Goal: Task Accomplishment & Management: Manage account settings

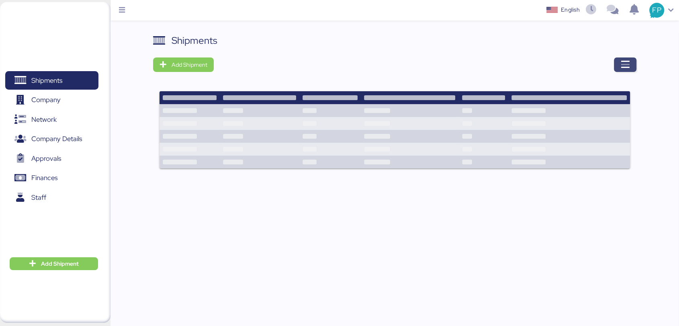
click at [616, 66] on span "button" at bounding box center [625, 64] width 23 height 14
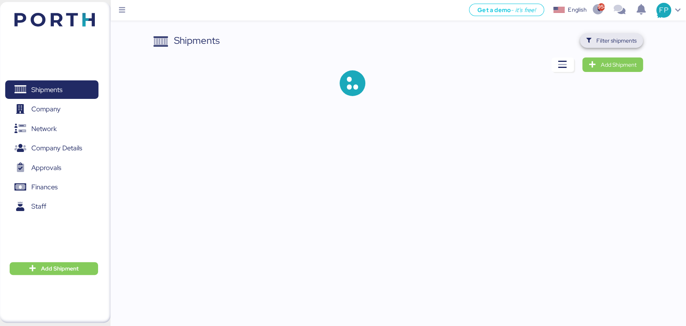
click at [612, 43] on span "Filter shipments" at bounding box center [616, 41] width 40 height 10
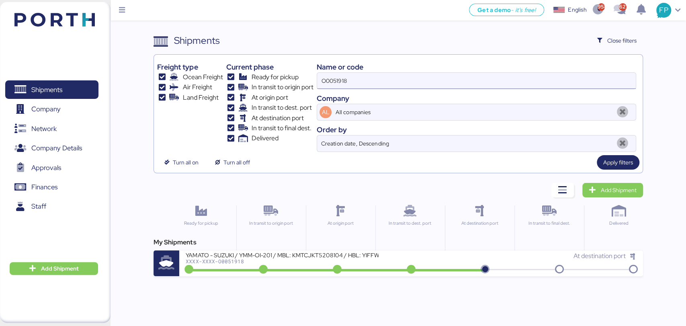
click at [340, 82] on input "O0051918" at bounding box center [476, 81] width 318 height 16
paste input "6423348320"
type input "6423348320"
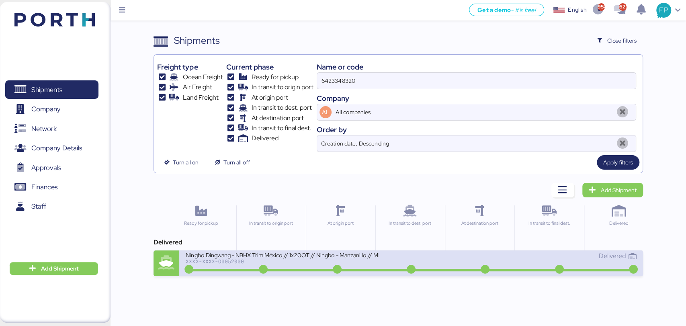
click at [282, 254] on div "Ningbo Dingwang - NBHX Trim México // 1x20OT // Ningbo - Manzanillo // MBL: COS…" at bounding box center [282, 254] width 193 height 7
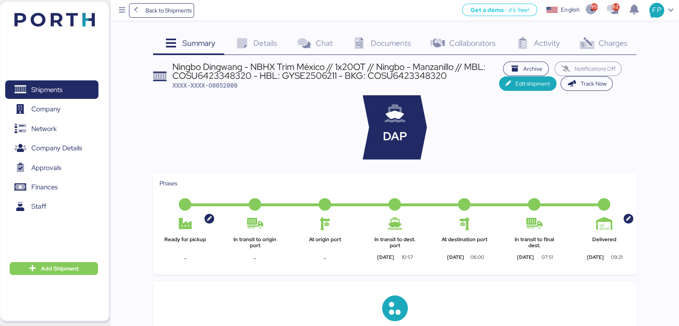
click at [614, 49] on div "Charges 0" at bounding box center [603, 44] width 67 height 22
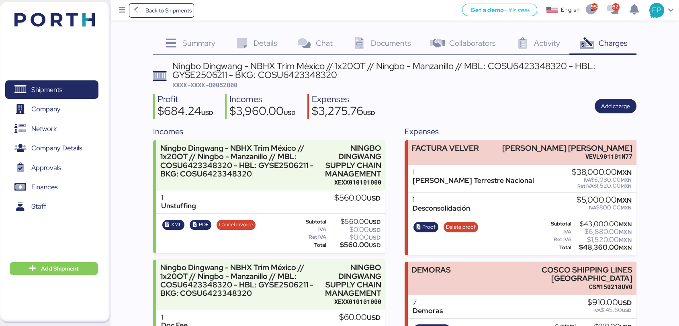
click at [232, 83] on span "XXXX-XXXX-O0052000" at bounding box center [204, 85] width 65 height 8
click at [234, 84] on span "XXXX-XXXX-O0052000" at bounding box center [204, 85] width 65 height 8
copy span "O0052000"
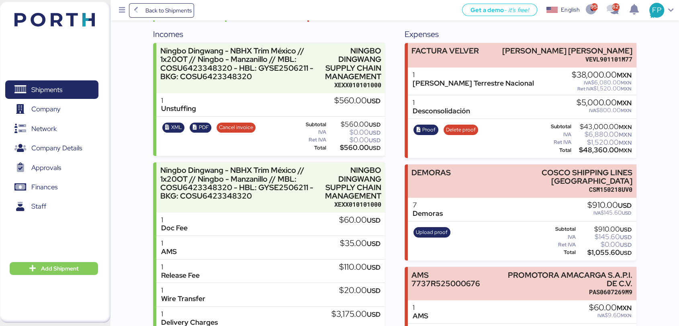
scroll to position [96, 0]
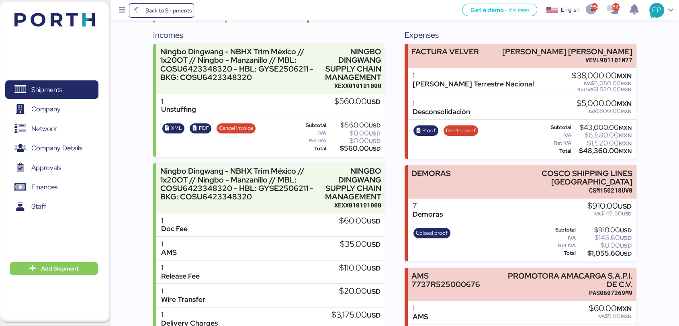
drag, startPoint x: 602, startPoint y: 205, endPoint x: 622, endPoint y: 208, distance: 20.4
click at [622, 211] on div "IVA $145.60 USD" at bounding box center [610, 214] width 44 height 6
copy div "145.60"
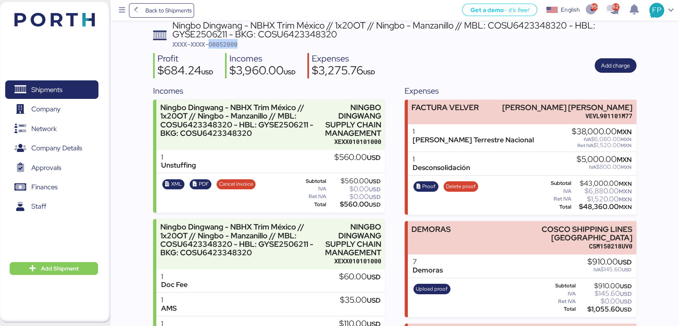
scroll to position [0, 0]
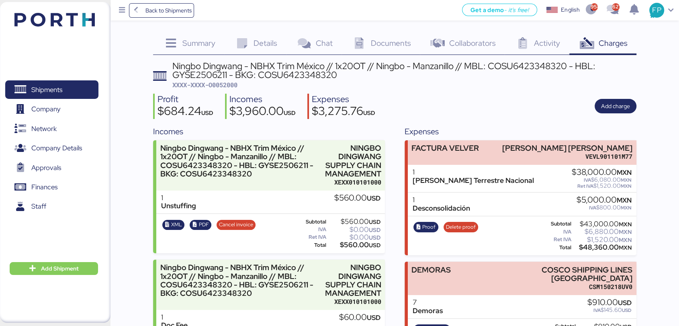
click at [505, 66] on div "Ningbo Dingwang - NBHX Trim México // 1x20OT // Ningbo - Manzanillo // MBL: COS…" at bounding box center [404, 70] width 464 height 18
drag, startPoint x: 505, startPoint y: 66, endPoint x: 504, endPoint y: 61, distance: 5.0
click at [505, 65] on div "Ningbo Dingwang - NBHX Trim México // 1x20OT // Ningbo - Manzanillo // MBL: COS…" at bounding box center [404, 70] width 464 height 18
copy div "COSU6423348320"
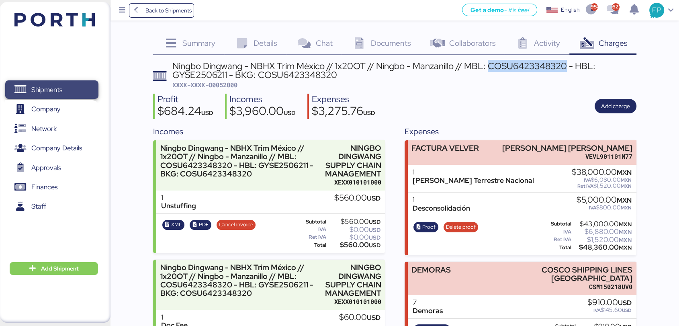
click at [89, 84] on span "Shipments" at bounding box center [51, 90] width 86 height 12
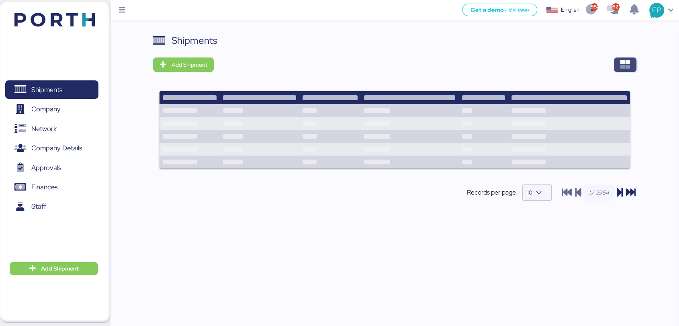
click at [616, 66] on span "button" at bounding box center [625, 64] width 23 height 14
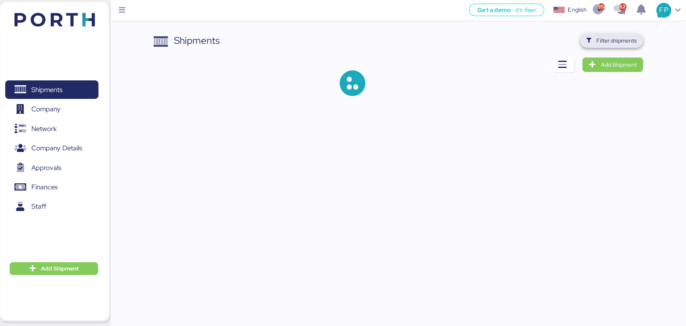
click at [619, 44] on span "Filter shipments" at bounding box center [616, 41] width 40 height 10
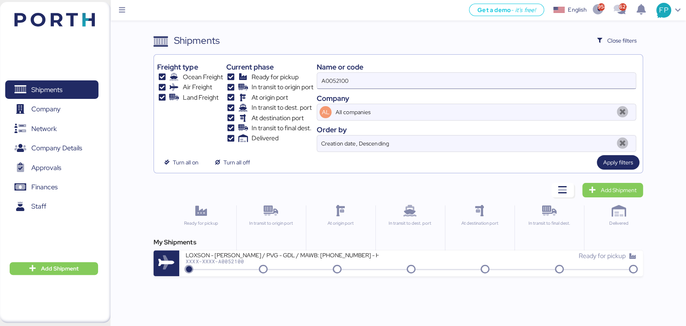
click at [334, 75] on input "A0052100" at bounding box center [476, 81] width 318 height 16
paste input "O0052075"
type input "O0052075"
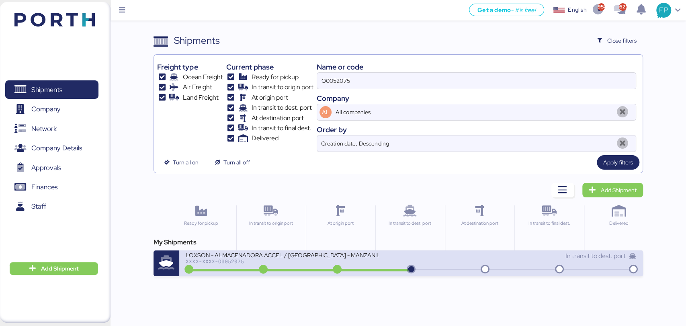
click at [359, 256] on div "LOXSON - ALMACENADORA ACCEL / [GEOGRAPHIC_DATA] - MANZANILLO / MBL: COSU6426645…" at bounding box center [282, 254] width 193 height 7
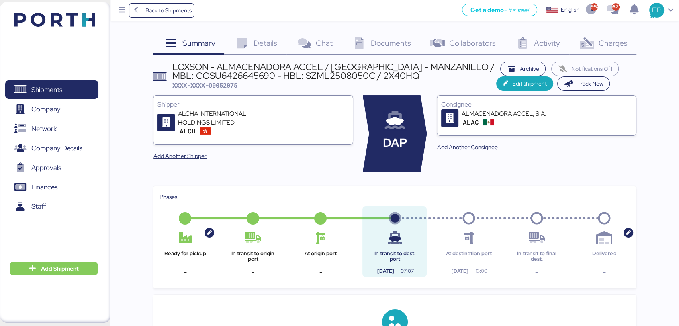
click at [613, 46] on span "Charges" at bounding box center [613, 43] width 29 height 10
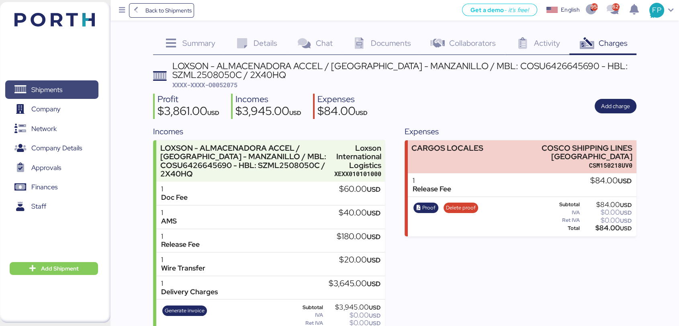
click at [84, 94] on span "Shipments" at bounding box center [51, 90] width 86 height 12
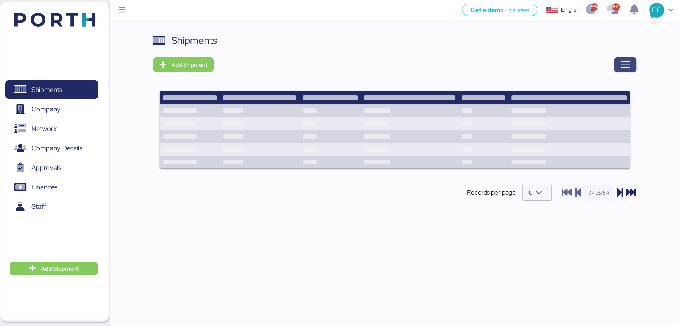
click at [631, 61] on span "button" at bounding box center [625, 64] width 23 height 14
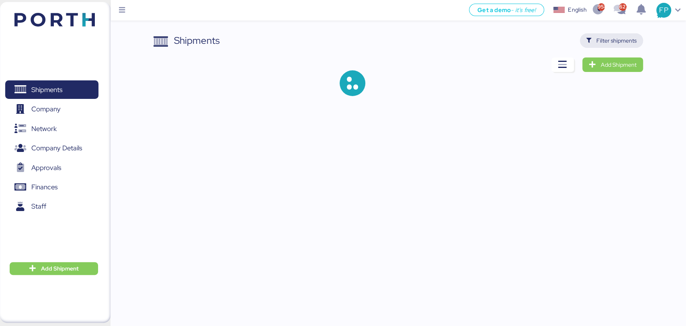
click at [620, 42] on span "Filter shipments" at bounding box center [616, 41] width 40 height 10
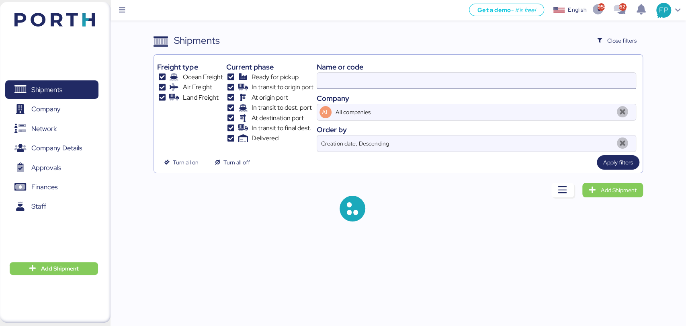
click at [373, 77] on input at bounding box center [476, 81] width 318 height 16
click at [369, 76] on input at bounding box center [476, 81] width 318 height 16
click at [367, 76] on input at bounding box center [476, 81] width 318 height 16
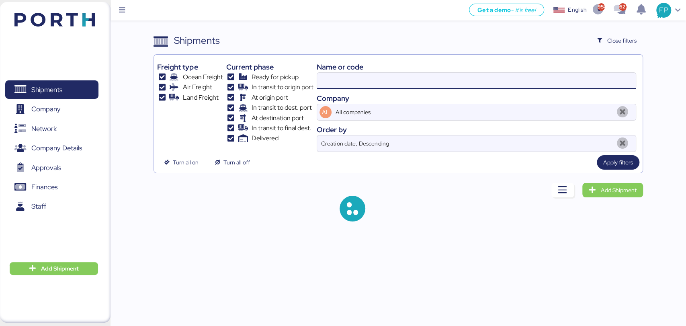
click at [365, 74] on input at bounding box center [476, 81] width 318 height 16
click at [369, 77] on input at bounding box center [476, 81] width 318 height 16
click at [370, 77] on input at bounding box center [476, 81] width 318 height 16
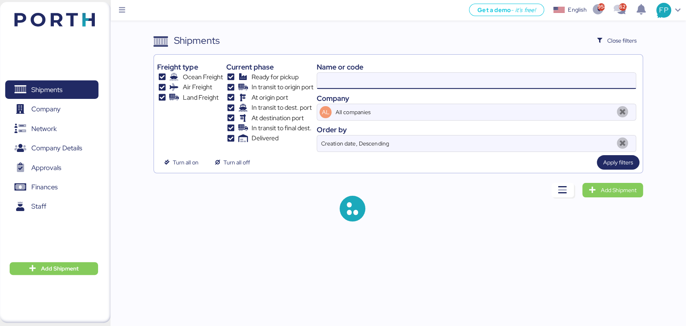
click at [370, 77] on input at bounding box center [476, 81] width 318 height 16
click at [370, 76] on input at bounding box center [476, 81] width 318 height 16
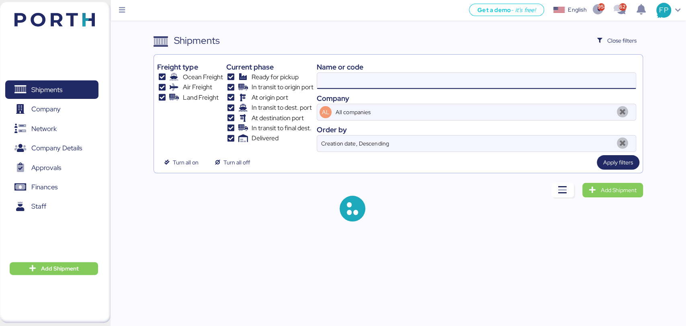
click at [344, 88] on input at bounding box center [476, 81] width 318 height 16
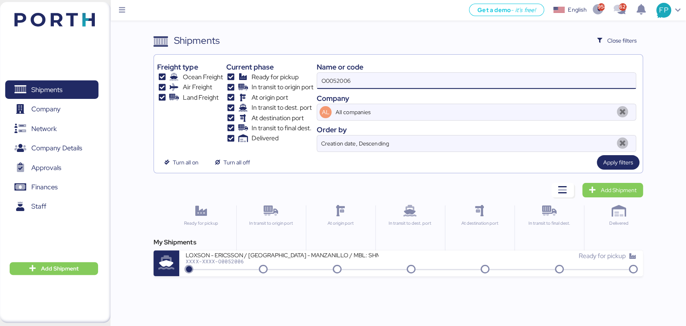
click at [336, 71] on div "Name or code" at bounding box center [476, 66] width 319 height 11
click at [334, 90] on div "Name or code O0052006 Company AL All companies Order by Creation date, Descendi…" at bounding box center [476, 105] width 319 height 94
click at [330, 68] on div "Name or code" at bounding box center [476, 66] width 319 height 11
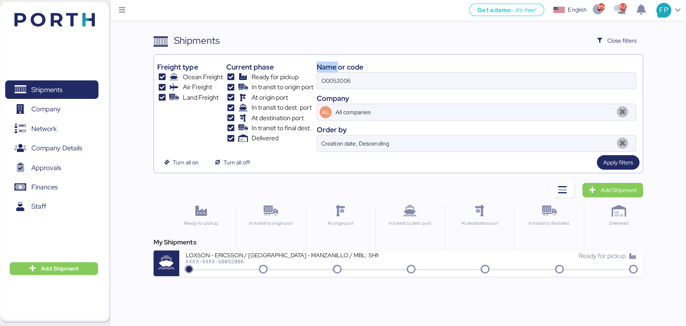
click at [330, 68] on div "Name or code" at bounding box center [476, 66] width 319 height 11
click at [338, 74] on input "O0052006" at bounding box center [476, 81] width 318 height 16
paste input "1940"
type input "O0051940"
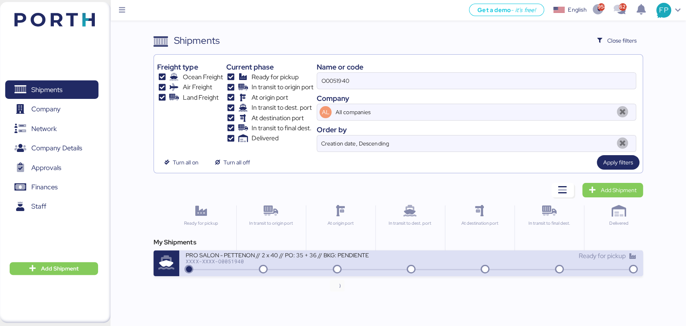
click at [334, 265] on icon at bounding box center [337, 269] width 39 height 9
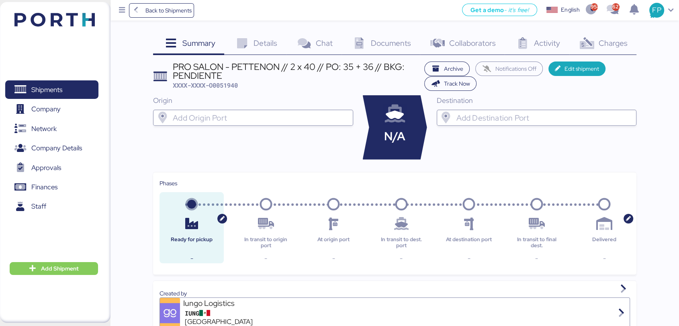
click at [626, 49] on div "Charges 0" at bounding box center [603, 44] width 67 height 22
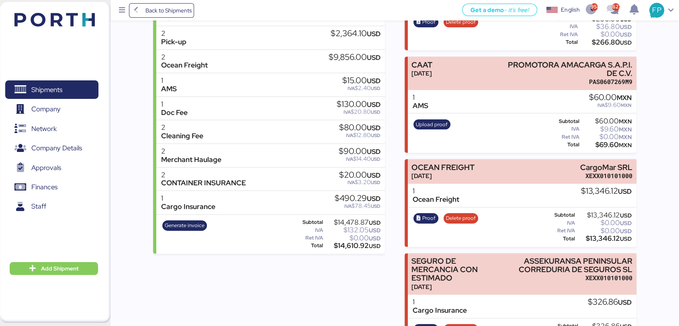
scroll to position [219, 0]
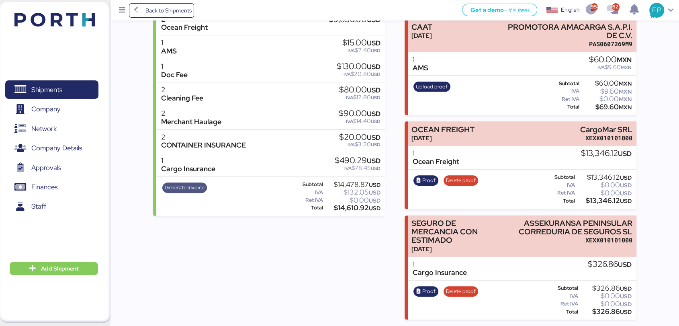
click at [191, 183] on span "Generate invoice" at bounding box center [185, 187] width 40 height 9
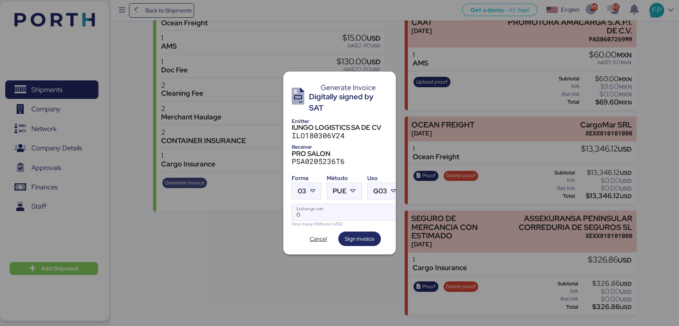
scroll to position [0, 0]
click at [304, 192] on div "03" at bounding box center [302, 191] width 8 height 16
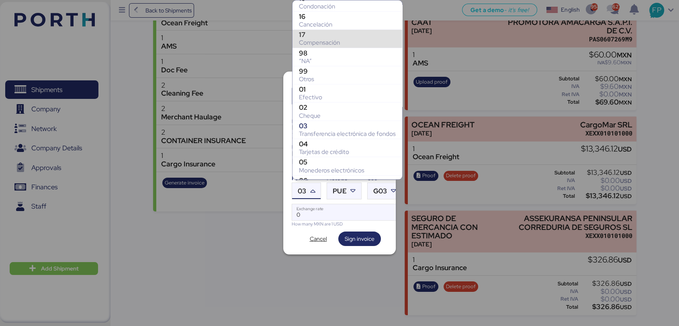
scroll to position [77, 0]
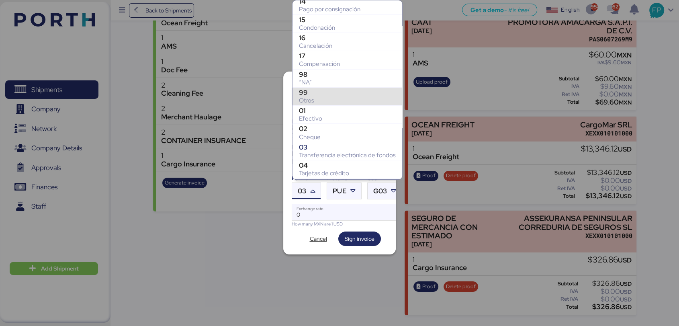
click at [309, 98] on div "Otros" at bounding box center [347, 100] width 97 height 8
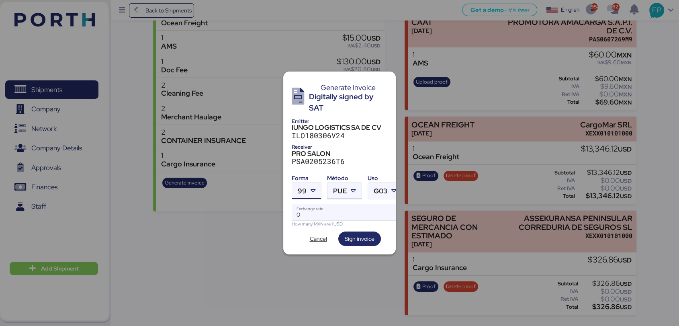
click at [344, 189] on span "PUE" at bounding box center [340, 191] width 14 height 7
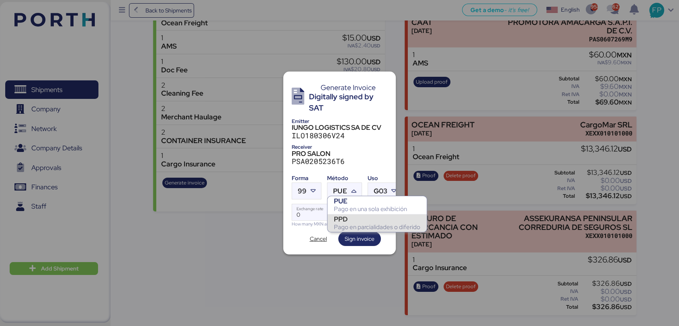
click at [350, 220] on div "PPD" at bounding box center [377, 219] width 86 height 8
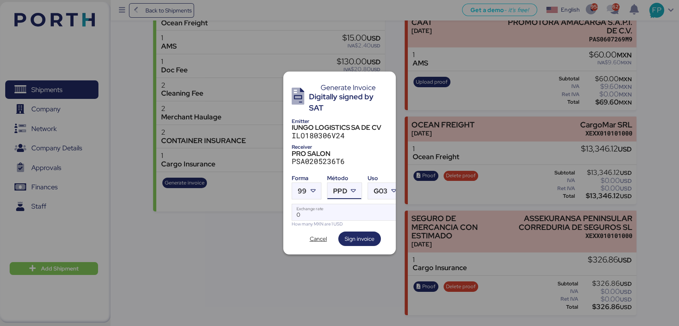
click at [305, 221] on div "How many MXN are 1 USD" at bounding box center [347, 224] width 111 height 7
click at [312, 210] on input "Exchange rate" at bounding box center [347, 212] width 110 height 16
type input "0"
paste input "18.7204"
type input "18.7204"
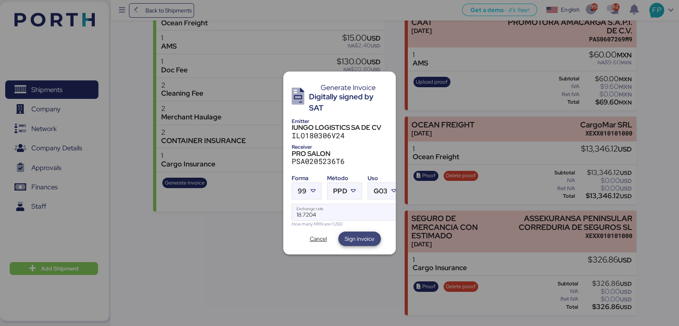
click at [362, 242] on span "Sign invoice" at bounding box center [359, 239] width 43 height 14
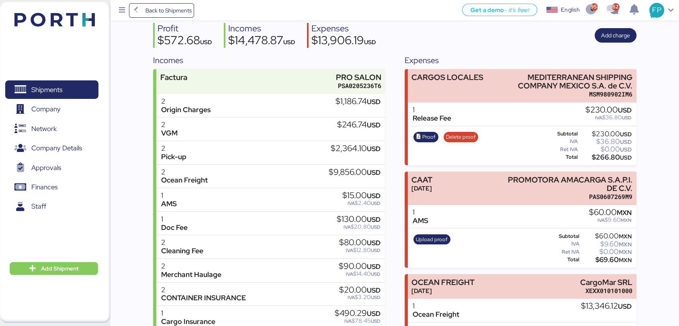
scroll to position [41, 0]
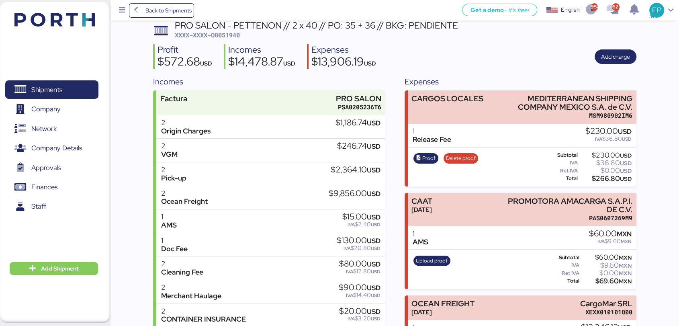
click at [230, 35] on span "XXXX-XXXX-O0051940" at bounding box center [207, 35] width 65 height 8
copy span "O0051940"
click at [79, 94] on span "Shipments" at bounding box center [51, 90] width 86 height 12
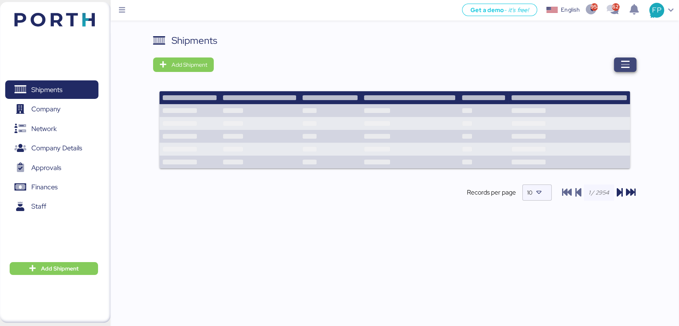
click at [631, 63] on span "button" at bounding box center [625, 64] width 23 height 14
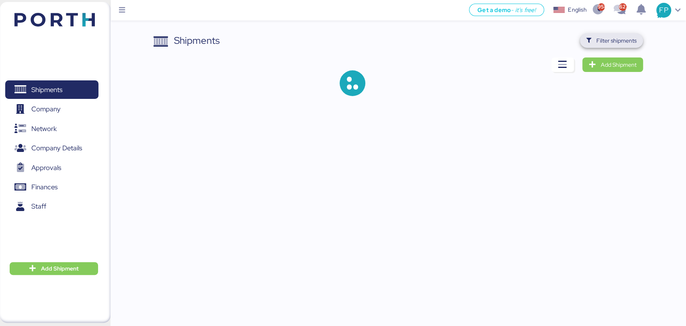
click at [615, 36] on span "Filter shipments" at bounding box center [616, 41] width 40 height 10
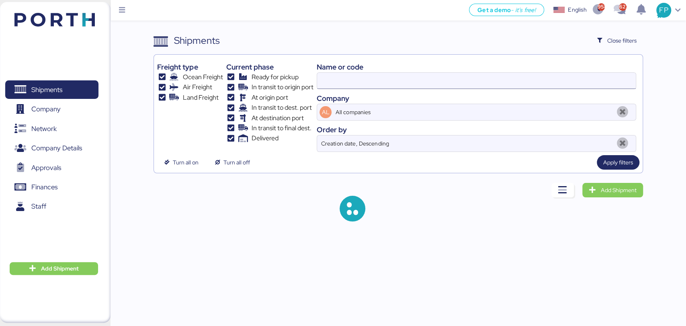
click at [355, 83] on input at bounding box center [476, 81] width 318 height 16
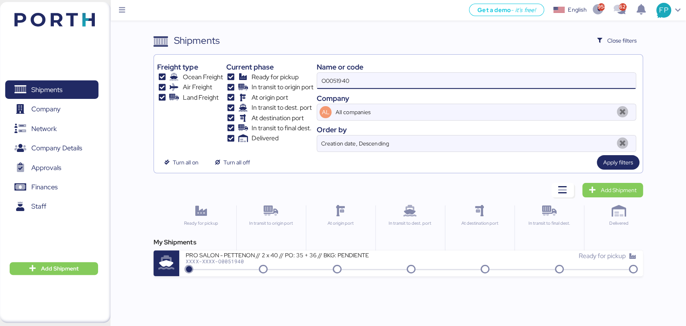
click at [355, 83] on input "O0051940" at bounding box center [476, 81] width 318 height 16
click at [357, 82] on input "O0051940" at bounding box center [476, 81] width 318 height 16
paste input "81"
type input "O0051981"
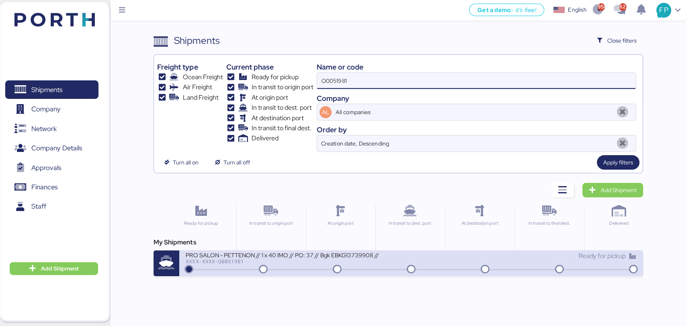
click at [346, 254] on div "PRO SALON - PETTENON // 1 x 40 IMO // PO: 37 // Bgk EBKG13739908 // PORTH-168225" at bounding box center [282, 254] width 193 height 7
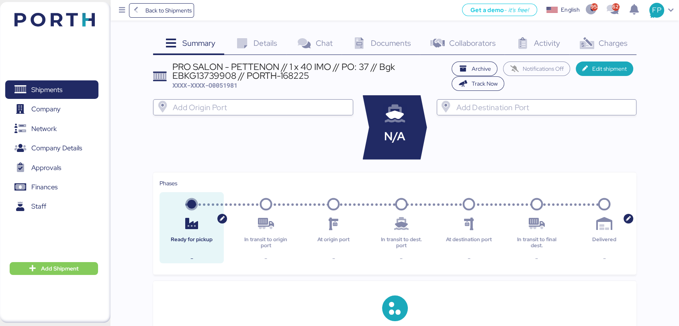
click at [611, 46] on span "Charges" at bounding box center [613, 43] width 29 height 10
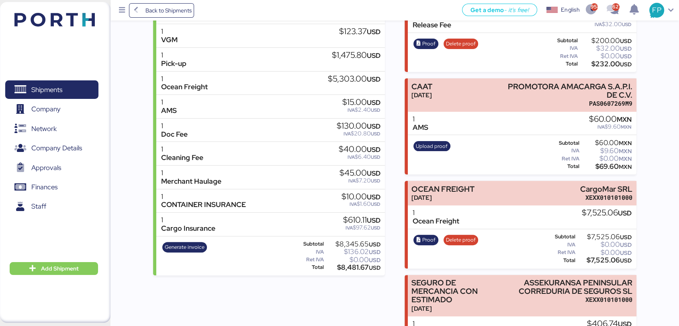
scroll to position [219, 0]
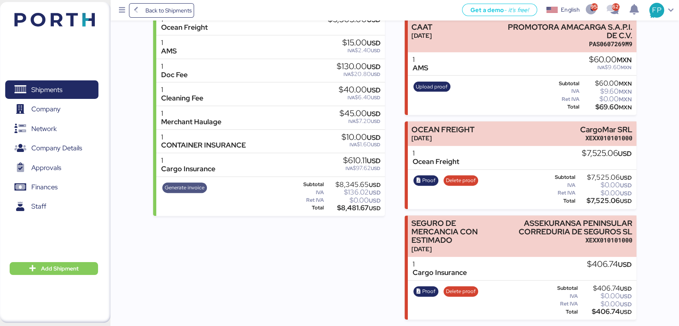
click at [181, 186] on span "Generate invoice" at bounding box center [185, 187] width 40 height 9
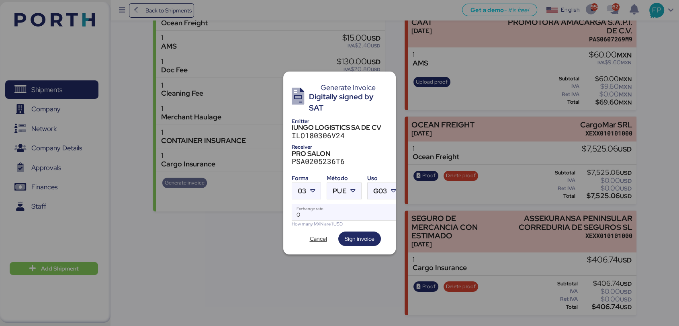
scroll to position [0, 0]
click at [305, 188] on span "03" at bounding box center [302, 191] width 8 height 7
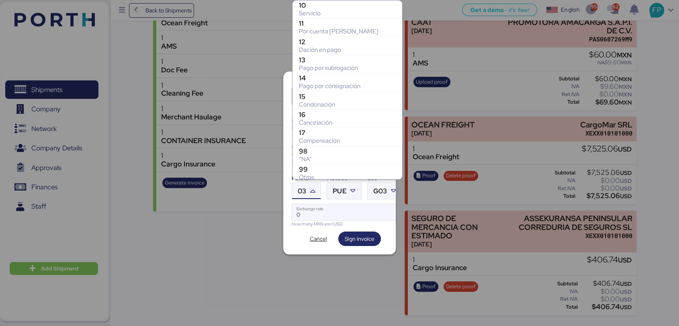
scroll to position [166, 0]
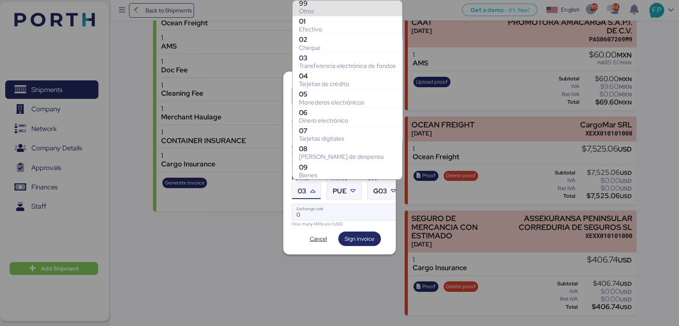
click at [316, 9] on div "Otros" at bounding box center [347, 11] width 97 height 8
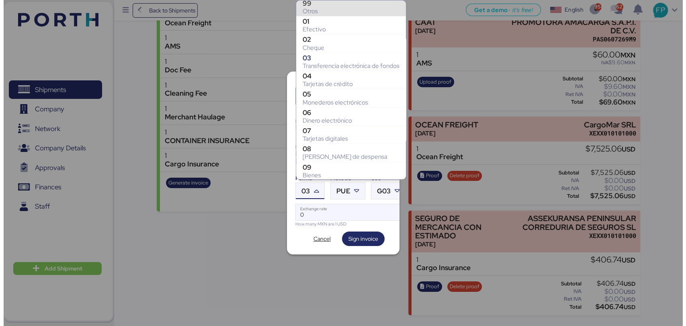
scroll to position [164, 0]
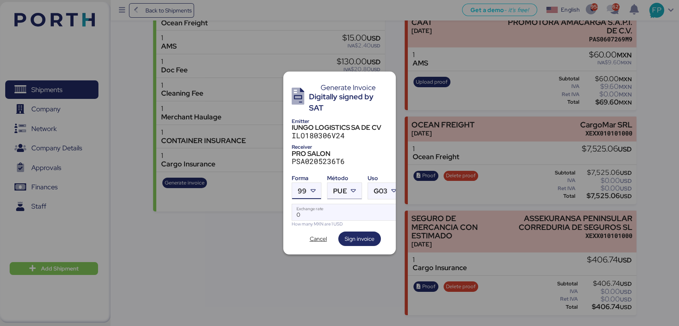
click at [340, 191] on span "PUE" at bounding box center [340, 191] width 14 height 7
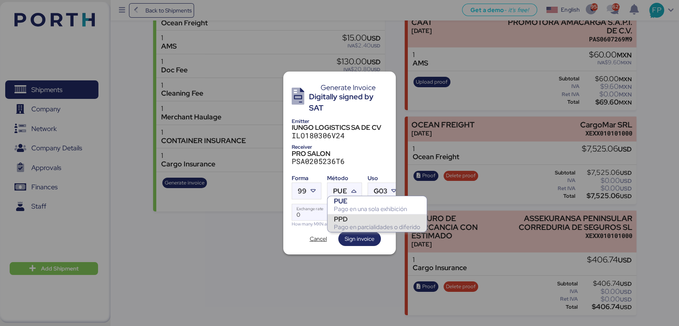
click at [346, 220] on div "PPD" at bounding box center [377, 219] width 86 height 8
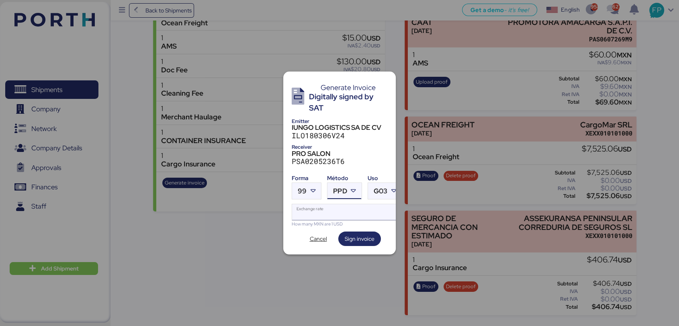
click at [322, 208] on input "Exchange rate" at bounding box center [347, 212] width 110 height 16
type input "0"
paste input "18.7204"
type input "18.7204"
click at [345, 239] on span "Sign invoice" at bounding box center [360, 239] width 30 height 10
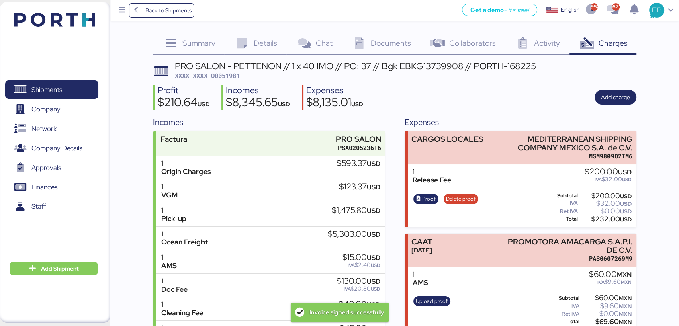
click at [230, 79] on div "PRO SALON - PETTENON // 1 x 40 IMO // PO: 37 // Bgk EBKG13739908 // PORTH-16822…" at bounding box center [355, 70] width 361 height 19
copy span "O0051981"
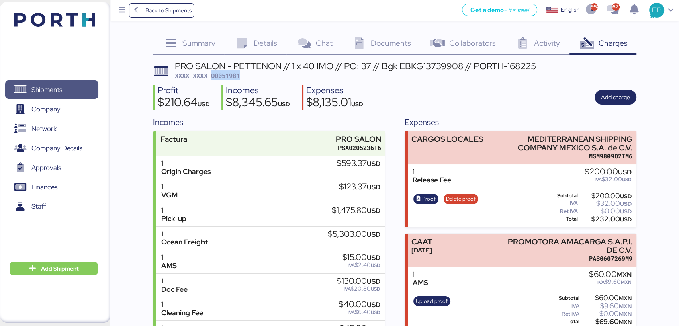
drag, startPoint x: 82, startPoint y: 92, endPoint x: 341, endPoint y: 29, distance: 266.2
click at [82, 92] on span "Shipments" at bounding box center [51, 90] width 86 height 12
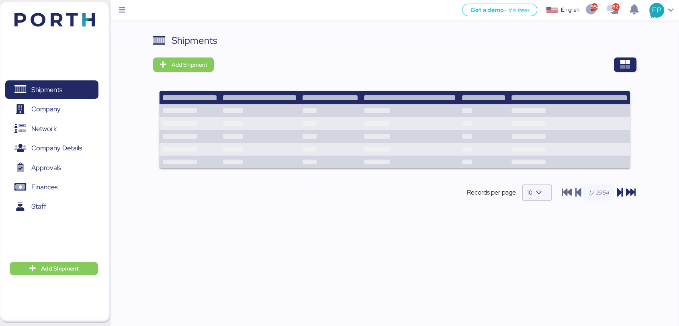
click at [612, 69] on div at bounding box center [427, 64] width 417 height 14
click at [619, 70] on span "button" at bounding box center [625, 64] width 23 height 14
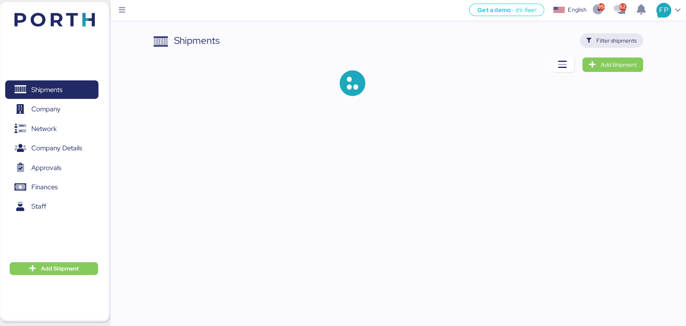
click at [617, 41] on span "Filter shipments" at bounding box center [616, 41] width 40 height 10
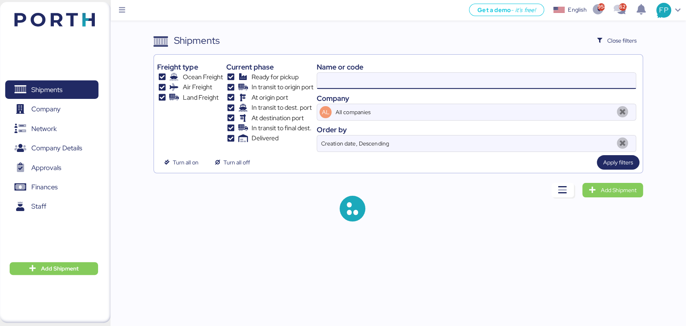
click at [359, 83] on input at bounding box center [476, 81] width 318 height 16
click at [356, 82] on input at bounding box center [476, 81] width 318 height 16
click at [359, 85] on input at bounding box center [476, 81] width 318 height 16
click at [339, 81] on input at bounding box center [476, 81] width 318 height 16
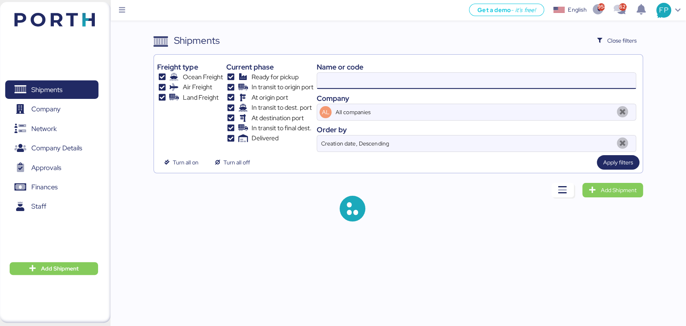
click at [339, 81] on input at bounding box center [476, 81] width 318 height 16
click at [333, 76] on input at bounding box center [476, 81] width 318 height 16
click at [334, 76] on input at bounding box center [476, 81] width 318 height 16
click at [329, 81] on input "O0051981" at bounding box center [476, 81] width 318 height 16
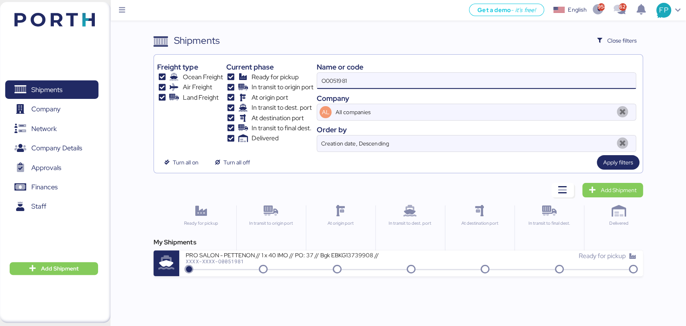
paste input "2001"
type input "O0052001"
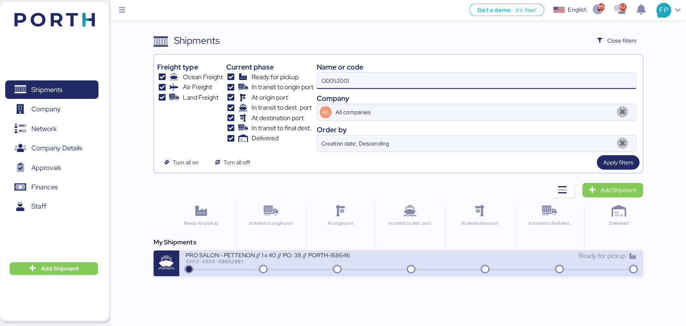
click at [308, 269] on div at bounding box center [410, 269] width 447 height 1
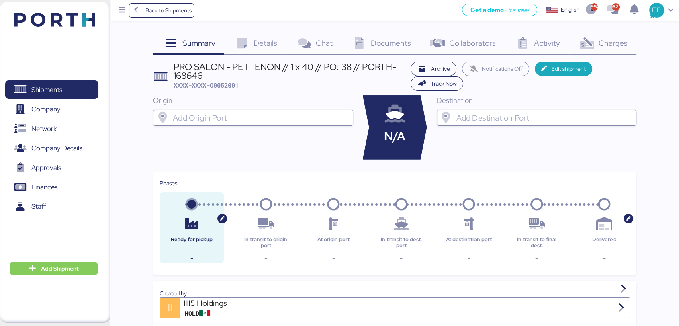
click at [609, 54] on div "Charges 0" at bounding box center [603, 44] width 67 height 22
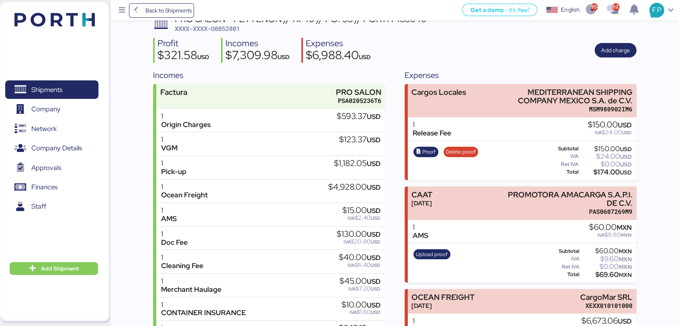
scroll to position [89, 0]
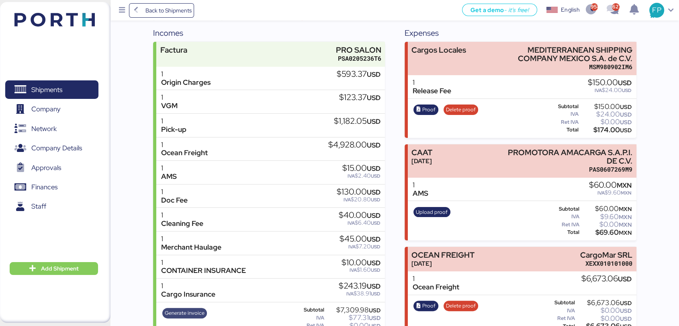
click at [181, 313] on span "Generate invoice" at bounding box center [185, 313] width 40 height 9
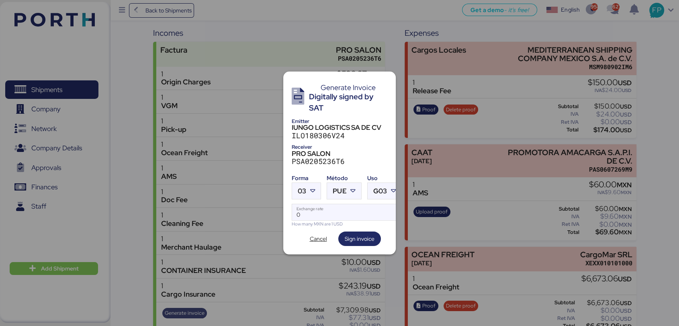
scroll to position [0, 0]
click at [320, 186] on div at bounding box center [313, 191] width 14 height 16
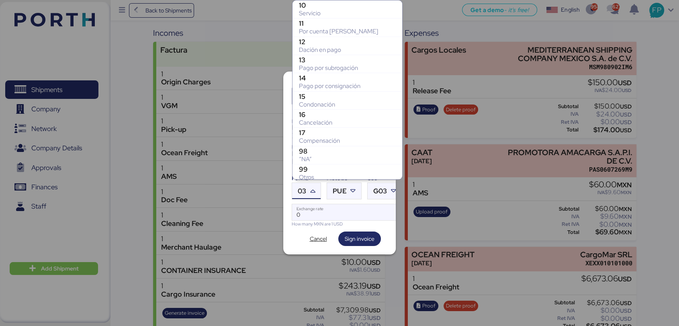
scroll to position [166, 0]
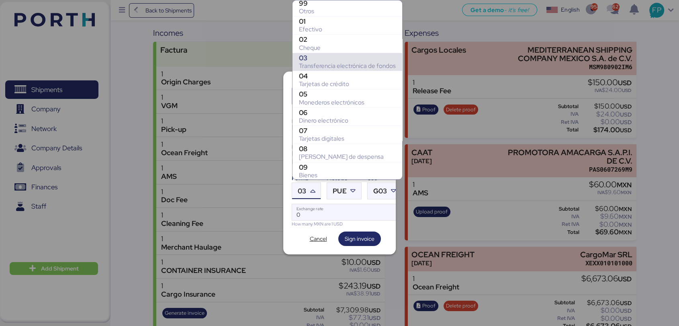
click at [316, 189] on icon at bounding box center [313, 191] width 8 height 8
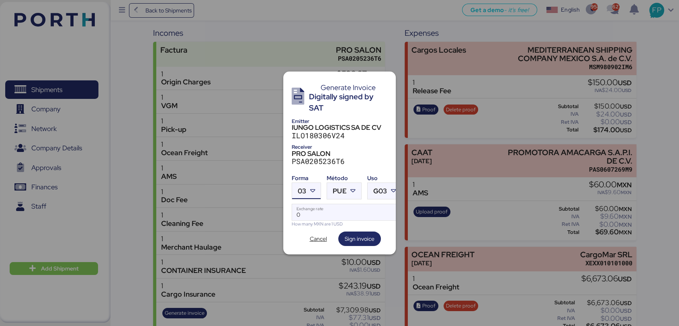
click at [315, 187] on icon at bounding box center [313, 191] width 8 height 8
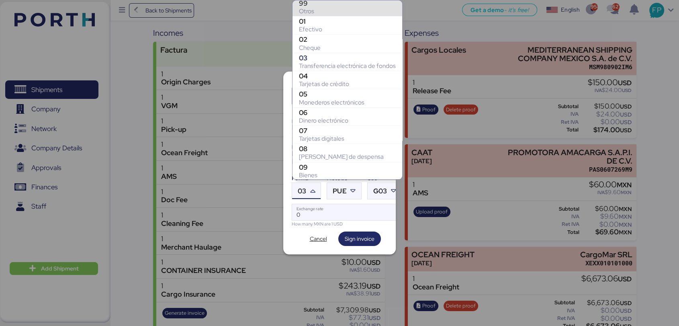
click at [314, 10] on div "Otros" at bounding box center [347, 11] width 97 height 8
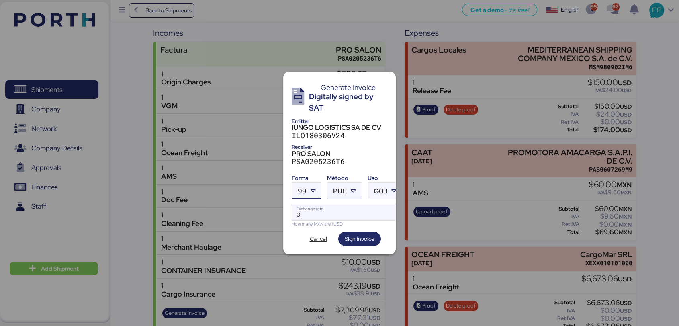
click at [351, 187] on icon at bounding box center [354, 191] width 8 height 8
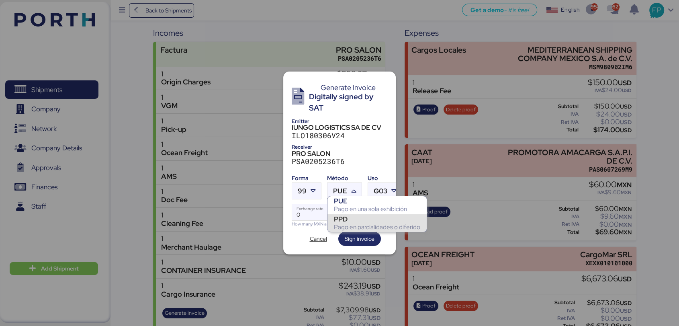
click at [347, 219] on div "PPD" at bounding box center [377, 219] width 86 height 8
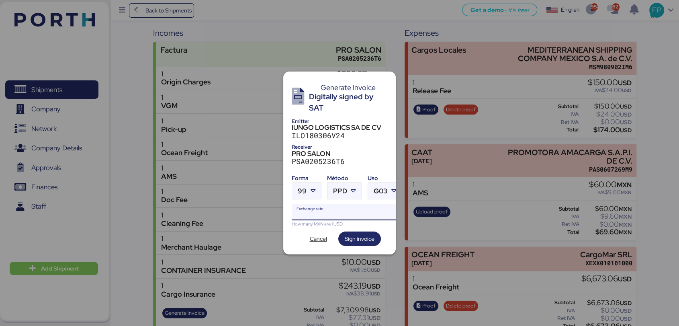
click at [330, 209] on input "Exchange rate" at bounding box center [347, 212] width 110 height 16
type input "0"
paste input "18.7204"
type input "18.7204"
click at [368, 240] on span "Sign invoice" at bounding box center [360, 239] width 30 height 10
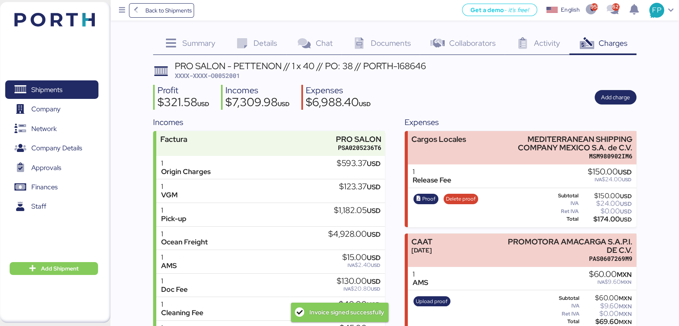
click at [217, 75] on span "XXXX-XXXX-O0052001" at bounding box center [207, 76] width 65 height 8
copy span "O0052001"
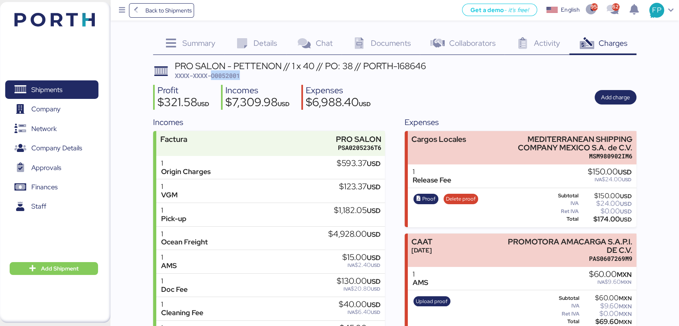
click at [226, 76] on span "XXXX-XXXX-O0052001" at bounding box center [207, 76] width 65 height 8
click at [225, 76] on span "XXXX-XXXX-O0052001" at bounding box center [207, 76] width 65 height 8
click at [75, 96] on span "Shipments" at bounding box center [51, 90] width 86 height 12
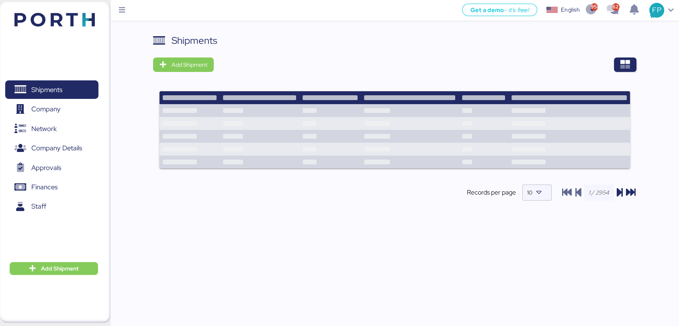
click at [631, 75] on div "Shipments Add Shipment Records per page 10" at bounding box center [395, 123] width 484 height 181
click at [631, 72] on div "Shipments Add Shipment Records per page 10" at bounding box center [395, 123] width 484 height 181
click at [632, 62] on span "button" at bounding box center [625, 64] width 23 height 14
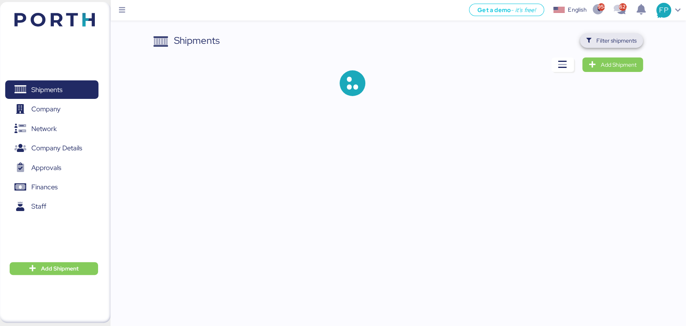
click at [618, 44] on span "Filter shipments" at bounding box center [616, 41] width 40 height 10
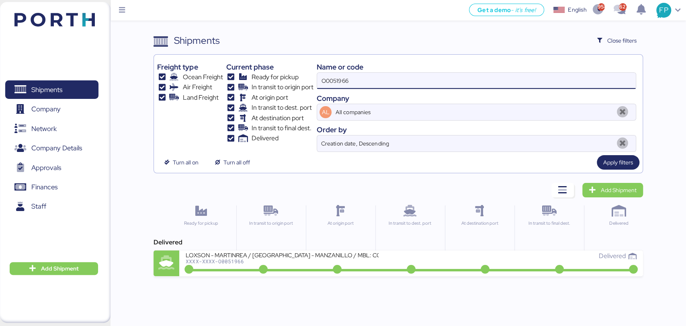
click at [336, 79] on input "O0051966" at bounding box center [476, 81] width 318 height 16
paste input "205"
type input "O0052056"
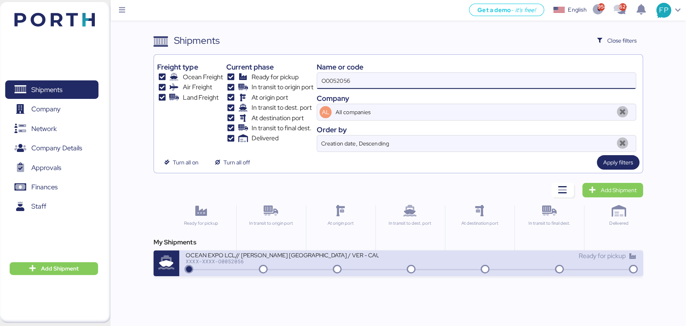
click at [295, 269] on div at bounding box center [410, 269] width 447 height 1
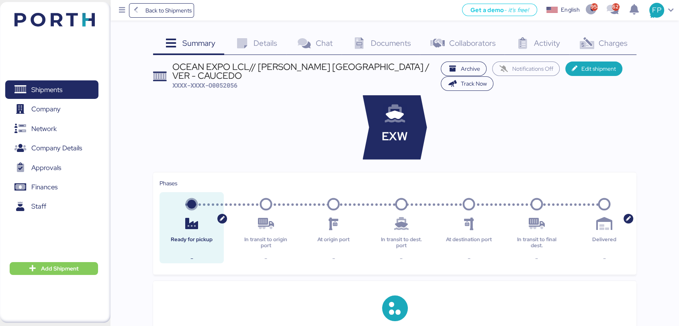
click at [605, 46] on span "Charges" at bounding box center [613, 43] width 29 height 10
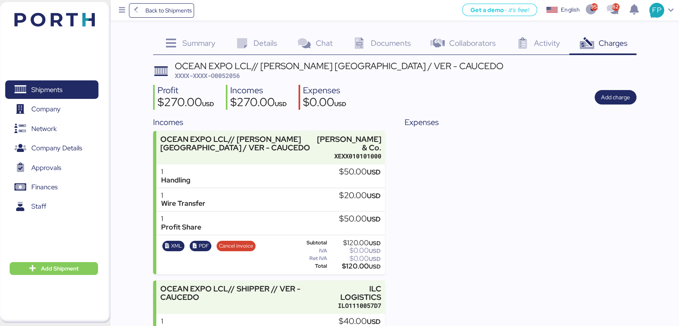
scroll to position [115, 0]
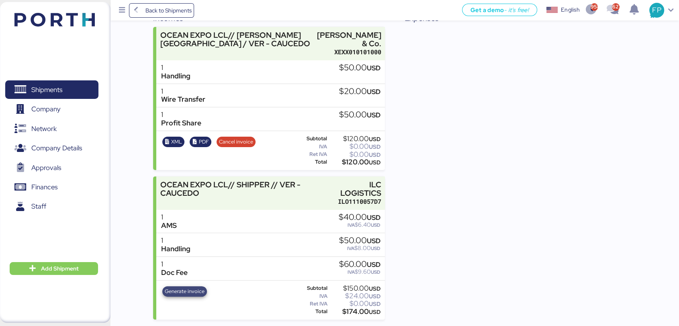
click at [198, 287] on span "Generate invoice" at bounding box center [185, 291] width 40 height 9
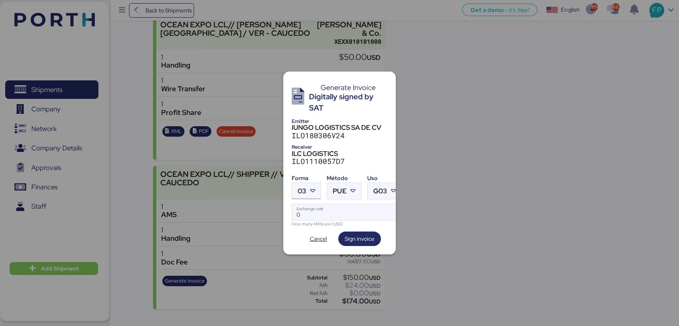
click at [300, 191] on span "03" at bounding box center [302, 191] width 8 height 7
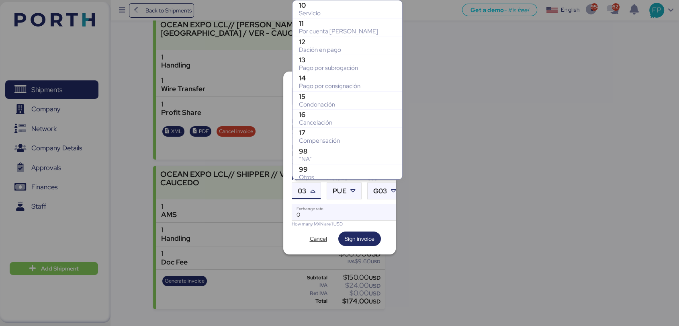
scroll to position [166, 0]
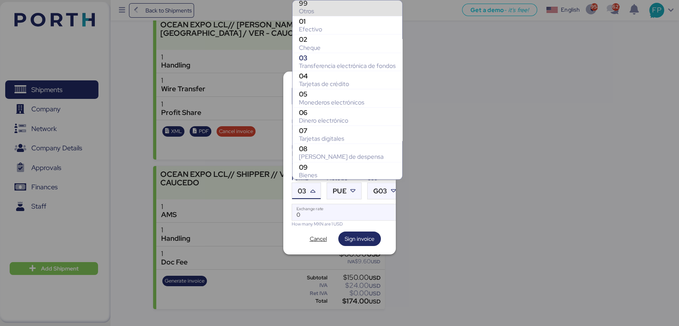
click at [322, 6] on div "99" at bounding box center [347, 3] width 97 height 8
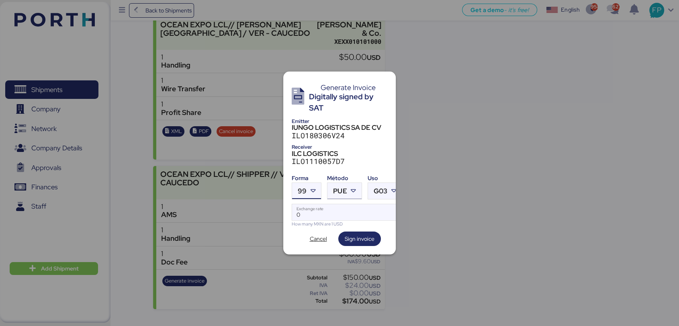
drag, startPoint x: 338, startPoint y: 188, endPoint x: 343, endPoint y: 194, distance: 7.7
click at [338, 188] on span "PUE" at bounding box center [340, 191] width 14 height 7
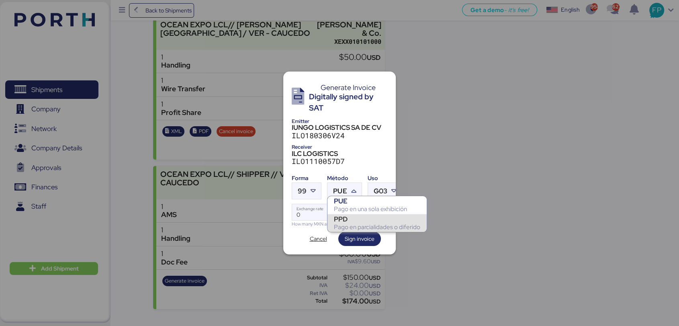
click at [346, 219] on div "PPD" at bounding box center [377, 219] width 86 height 8
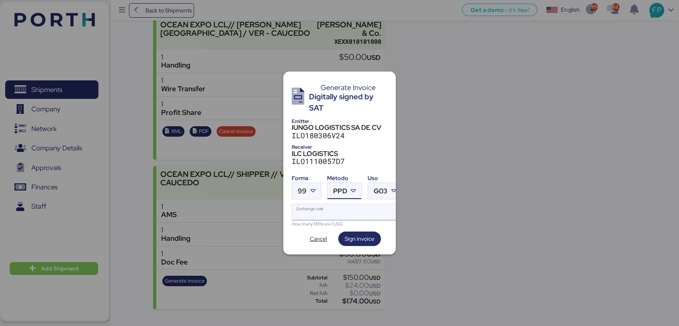
click at [326, 209] on input "Exchange rate" at bounding box center [347, 212] width 110 height 16
type input "0"
paste input "18.7204"
type input "18.7204"
click at [356, 236] on span "Sign invoice" at bounding box center [360, 239] width 30 height 10
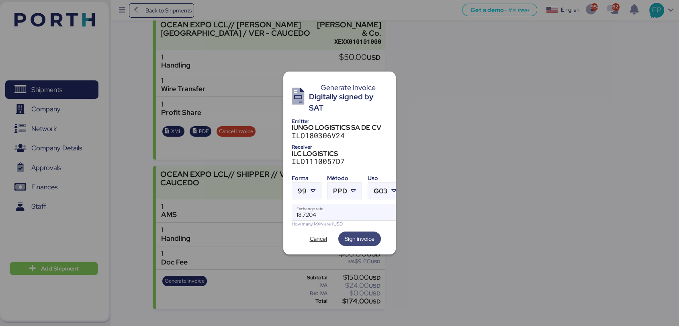
click at [356, 238] on span "Sign invoice" at bounding box center [360, 239] width 30 height 10
click at [392, 187] on icon at bounding box center [394, 191] width 8 height 8
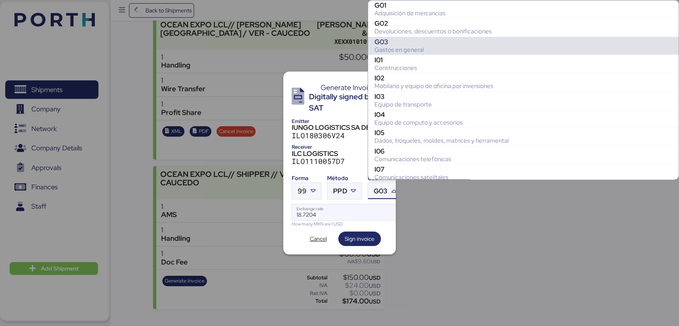
scroll to position [35, 0]
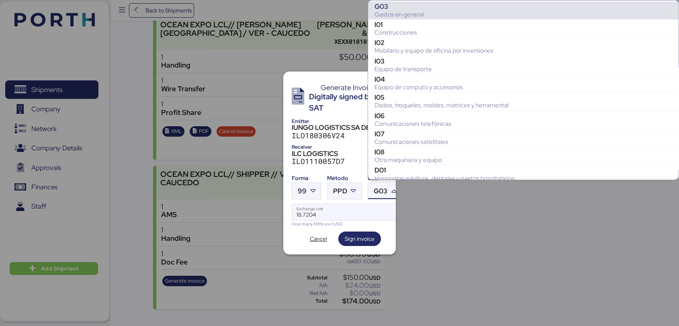
click at [399, 7] on div "G03" at bounding box center [524, 6] width 298 height 8
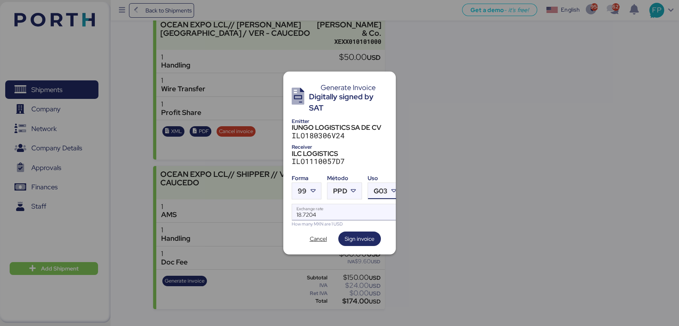
click at [332, 208] on input "18.7204" at bounding box center [347, 212] width 110 height 16
click at [350, 242] on span "Sign invoice" at bounding box center [359, 239] width 43 height 14
click at [316, 238] on span "Cancel" at bounding box center [318, 239] width 17 height 10
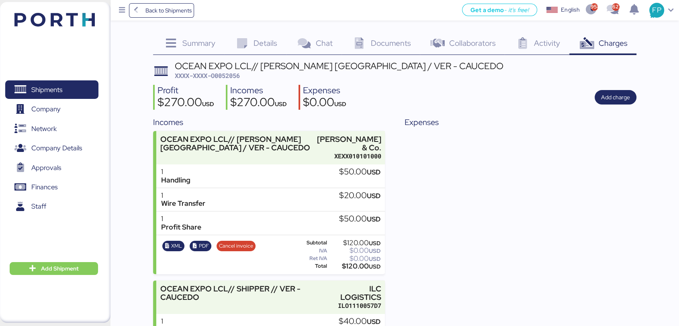
scroll to position [115, 0]
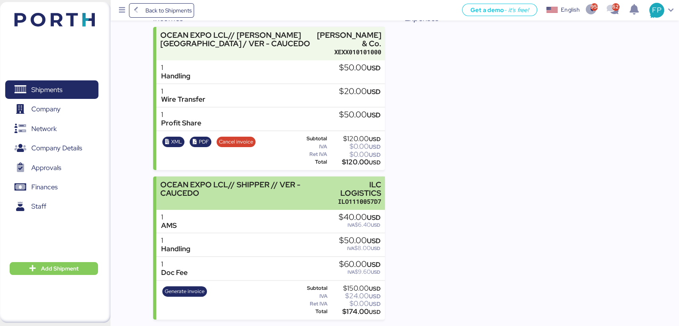
click at [300, 200] on div "OCEAN EXPO LCL// SHIPPER // VER - CAUCEDO" at bounding box center [243, 192] width 167 height 25
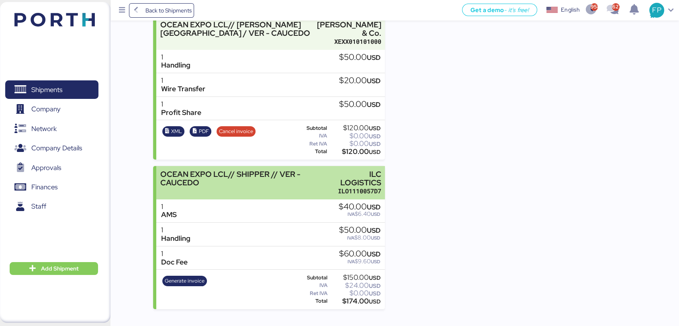
scroll to position [0, 0]
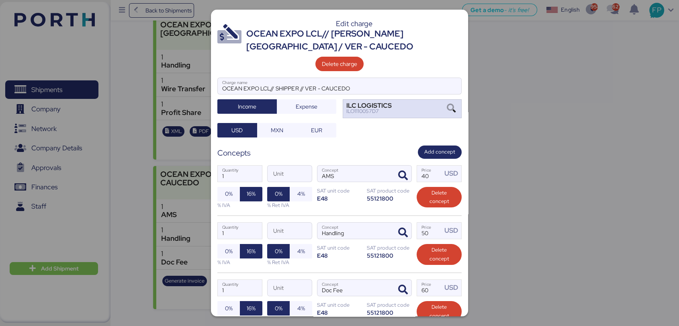
click at [425, 107] on div "ILC LOGISTICS ILO1110057D7" at bounding box center [402, 108] width 119 height 19
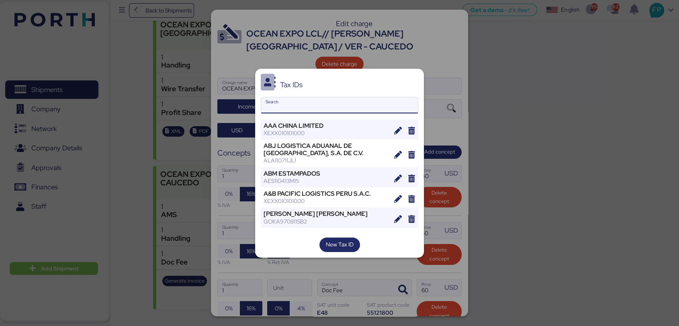
click at [504, 196] on div at bounding box center [339, 163] width 679 height 326
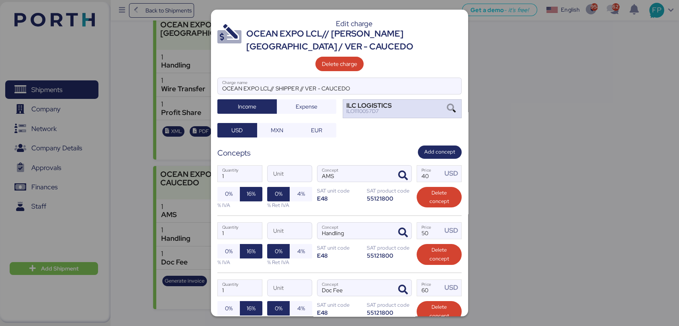
click at [448, 110] on icon at bounding box center [452, 108] width 14 height 9
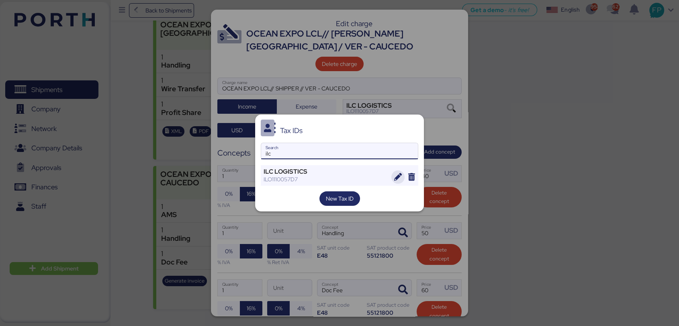
type input "ilc"
click at [400, 181] on span "button" at bounding box center [398, 177] width 14 height 14
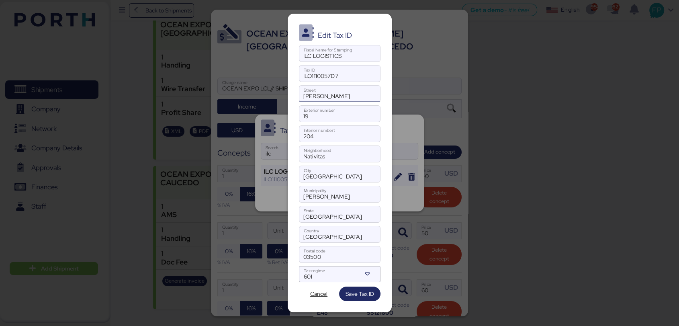
click at [338, 98] on input "Calle Elisa" at bounding box center [339, 94] width 81 height 16
click at [325, 121] on input "19" at bounding box center [339, 114] width 81 height 16
click at [326, 140] on input "204" at bounding box center [339, 134] width 81 height 16
click at [329, 164] on div "Edit Tax ID ILC LOGISTICS Fiscal Name for Stamping ILO1110057D7 Tax ID Calle El…" at bounding box center [340, 163] width 104 height 299
click at [354, 171] on input "Ciudad de Mexico" at bounding box center [339, 174] width 81 height 16
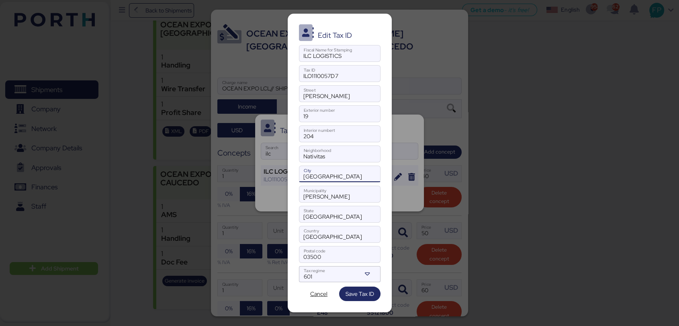
type input "CIUDAD DE MEXICO, MEXICO"
click at [346, 189] on input "Benito Juarez" at bounding box center [339, 194] width 81 height 16
click at [346, 293] on span "Save Tax ID" at bounding box center [360, 294] width 29 height 10
drag, startPoint x: 350, startPoint y: 262, endPoint x: 354, endPoint y: 267, distance: 5.8
click at [351, 264] on div at bounding box center [339, 266] width 81 height 8
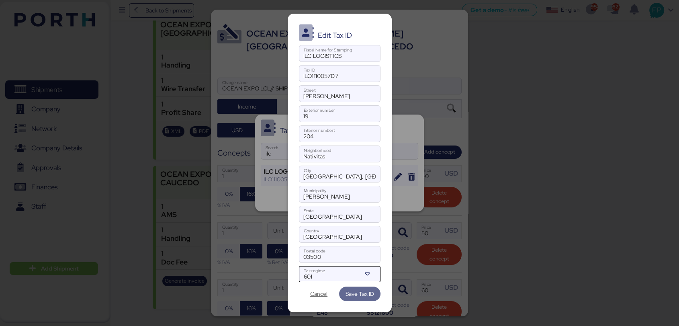
click at [351, 262] on input "03500" at bounding box center [339, 254] width 81 height 16
click at [355, 287] on div "Edit Tax ID ILC LOGISTICS Fiscal Name for Stamping ILO1110057D7 Tax ID Calle El…" at bounding box center [340, 163] width 104 height 299
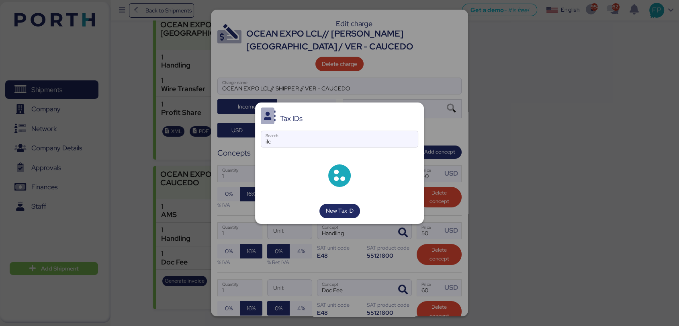
drag, startPoint x: 355, startPoint y: 286, endPoint x: 358, endPoint y: 295, distance: 9.3
click at [358, 295] on div "Edit Tax ID ILC LOGISTICS Fiscal Name for Stamping ILO1110057D7 Tax ID Calle El…" at bounding box center [339, 163] width 679 height 326
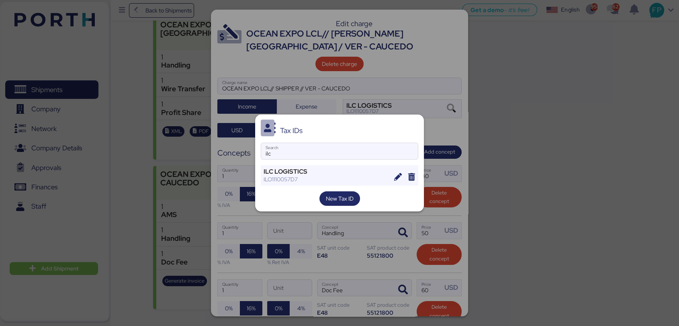
click at [363, 185] on div "Tax IDs ilc Search ILC LOGISTICS ILO1110057D7 New Tax ID" at bounding box center [339, 163] width 169 height 96
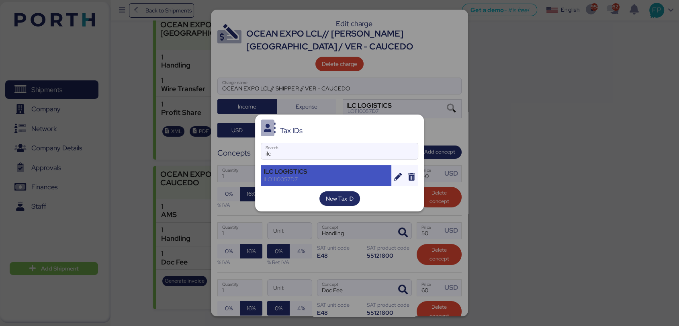
click at [359, 181] on div "ILO1110057D7" at bounding box center [326, 179] width 125 height 7
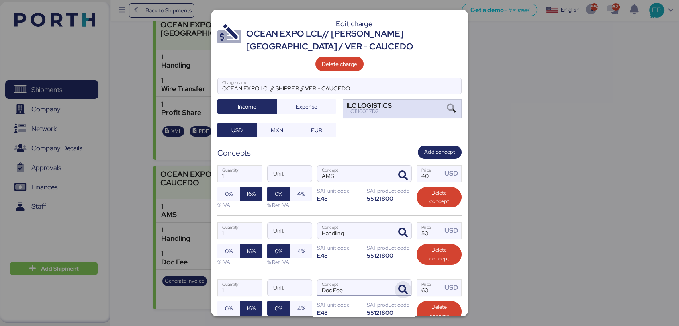
scroll to position [76, 0]
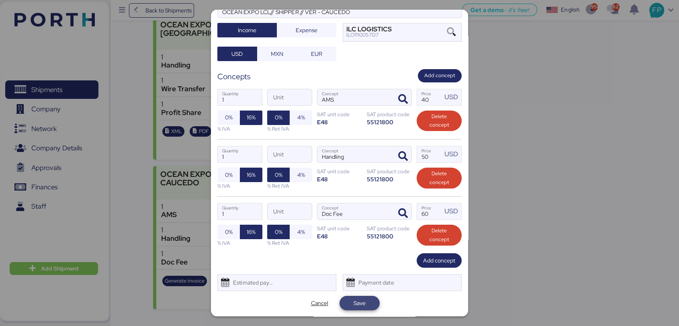
click at [376, 300] on span "Save" at bounding box center [360, 303] width 40 height 14
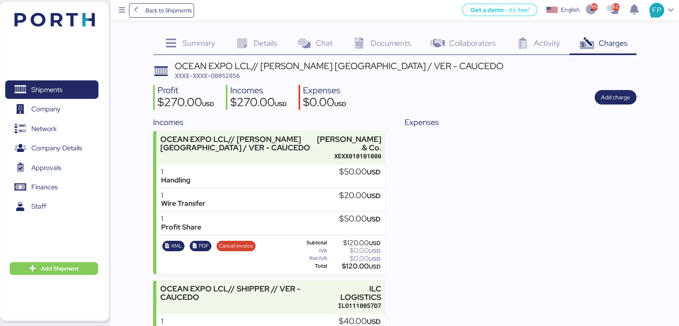
scroll to position [115, 0]
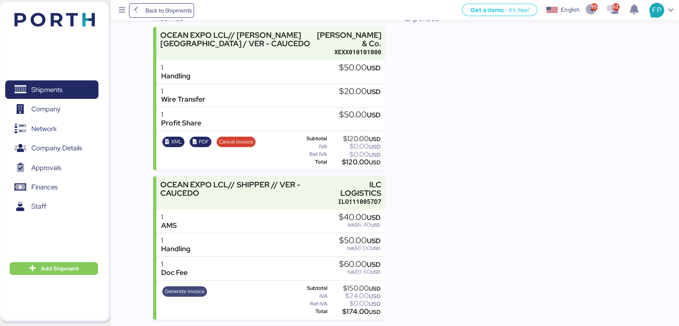
click at [202, 293] on span "Generate invoice" at bounding box center [185, 291] width 40 height 9
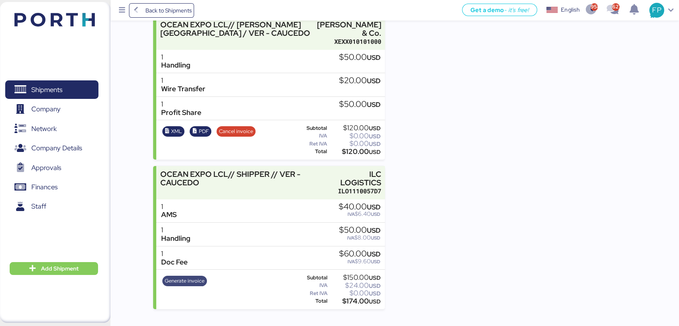
scroll to position [0, 0]
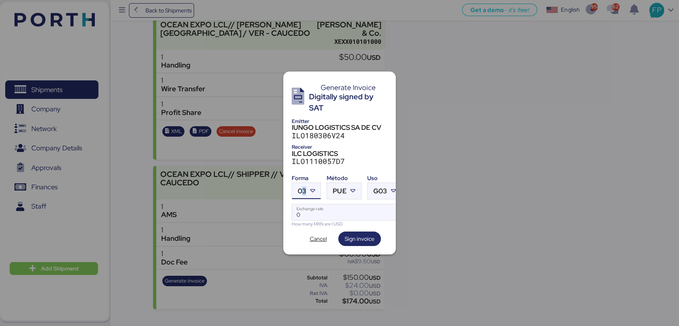
click at [305, 192] on div "03" at bounding box center [302, 191] width 8 height 16
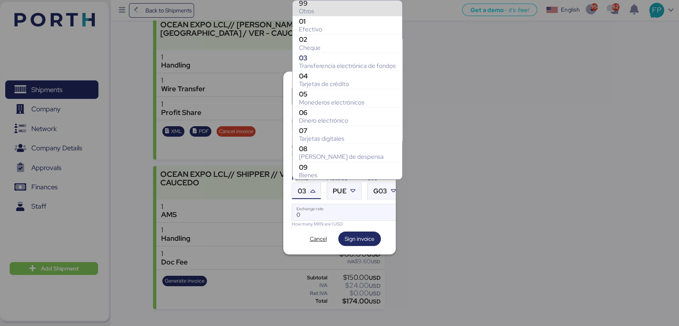
drag, startPoint x: 318, startPoint y: 9, endPoint x: 364, endPoint y: 194, distance: 190.3
click at [318, 12] on div "Otros" at bounding box center [347, 11] width 97 height 8
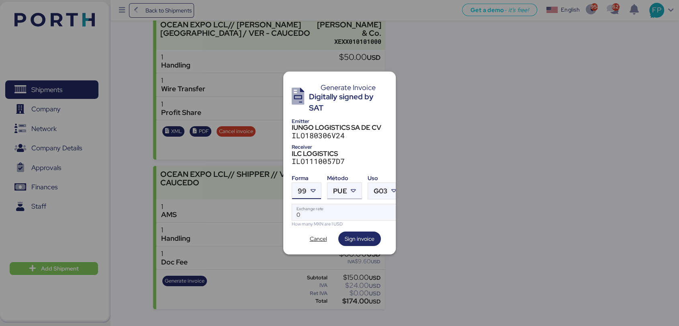
drag, startPoint x: 348, startPoint y: 185, endPoint x: 350, endPoint y: 193, distance: 8.7
click at [348, 185] on div at bounding box center [354, 191] width 14 height 16
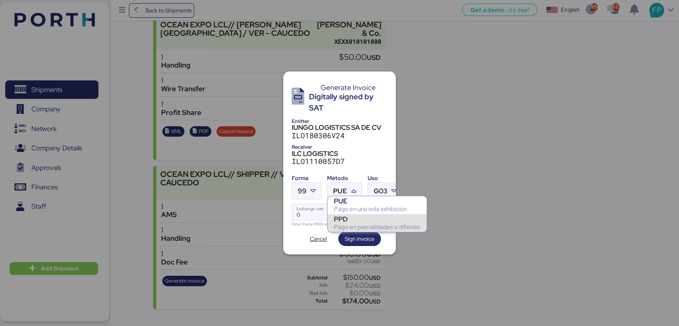
click at [358, 227] on div "Pago en parcialidades o diferido" at bounding box center [377, 227] width 86 height 8
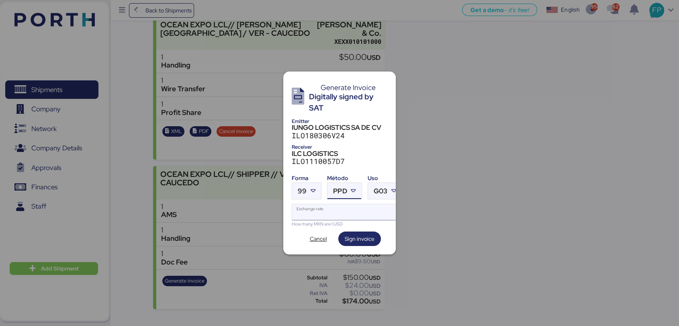
click at [351, 208] on input "Exchange rate" at bounding box center [347, 212] width 110 height 16
type input "0"
paste input "18.7204"
type input "18.7204"
click at [353, 234] on span "Sign invoice" at bounding box center [360, 239] width 30 height 10
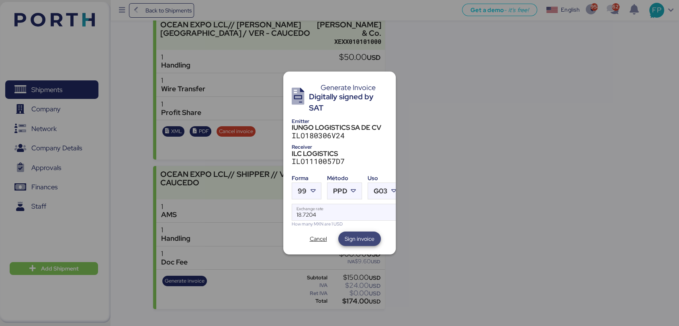
click at [360, 234] on span "Sign invoice" at bounding box center [360, 239] width 30 height 10
drag, startPoint x: 319, startPoint y: 230, endPoint x: 322, endPoint y: 214, distance: 16.7
click at [320, 234] on span "Cancel" at bounding box center [318, 239] width 17 height 10
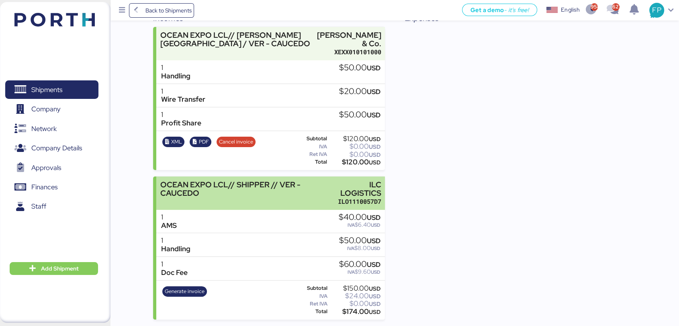
click at [322, 196] on div "OCEAN EXPO LCL// SHIPPER // VER - CAUCEDO" at bounding box center [243, 192] width 167 height 25
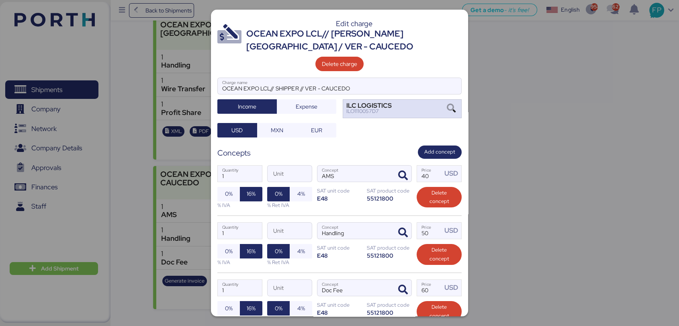
click at [445, 108] on icon at bounding box center [452, 108] width 14 height 9
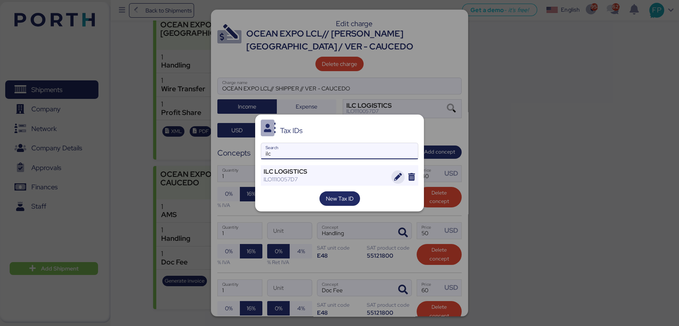
type input "ilc"
click at [394, 177] on icon "button" at bounding box center [398, 177] width 8 height 8
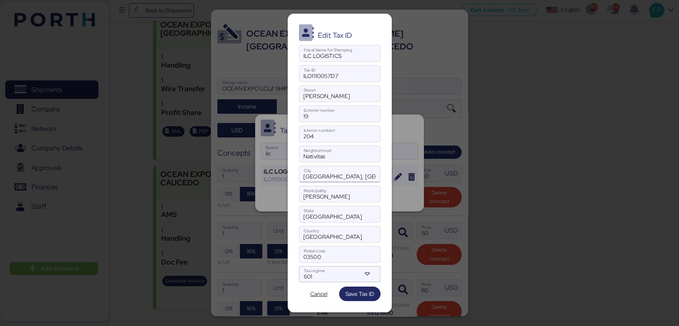
click at [351, 180] on input "CIUDAD DE MEXICO, MEXICO" at bounding box center [339, 174] width 81 height 16
drag, startPoint x: 357, startPoint y: 177, endPoint x: 389, endPoint y: 180, distance: 32.8
click at [390, 181] on div "Edit Tax ID ILC LOGISTICS Fiscal Name for Stamping ILO1110057D7 Tax ID Calle El…" at bounding box center [340, 163] width 104 height 299
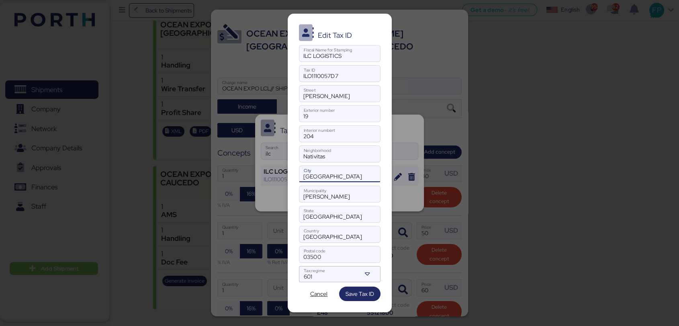
type input "CIUDAD DE MEXICO"
click at [483, 181] on div at bounding box center [339, 163] width 679 height 326
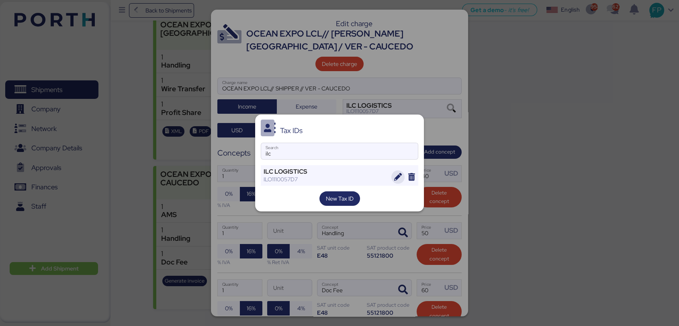
click at [396, 181] on span "button" at bounding box center [398, 177] width 14 height 14
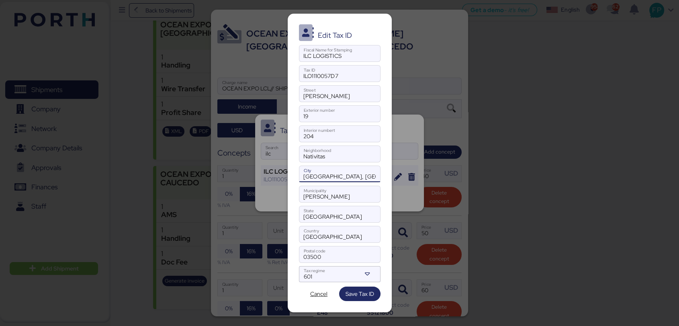
scroll to position [0, 5]
drag, startPoint x: 356, startPoint y: 176, endPoint x: 387, endPoint y: 178, distance: 31.4
click at [387, 178] on div "Edit Tax ID ILC LOGISTICS Fiscal Name for Stamping ILO1110057D7 Tax ID Calle El…" at bounding box center [340, 163] width 104 height 299
click at [361, 176] on input "CIUDAD DE MEXICO" at bounding box center [339, 174] width 81 height 16
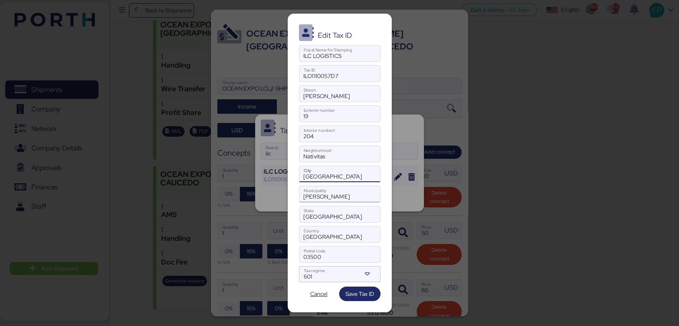
type input "CIUDAD DE MEXICO"
click at [317, 187] on input "Benito Juarez" at bounding box center [339, 194] width 81 height 16
click at [343, 189] on input "Benito Juarez" at bounding box center [339, 194] width 81 height 16
click at [349, 207] on input "Ciudad de Mexico" at bounding box center [339, 214] width 81 height 16
click at [326, 239] on input "MEXICO" at bounding box center [339, 234] width 81 height 16
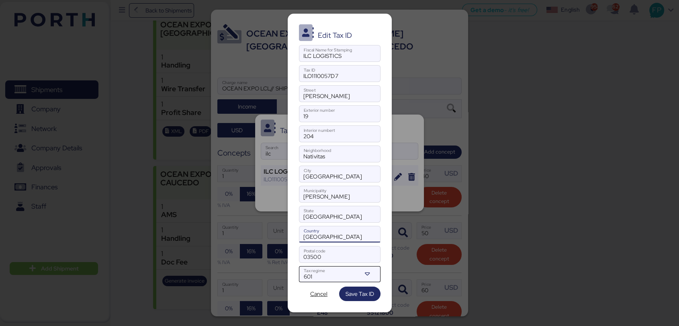
click at [322, 277] on div "601" at bounding box center [332, 277] width 57 height 10
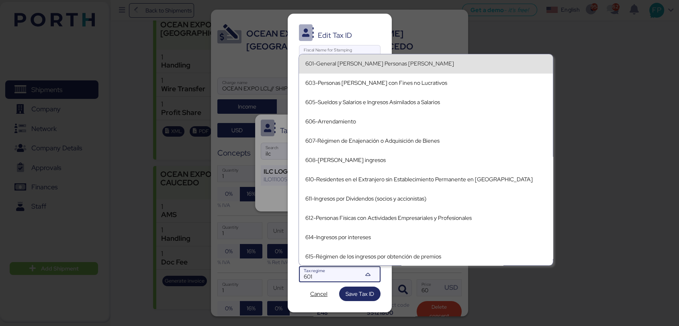
click at [347, 66] on div "601-General de Ley Personas Morales" at bounding box center [425, 63] width 241 height 7
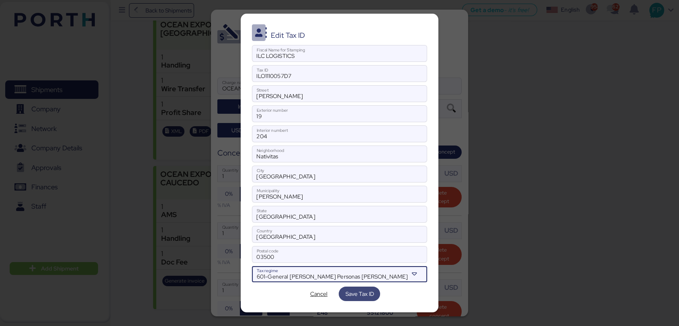
click at [362, 297] on span "Save Tax ID" at bounding box center [359, 294] width 29 height 10
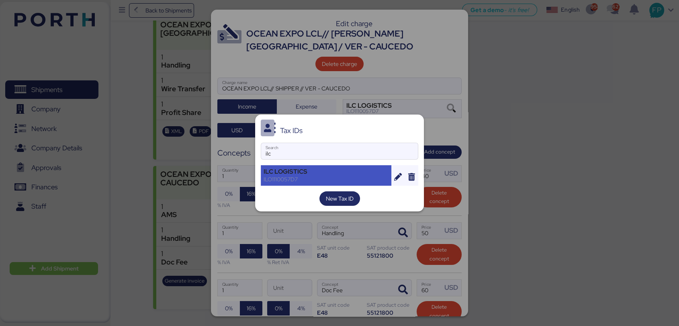
click at [309, 176] on div "ILO1110057D7" at bounding box center [326, 179] width 125 height 7
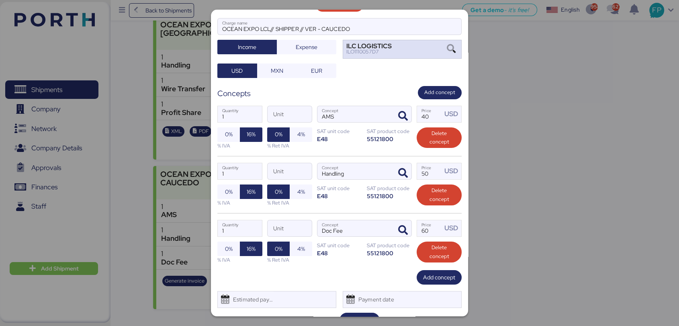
scroll to position [76, 0]
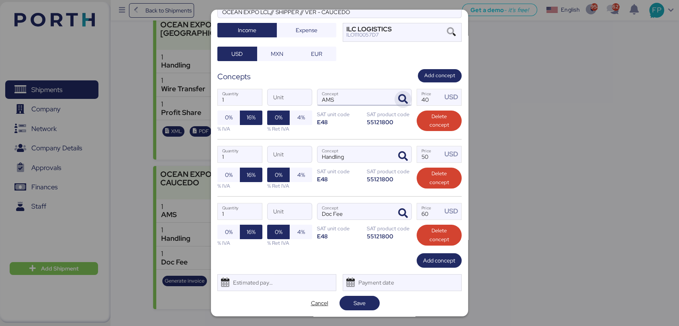
click at [395, 100] on span "button" at bounding box center [403, 99] width 17 height 17
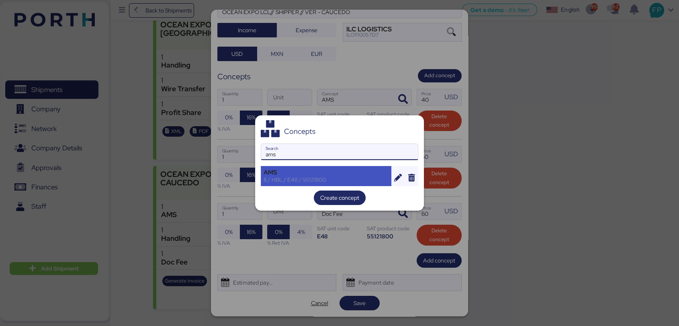
type input "ams"
click at [355, 173] on div "AMS" at bounding box center [326, 172] width 125 height 7
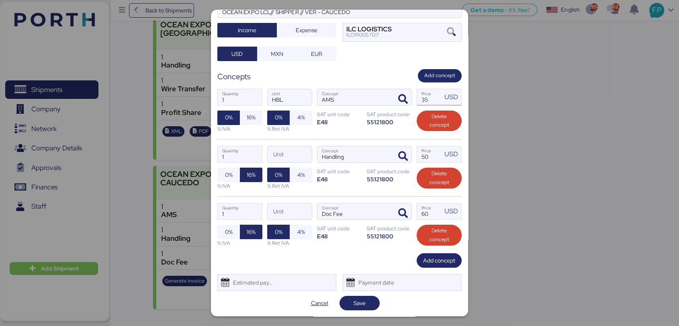
click at [431, 99] on input "35" at bounding box center [429, 97] width 25 height 16
type input "3"
type input "40"
click at [398, 154] on icon "button" at bounding box center [403, 157] width 10 height 10
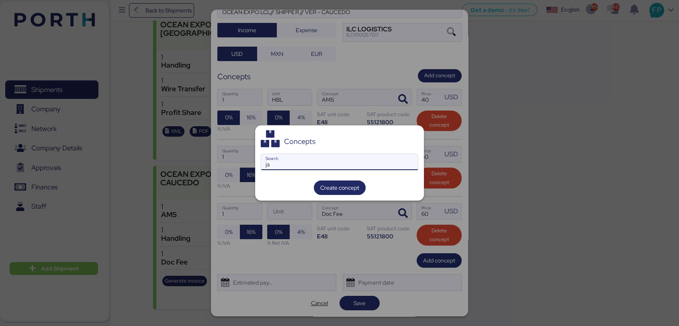
type input "j"
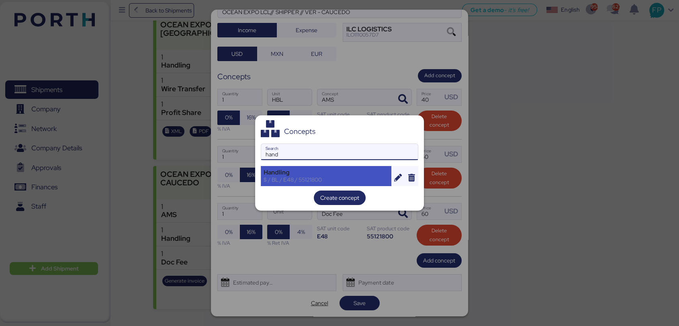
type input "hand"
click at [349, 180] on div "$ / BL / E48 / 55121800" at bounding box center [326, 179] width 125 height 7
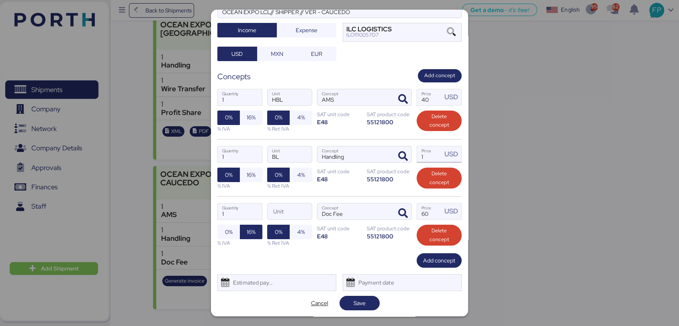
click at [426, 152] on input "1" at bounding box center [429, 154] width 25 height 16
type input "60"
click at [401, 218] on span "button" at bounding box center [403, 213] width 17 height 17
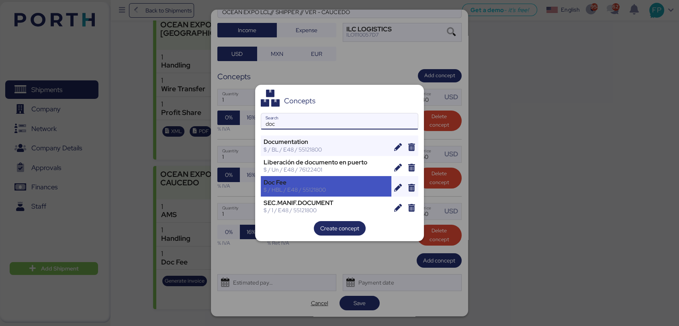
type input "doc"
click at [299, 193] on div "$ / HBL / E48 / 55121800" at bounding box center [326, 189] width 125 height 7
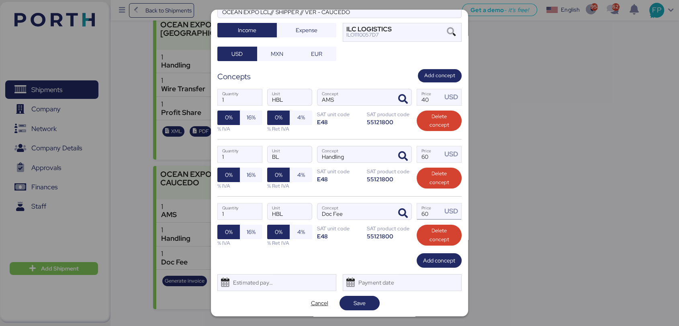
click at [424, 213] on input "60" at bounding box center [429, 211] width 25 height 16
type input "6"
type input "50"
click at [354, 299] on span "Save" at bounding box center [360, 303] width 12 height 10
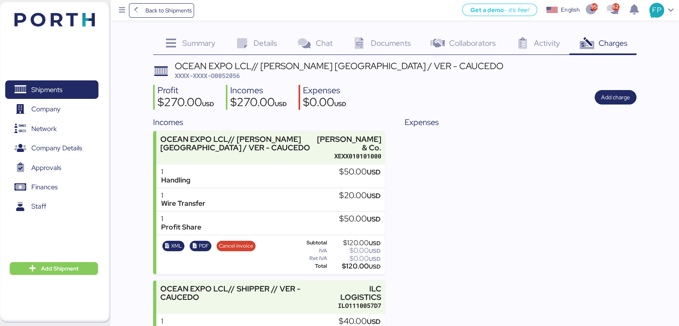
scroll to position [115, 0]
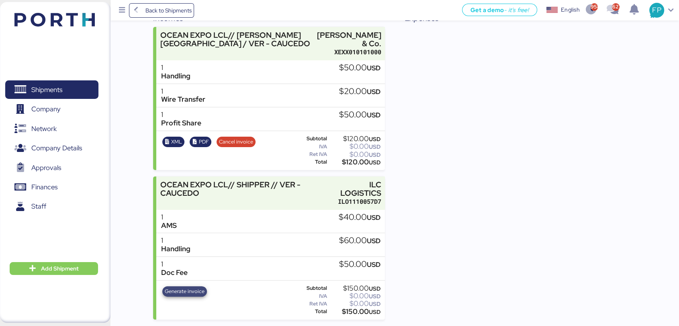
click at [194, 287] on span "Generate invoice" at bounding box center [185, 291] width 40 height 9
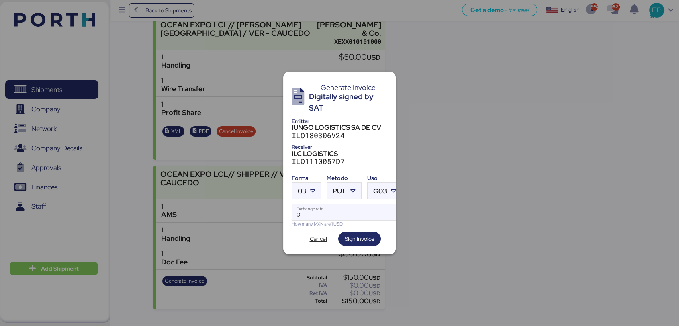
click at [312, 187] on icon at bounding box center [313, 191] width 8 height 8
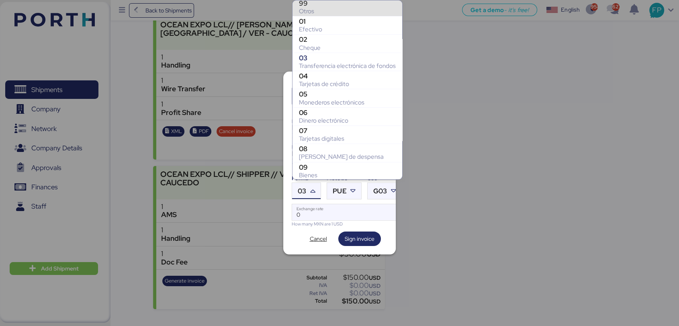
click at [312, 11] on div "Otros" at bounding box center [347, 11] width 97 height 8
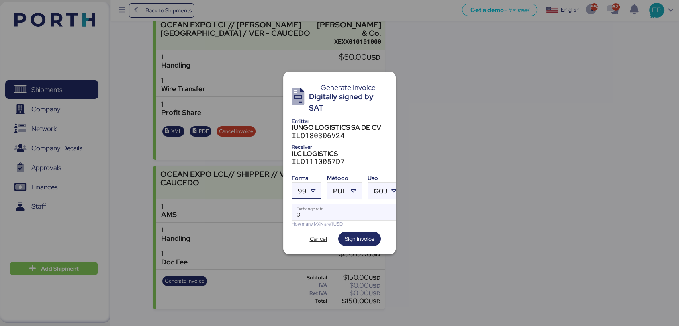
click at [340, 188] on span "PUE" at bounding box center [340, 191] width 14 height 7
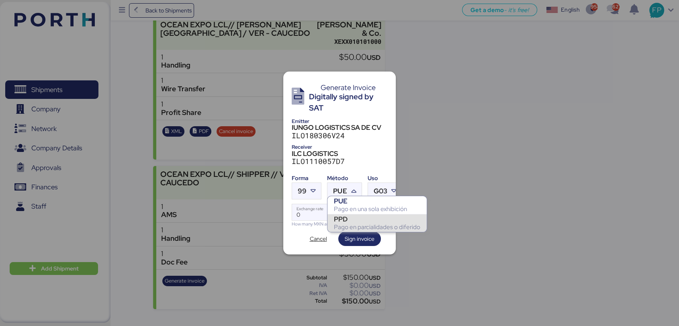
click at [344, 228] on div "Pago en parcialidades o diferido" at bounding box center [377, 227] width 86 height 8
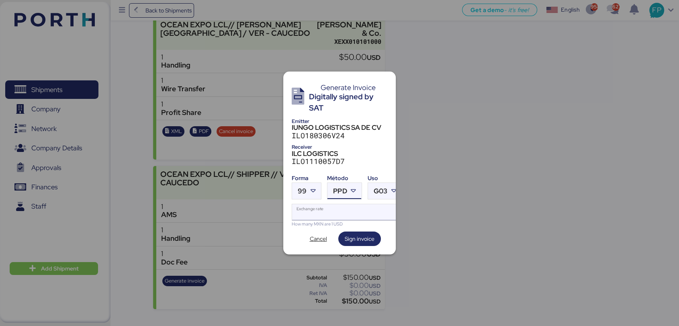
click at [329, 211] on input "Exchange rate" at bounding box center [347, 212] width 110 height 16
type input "0"
paste input "18.7204"
click at [358, 243] on div "Generate Invoice Digitally signed by SAT Emitter IUNGO LOGISTICS SA DE CV ILO18…" at bounding box center [339, 163] width 113 height 183
click at [357, 239] on span "Sign invoice" at bounding box center [360, 239] width 30 height 10
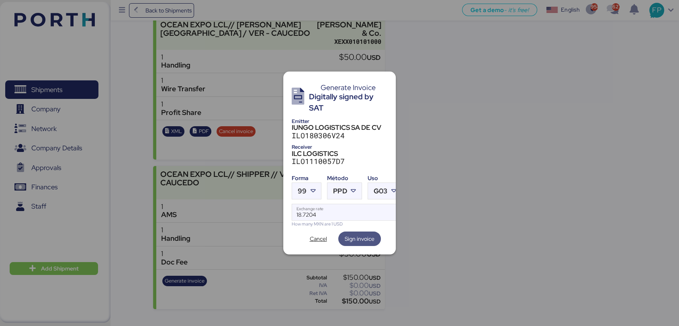
click at [357, 239] on span "Sign invoice" at bounding box center [360, 239] width 30 height 10
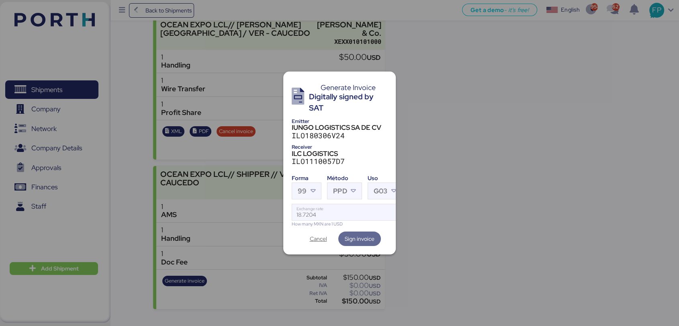
click at [338, 216] on div "18.7204 Exchange rate" at bounding box center [347, 212] width 110 height 16
click at [338, 216] on input "18.7204" at bounding box center [347, 212] width 110 height 16
type input "18.72"
click at [357, 236] on span "Sign invoice" at bounding box center [360, 239] width 30 height 10
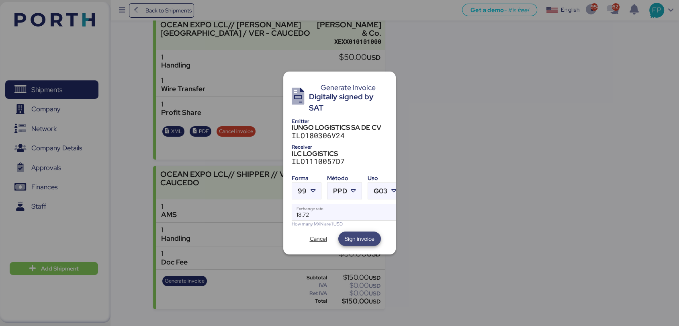
click at [357, 236] on span "Sign invoice" at bounding box center [360, 239] width 30 height 10
click at [318, 234] on span "Cancel" at bounding box center [318, 239] width 17 height 10
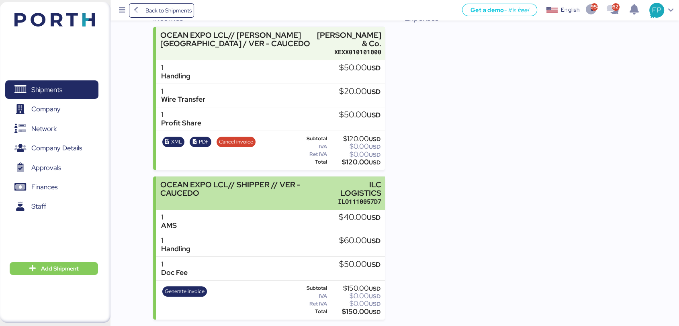
click at [308, 199] on div "OCEAN EXPO LCL// SHIPPER // VER - CAUCEDO" at bounding box center [243, 192] width 167 height 25
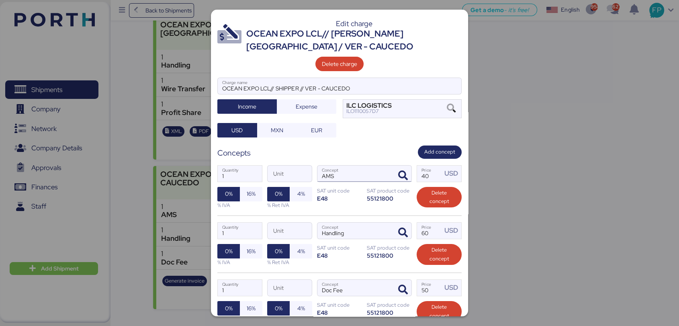
scroll to position [76, 0]
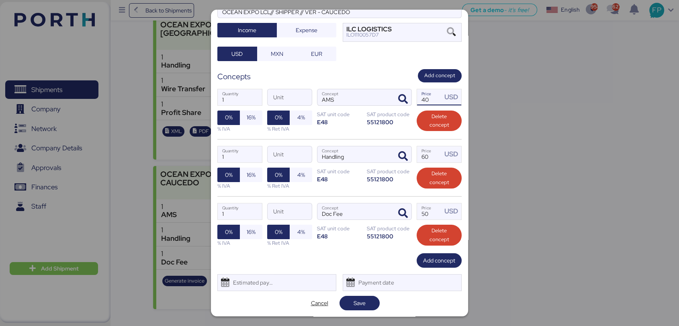
click at [426, 102] on input "40" at bounding box center [429, 97] width 25 height 16
click at [435, 157] on input "60" at bounding box center [429, 154] width 25 height 16
click at [431, 211] on input "50" at bounding box center [429, 211] width 25 height 16
click at [361, 300] on span "Save" at bounding box center [360, 303] width 12 height 10
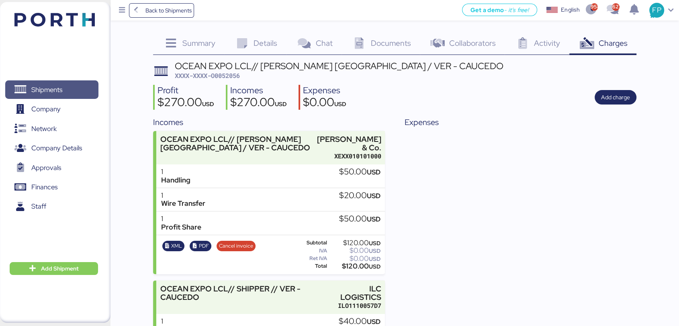
drag, startPoint x: 73, startPoint y: 88, endPoint x: 346, endPoint y: 2, distance: 286.4
click at [73, 88] on span "Shipments" at bounding box center [51, 90] width 86 height 12
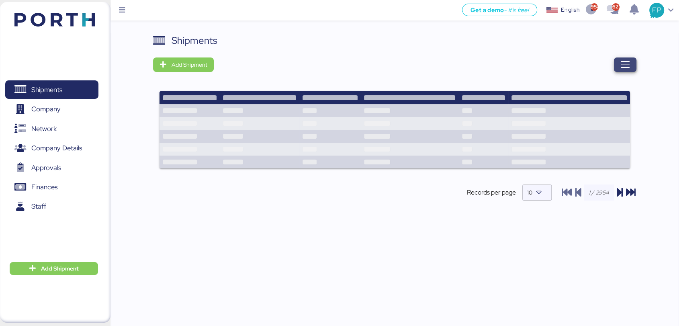
click at [625, 70] on span "button" at bounding box center [626, 64] width 10 height 11
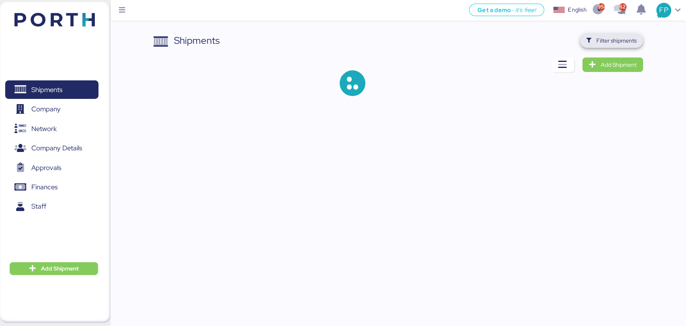
click at [621, 39] on span "Filter shipments" at bounding box center [616, 41] width 40 height 10
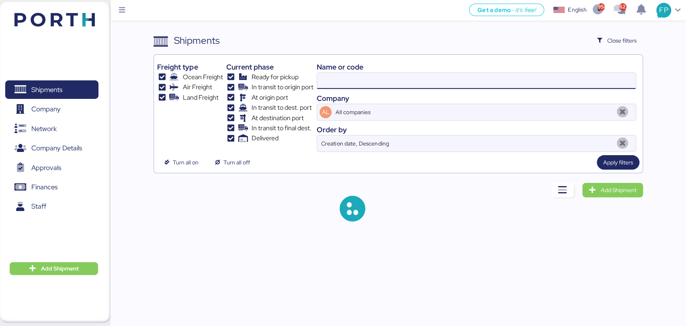
click at [332, 75] on input at bounding box center [476, 81] width 318 height 16
click at [331, 73] on input at bounding box center [476, 81] width 318 height 16
paste input "O0052019"
type input "O0052019"
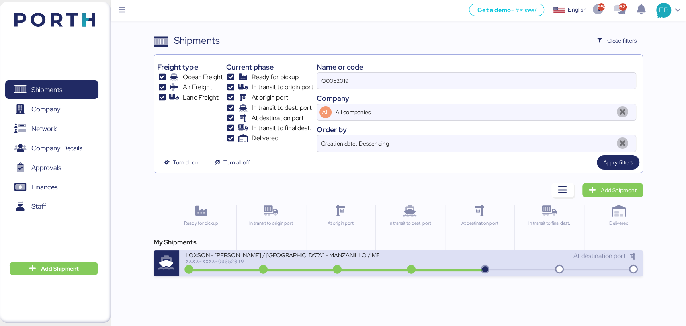
click at [300, 258] on div "LOXSON - LEAR / SHANGHAI - MANZANILLO / MBL: ZIMUSNH22125853 - HBL: KSSE2507092…" at bounding box center [282, 254] width 193 height 7
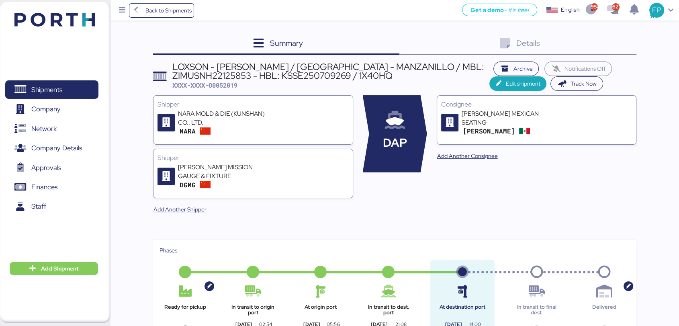
click at [605, 45] on div "Details 0" at bounding box center [518, 44] width 237 height 22
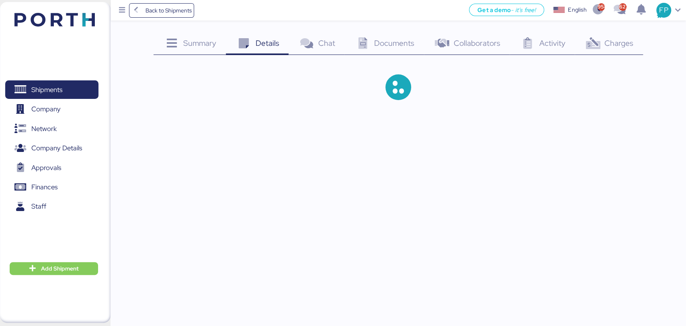
click at [605, 45] on span "Charges" at bounding box center [619, 43] width 29 height 10
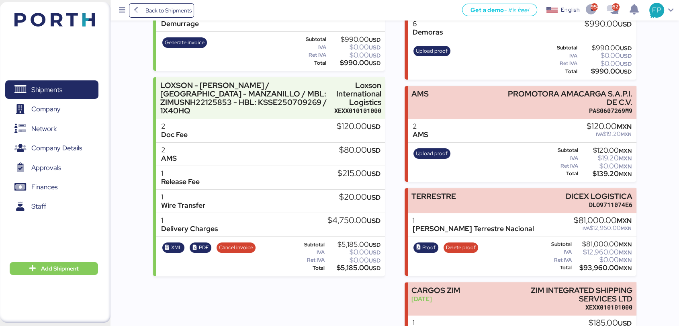
scroll to position [211, 0]
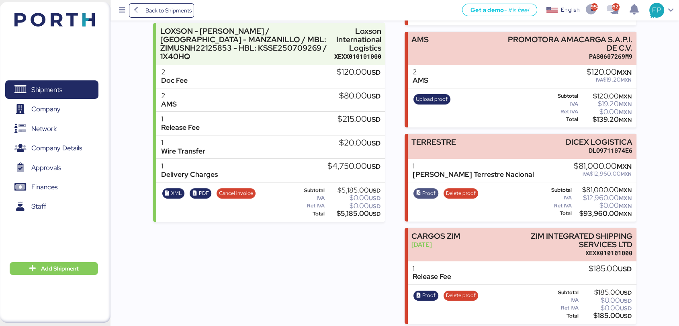
click at [428, 189] on span "Proof" at bounding box center [428, 193] width 13 height 9
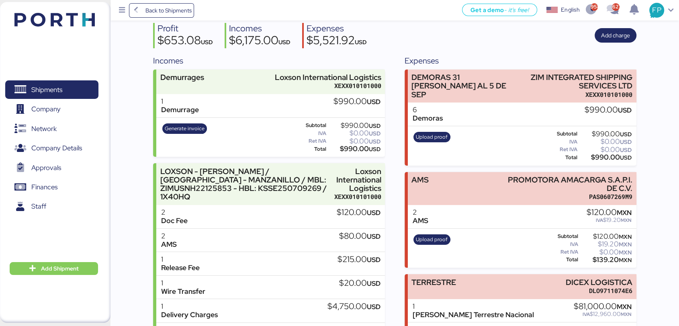
scroll to position [0, 0]
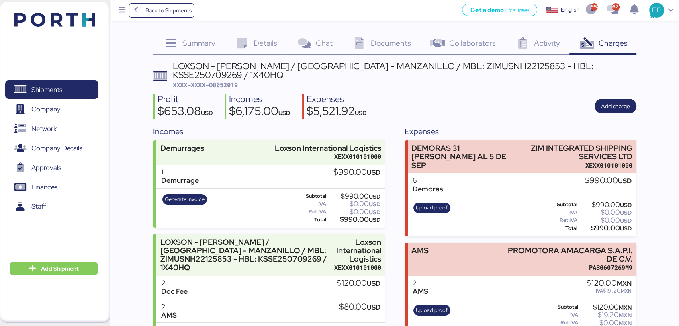
click at [235, 80] on div "LOXSON - LEAR / SHANGHAI - MANZANILLO / MBL: ZIMUSNH22125853 - HBL: KSSE2507092…" at bounding box center [395, 297] width 484 height 473
click at [235, 81] on span "XXXX-XXXX-O0052019" at bounding box center [205, 85] width 65 height 8
copy span "O0052019"
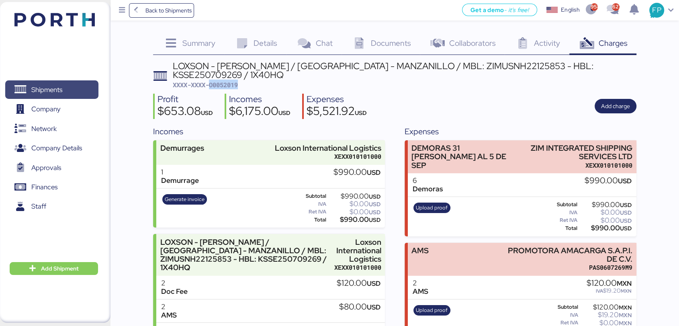
click at [81, 91] on span "Shipments" at bounding box center [51, 90] width 86 height 12
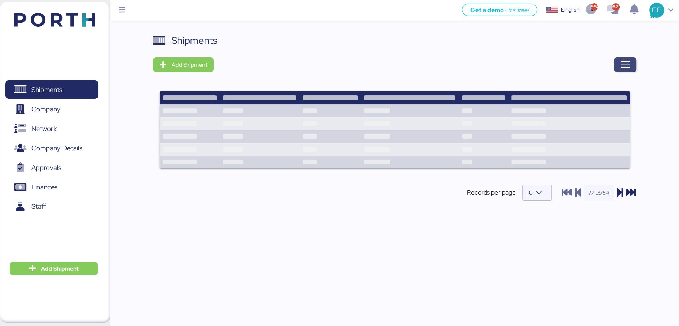
click at [618, 67] on span "button" at bounding box center [625, 64] width 23 height 14
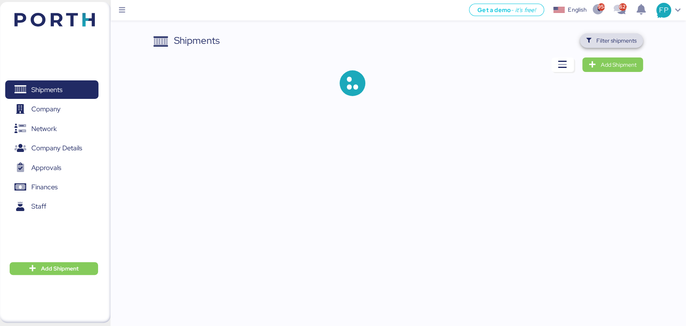
click at [612, 43] on span "Filter shipments" at bounding box center [616, 41] width 40 height 10
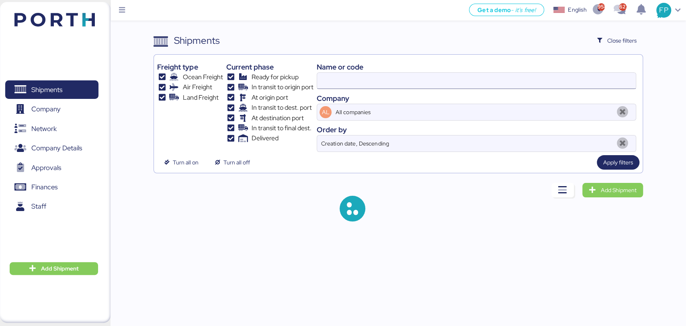
click at [342, 77] on input at bounding box center [476, 81] width 318 height 16
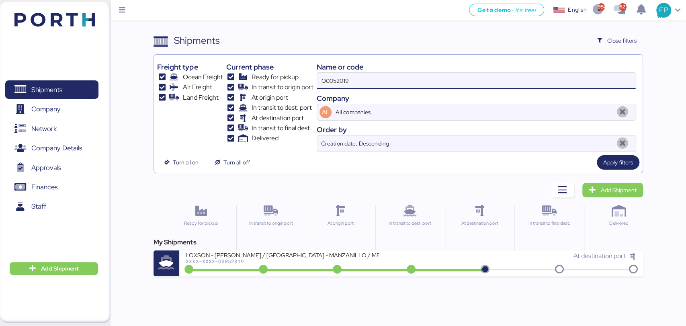
click at [340, 76] on input "O0052019" at bounding box center [476, 81] width 318 height 16
paste input "06"
type input "O0052006"
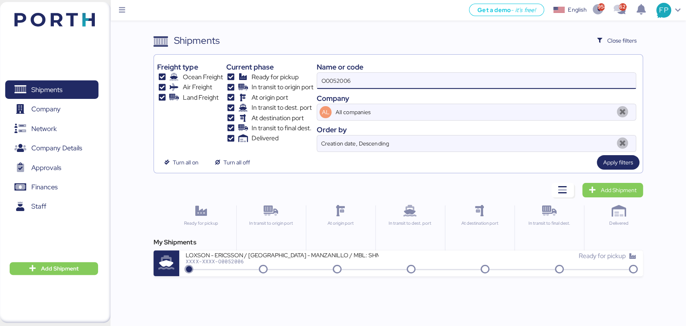
click at [340, 76] on input "O0052006" at bounding box center [476, 81] width 318 height 16
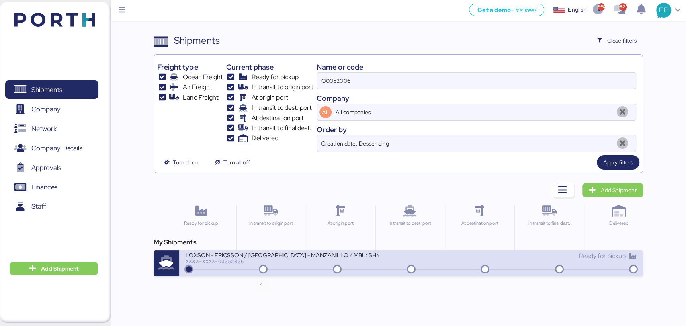
click at [275, 267] on icon at bounding box center [263, 269] width 39 height 9
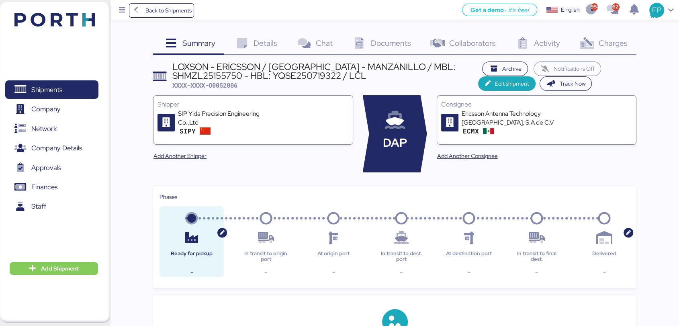
click at [603, 45] on span "Charges" at bounding box center [613, 43] width 29 height 10
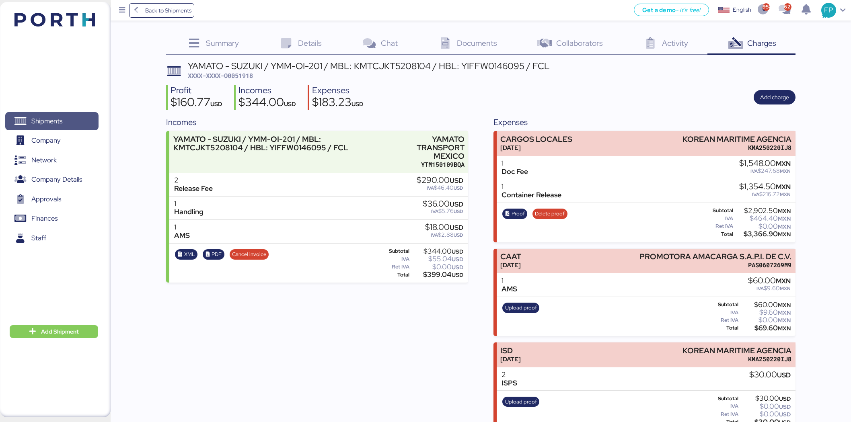
drag, startPoint x: 0, startPoint y: 0, endPoint x: 399, endPoint y: 18, distance: 399.5
click at [70, 117] on span "Shipments" at bounding box center [51, 121] width 86 height 12
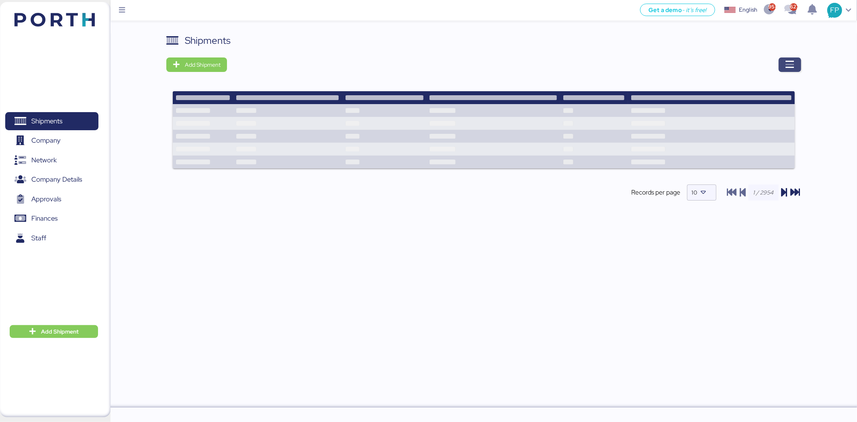
click at [795, 66] on span "button" at bounding box center [790, 64] width 23 height 14
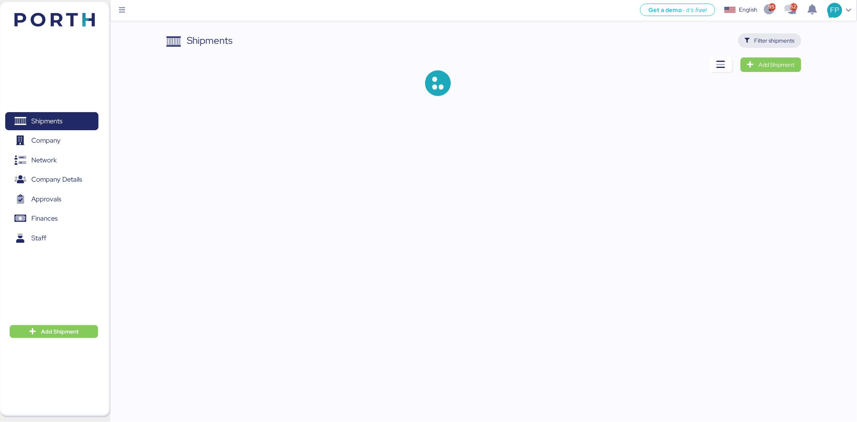
click at [773, 39] on span "Filter shipments" at bounding box center [775, 41] width 40 height 10
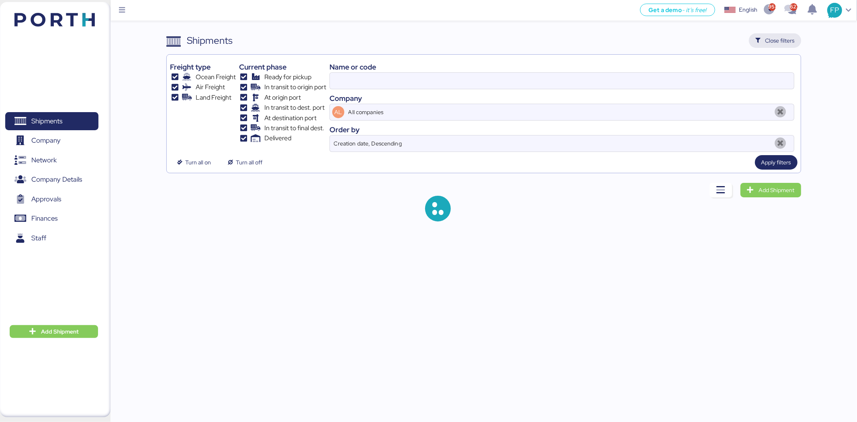
type input "6423348320"
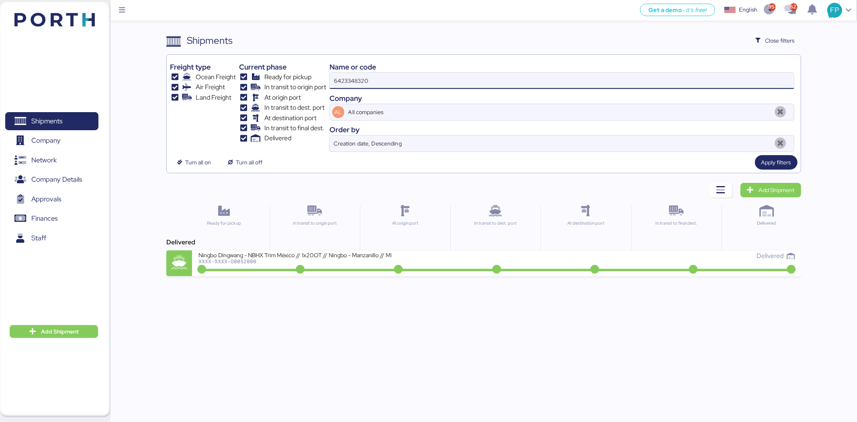
click at [341, 84] on input "6423348320" at bounding box center [562, 81] width 464 height 16
type input "40612"
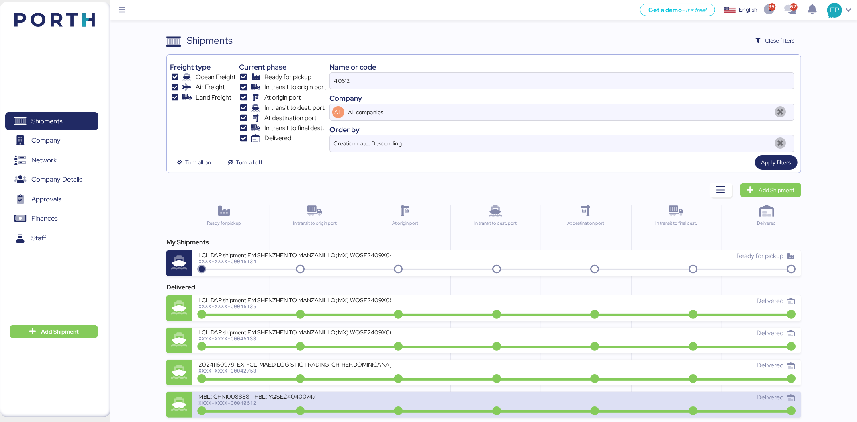
click at [338, 402] on div "XXXX-XXXX-O0040612" at bounding box center [295, 403] width 193 height 6
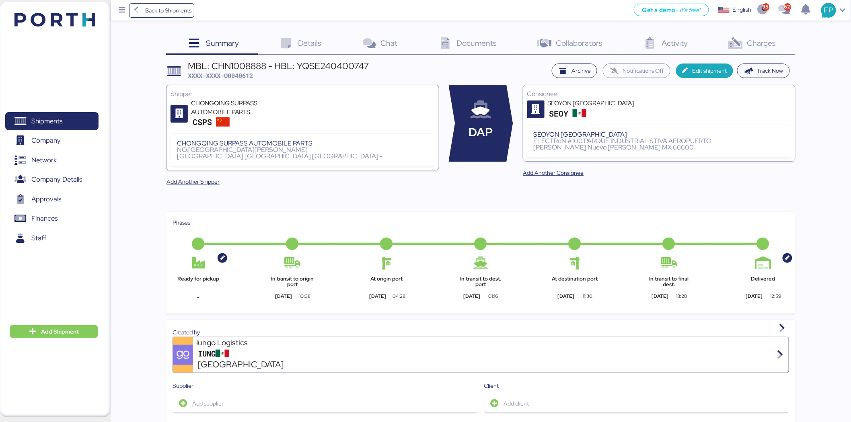
click at [741, 46] on icon at bounding box center [734, 44] width 17 height 12
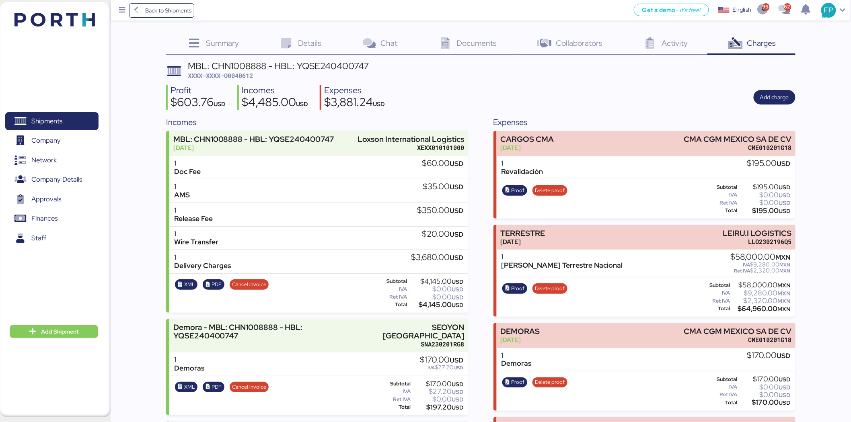
click at [244, 73] on span "XXXX-XXXX-O0040612" at bounding box center [220, 76] width 65 height 8
click at [248, 70] on div "MBL: CHN1008888 - HBL: YQSE240400747 XXXX-XXXX-O0040612" at bounding box center [278, 70] width 181 height 19
click at [248, 77] on span "XXXX-XXXX-O0040612" at bounding box center [220, 76] width 65 height 8
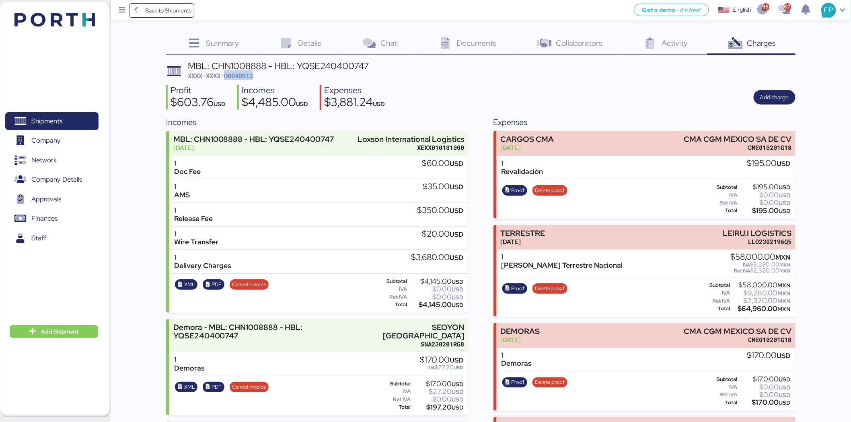
click at [248, 77] on span "XXXX-XXXX-O0040612" at bounding box center [220, 76] width 65 height 8
copy span "O0040612"
click at [247, 76] on span "XXXX-XXXX-O0040612" at bounding box center [220, 76] width 65 height 8
click at [247, 75] on span "XXXX-XXXX-O0040612" at bounding box center [220, 76] width 65 height 8
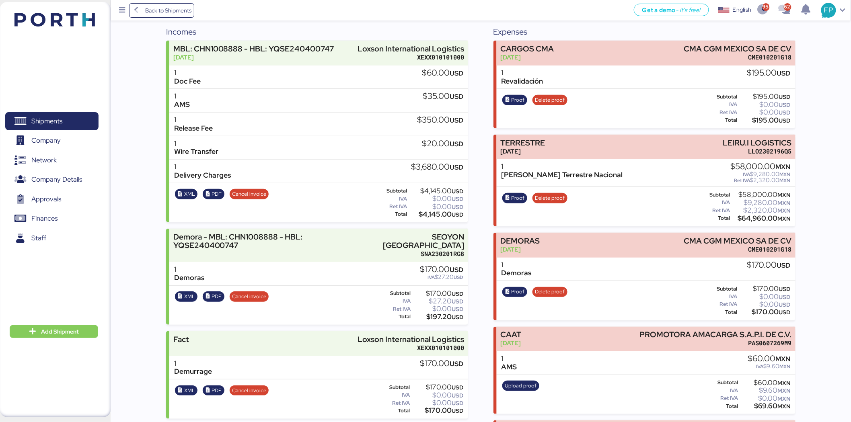
scroll to position [178, 0]
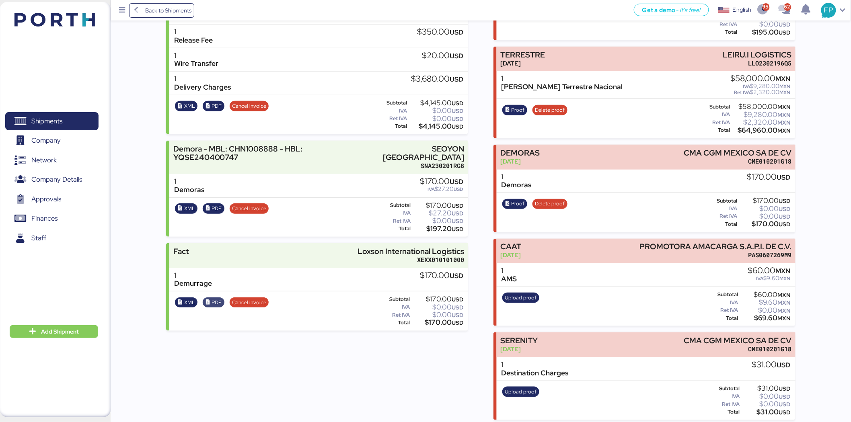
click at [219, 305] on span "PDF" at bounding box center [216, 302] width 10 height 9
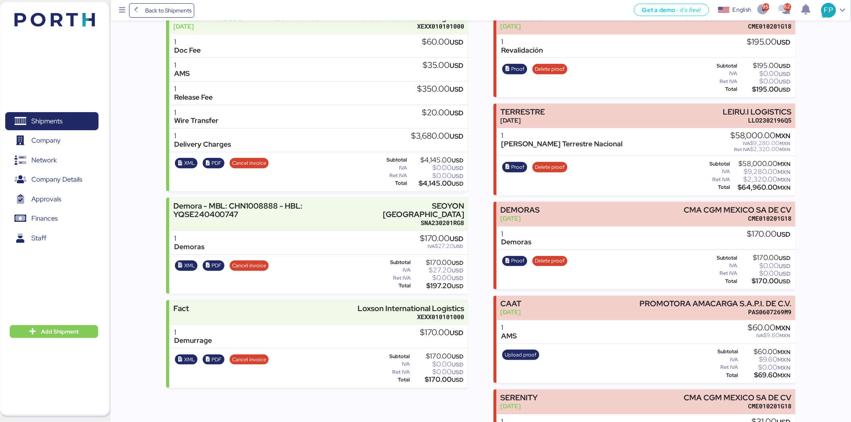
scroll to position [0, 0]
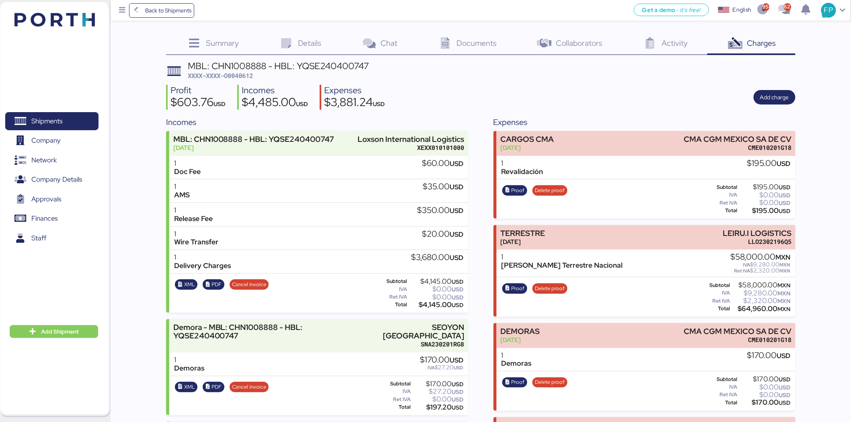
click at [246, 63] on div "MBL: CHN1008888 - HBL: YQSE240400747" at bounding box center [278, 65] width 181 height 9
copy div "CHN1008888"
click at [77, 119] on span "Shipments" at bounding box center [51, 121] width 86 height 12
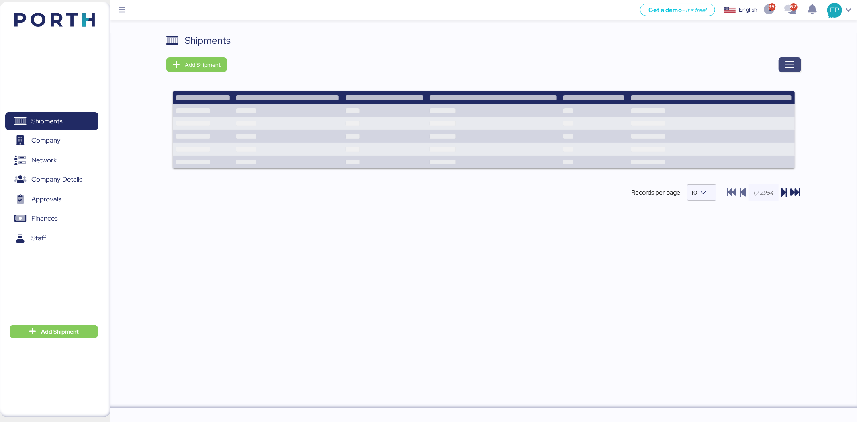
click at [791, 68] on icon "button" at bounding box center [790, 65] width 10 height 10
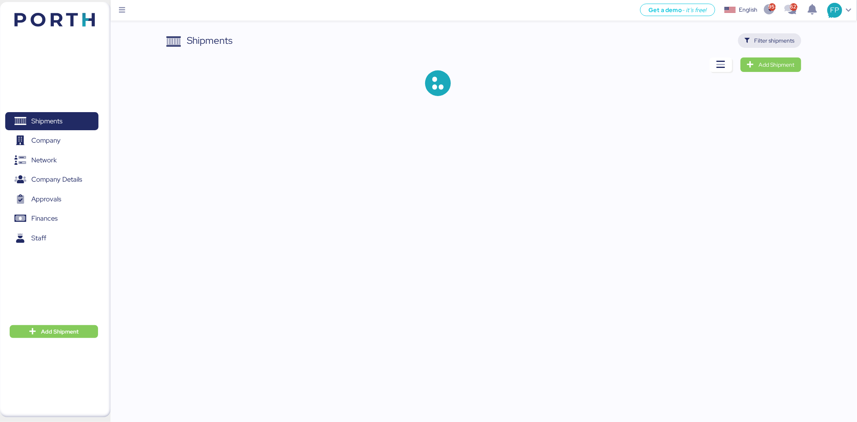
click at [771, 38] on span "Filter shipments" at bounding box center [775, 41] width 40 height 10
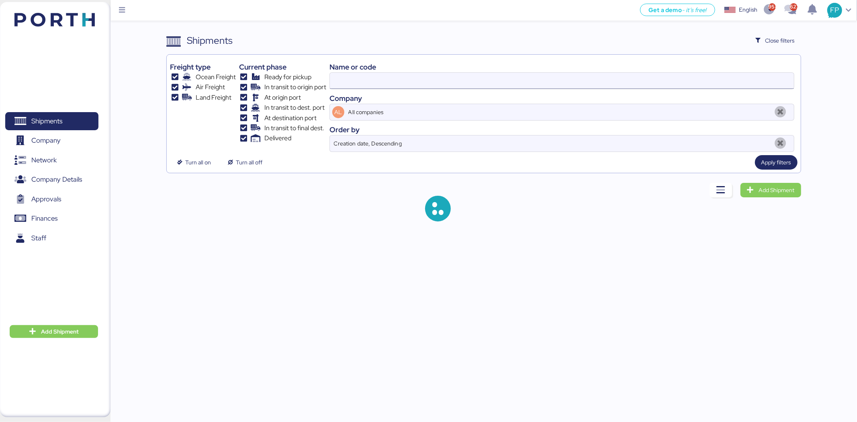
click at [344, 83] on input at bounding box center [562, 81] width 464 height 16
type input "40612"
click at [344, 83] on input "40612" at bounding box center [562, 81] width 464 height 16
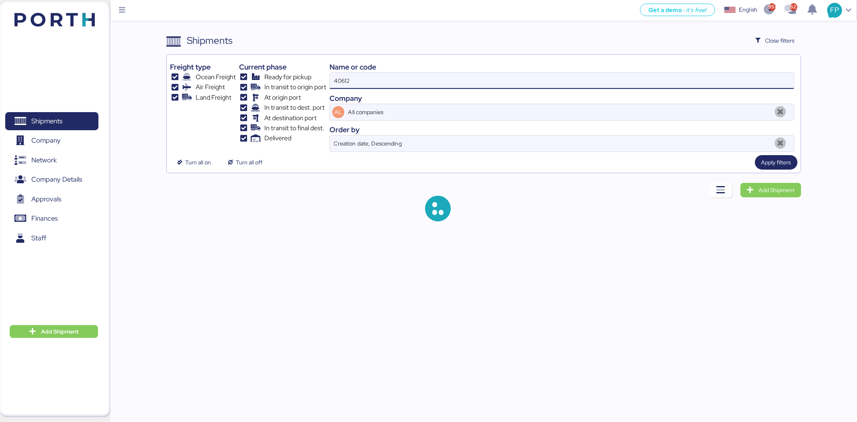
click at [344, 83] on input "40612" at bounding box center [562, 81] width 464 height 16
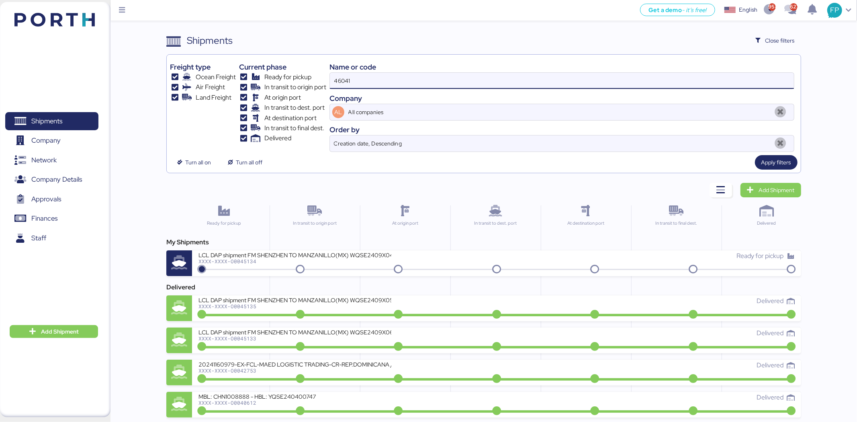
type input "46041"
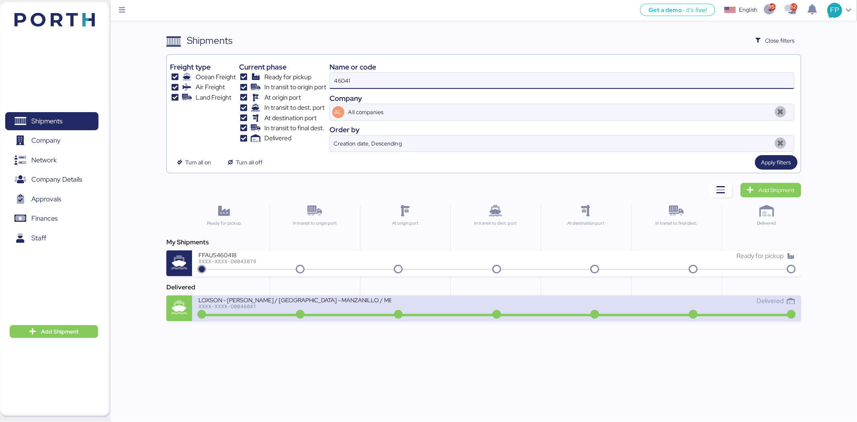
click at [340, 311] on div "LOXSON - HUANG YU / SHANGHAI - MANZANILLO / MBL: COSU6399084870 - HBL: KSSE2410…" at bounding box center [348, 304] width 298 height 17
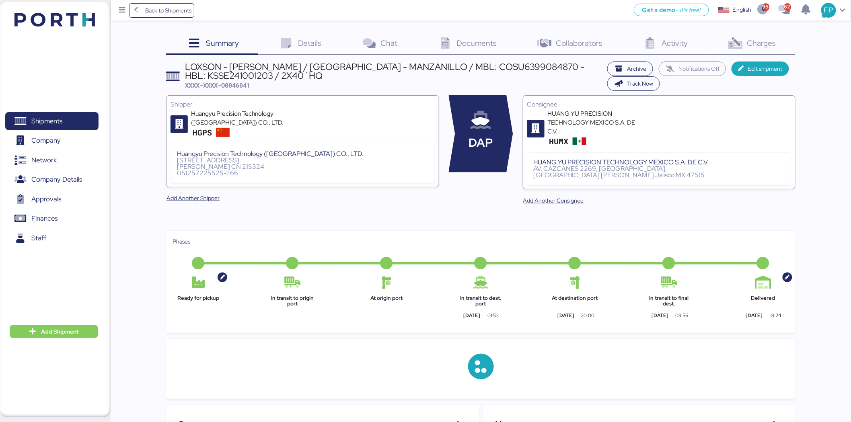
click at [772, 45] on span "Charges" at bounding box center [761, 43] width 29 height 10
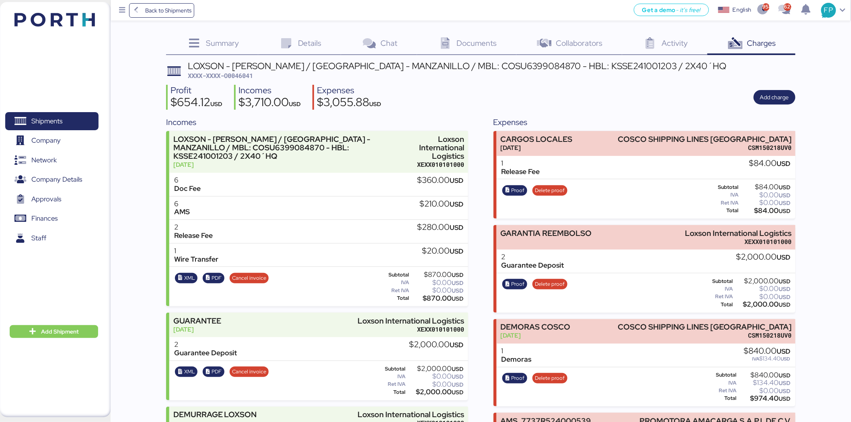
click at [252, 78] on span "XXXX-XXXX-O0046041" at bounding box center [220, 76] width 65 height 8
copy span "O0046041"
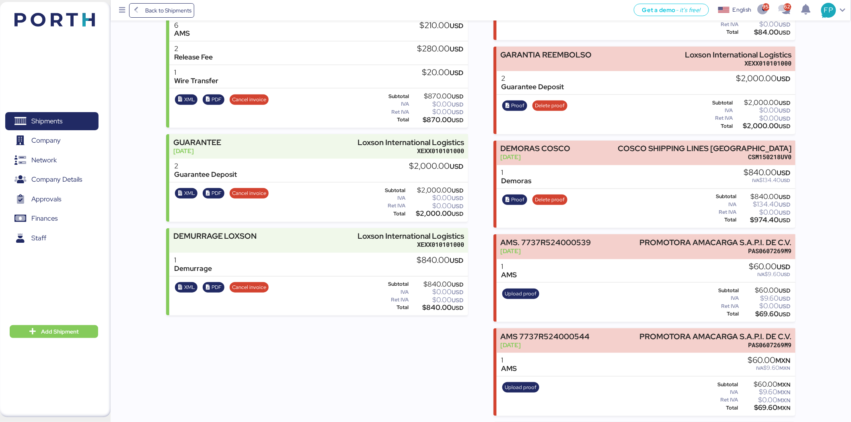
scroll to position [134, 0]
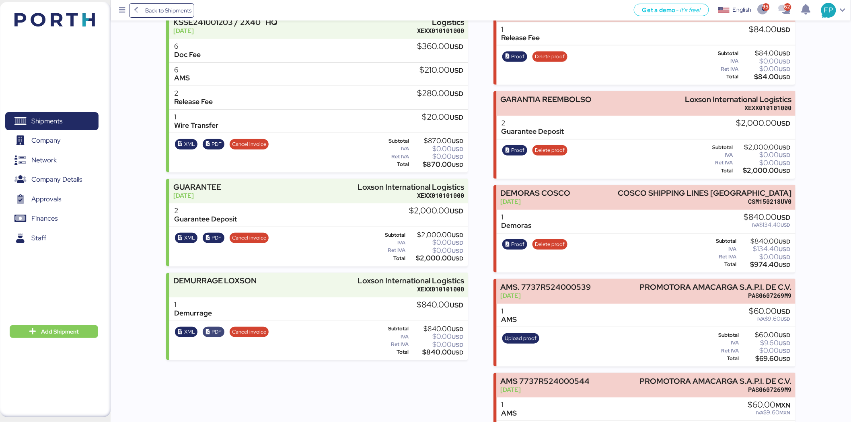
click at [214, 328] on span "PDF" at bounding box center [216, 332] width 10 height 9
click at [66, 122] on span "Shipments" at bounding box center [51, 121] width 86 height 12
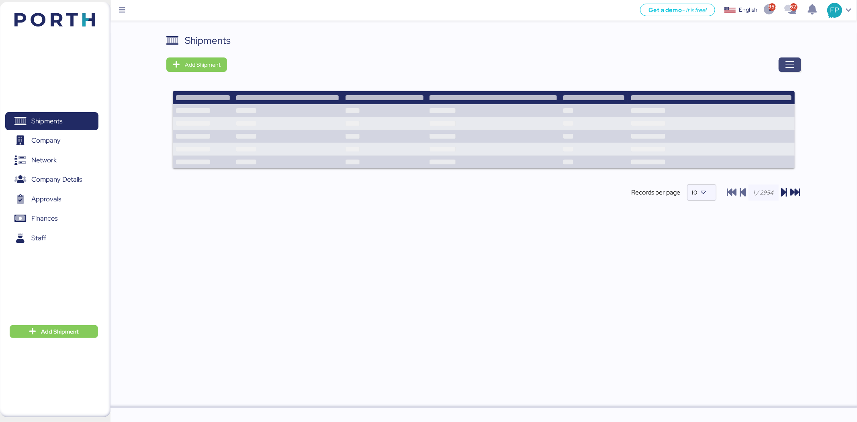
click at [790, 66] on icon "button" at bounding box center [790, 65] width 10 height 10
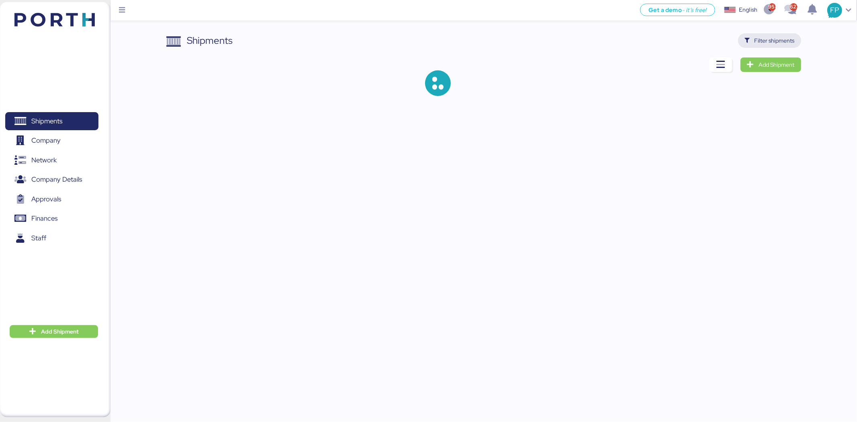
click at [754, 43] on span "Filter shipments" at bounding box center [770, 40] width 50 height 11
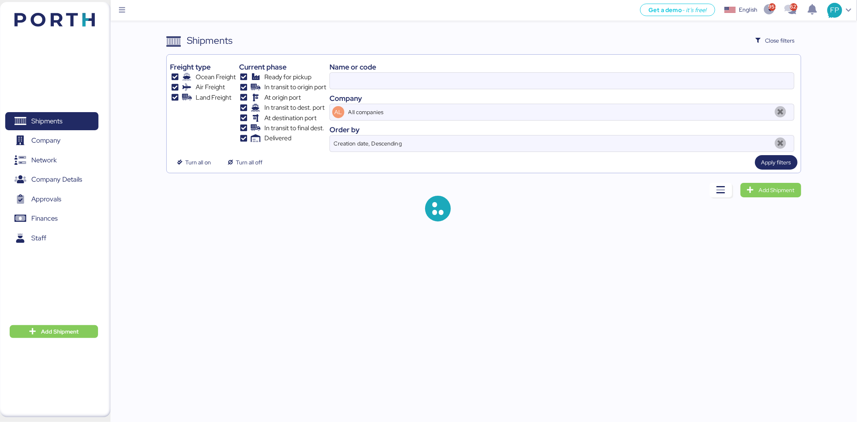
type input "46041"
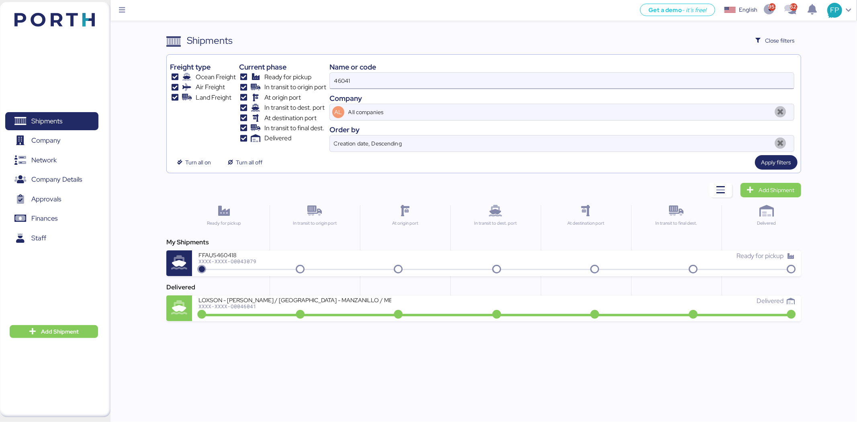
click at [354, 78] on input "46041" at bounding box center [562, 81] width 464 height 16
type input "ç"
type input "47478"
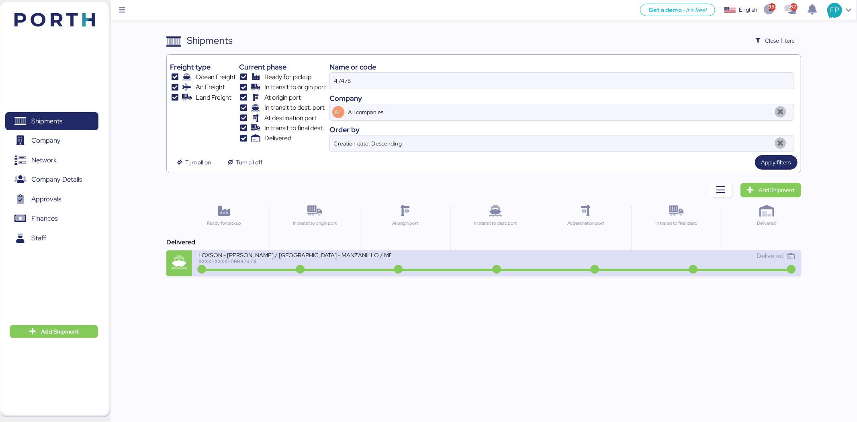
click at [349, 271] on div at bounding box center [496, 270] width 593 height 2
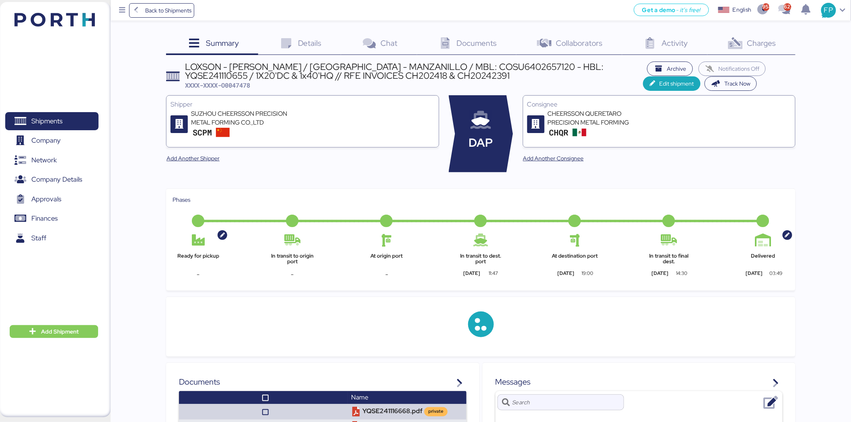
click at [765, 51] on div "Charges 0" at bounding box center [751, 44] width 88 height 22
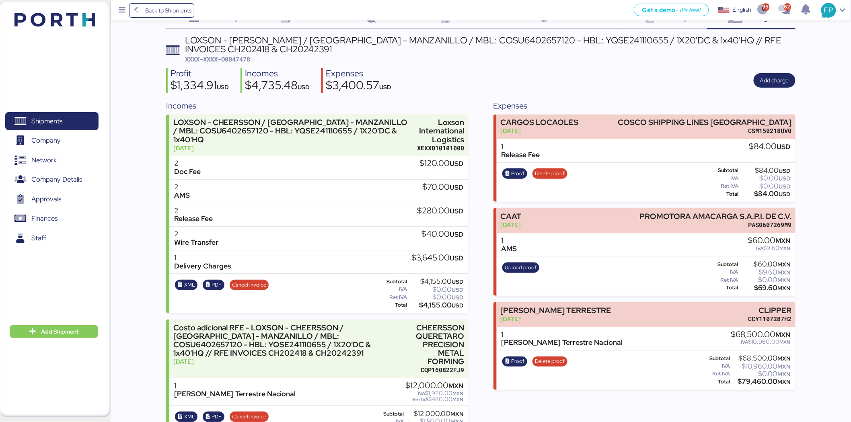
scroll to position [46, 0]
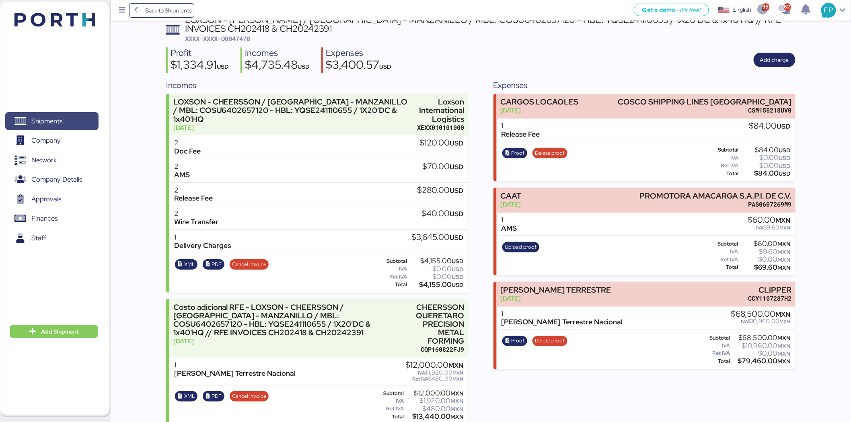
click at [56, 120] on span "Shipments" at bounding box center [46, 121] width 31 height 12
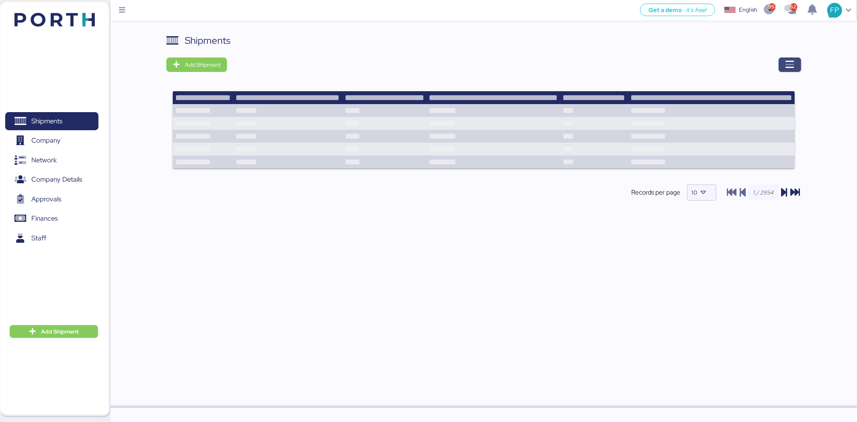
click at [786, 70] on span "button" at bounding box center [790, 64] width 10 height 11
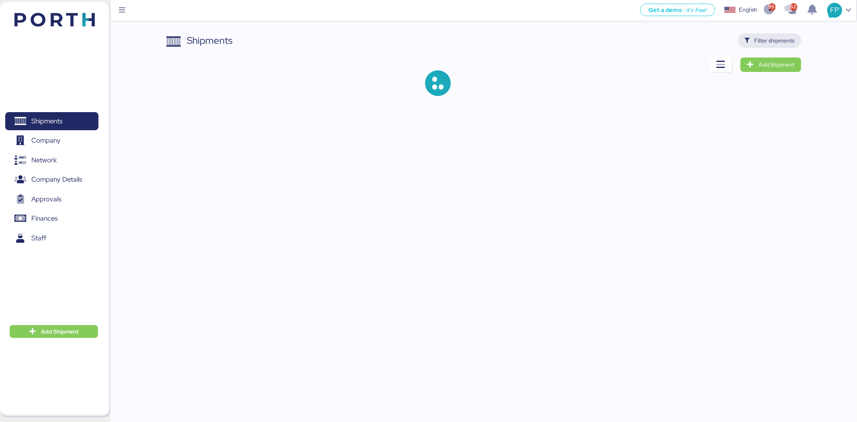
click at [769, 44] on span "Filter shipments" at bounding box center [775, 41] width 40 height 10
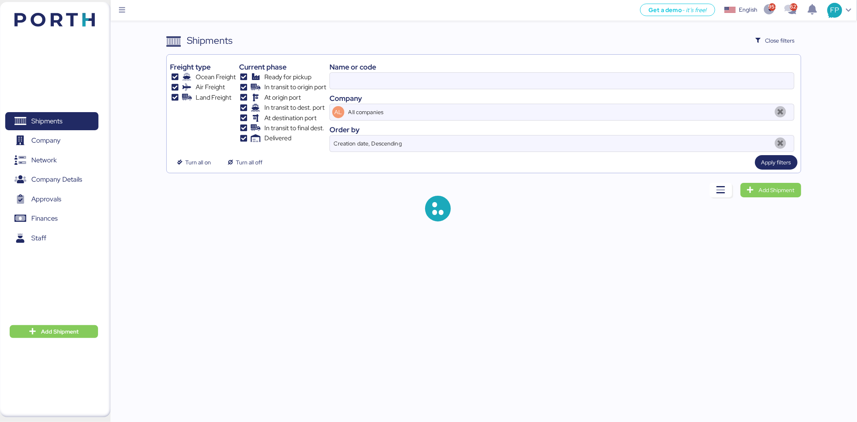
click at [344, 90] on div "Name or code Company AL All companies Order by Creation date, Descending" at bounding box center [562, 105] width 465 height 94
drag, startPoint x: 342, startPoint y: 85, endPoint x: 340, endPoint y: 80, distance: 5.0
click at [340, 80] on input at bounding box center [562, 81] width 464 height 16
click at [348, 75] on input at bounding box center [562, 81] width 464 height 16
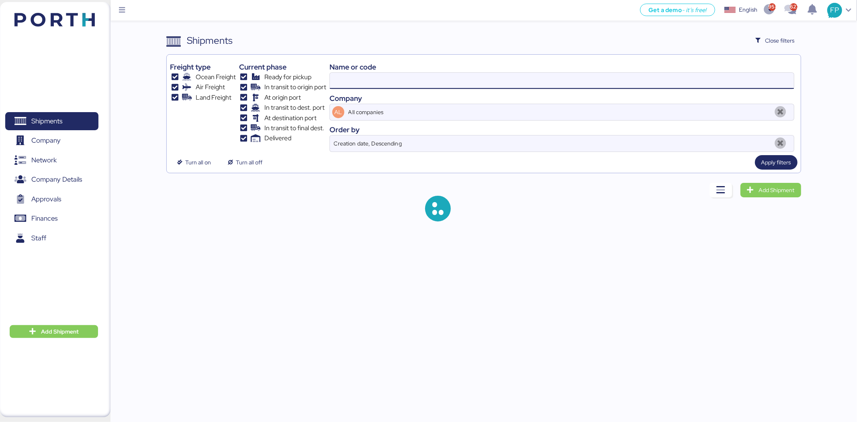
click at [350, 75] on input at bounding box center [562, 81] width 464 height 16
click at [358, 74] on input at bounding box center [562, 81] width 464 height 16
click at [356, 74] on input at bounding box center [562, 81] width 464 height 16
type input "47478"
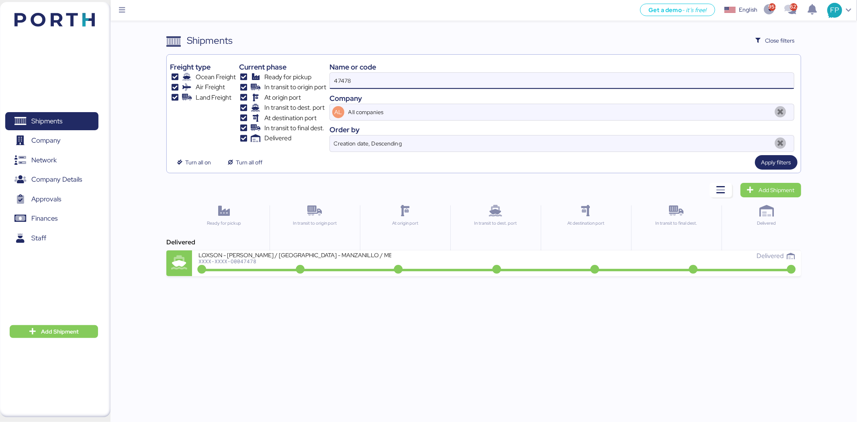
click at [357, 74] on input "47478" at bounding box center [562, 81] width 464 height 16
click at [356, 74] on input "47478" at bounding box center [562, 81] width 464 height 16
type input "48111"
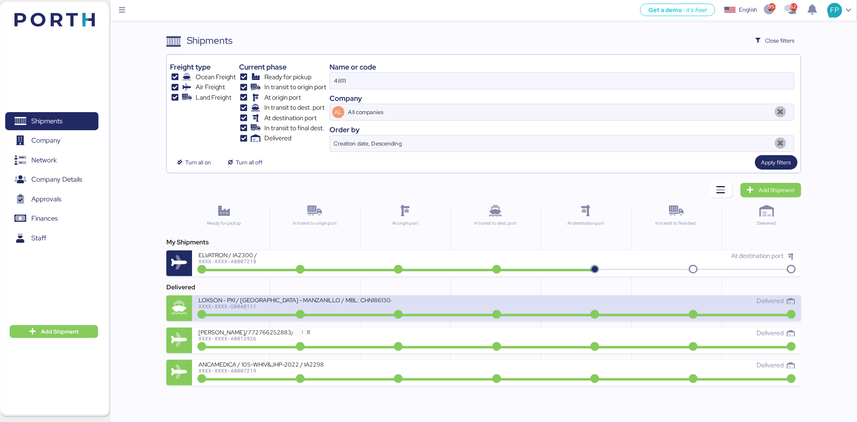
click at [307, 315] on icon at bounding box center [300, 314] width 39 height 9
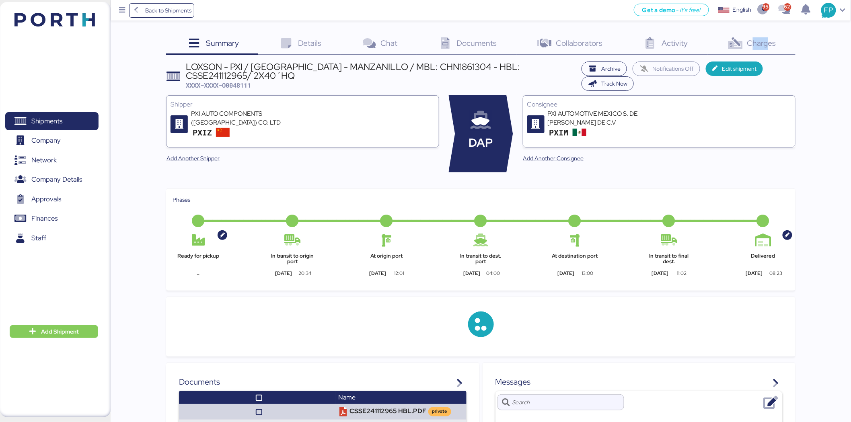
click at [742, 47] on div "Charges 0" at bounding box center [751, 44] width 88 height 22
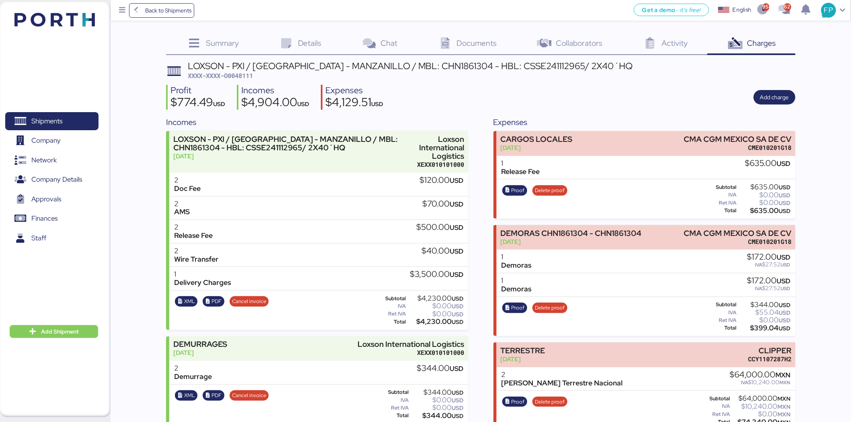
click at [237, 77] on span "XXXX-XXXX-O0048111" at bounding box center [220, 76] width 65 height 8
click at [237, 76] on span "XXXX-XXXX-O0048111" at bounding box center [220, 76] width 65 height 8
copy span "O0048111"
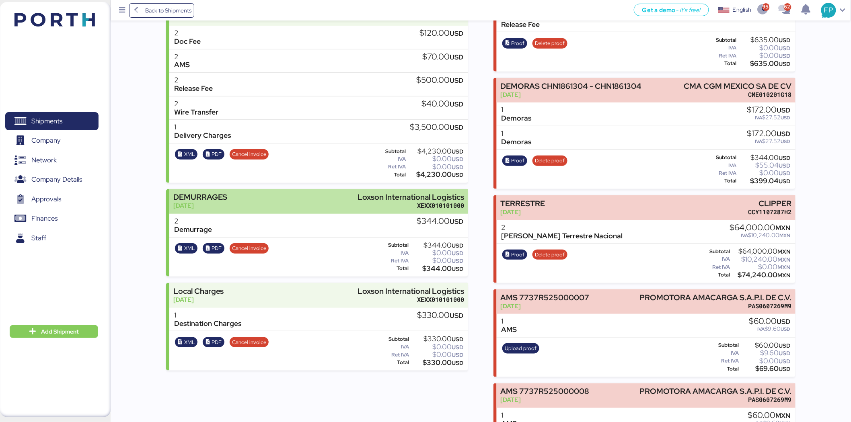
scroll to position [148, 0]
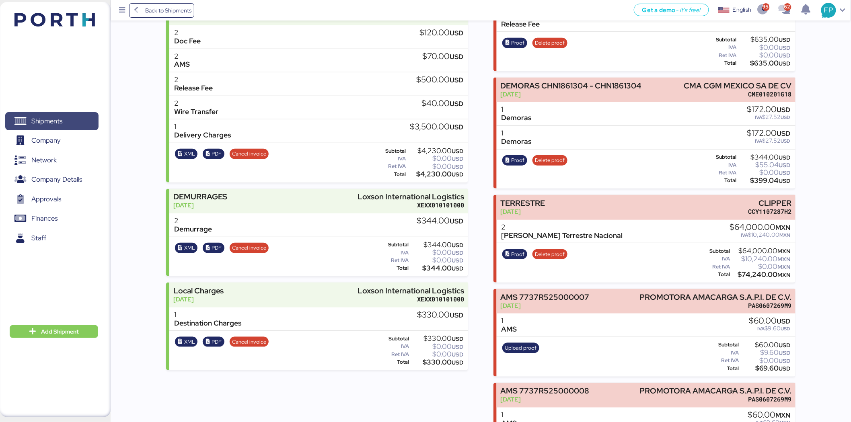
click at [69, 117] on span "Shipments" at bounding box center [51, 121] width 86 height 12
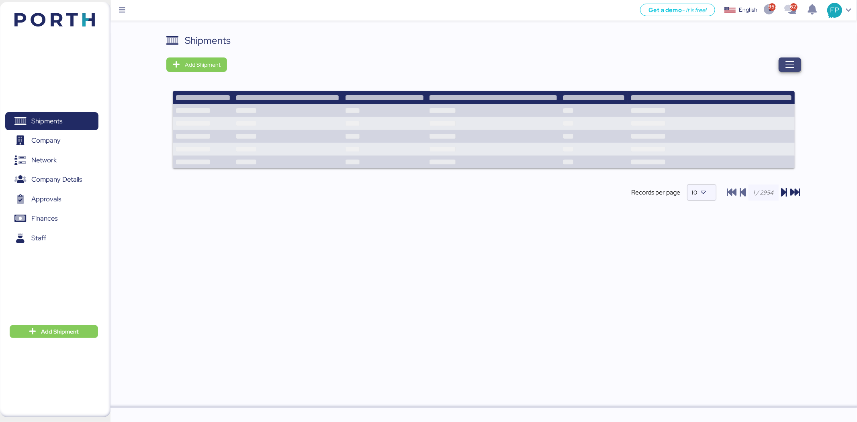
click at [792, 63] on icon "button" at bounding box center [790, 65] width 10 height 10
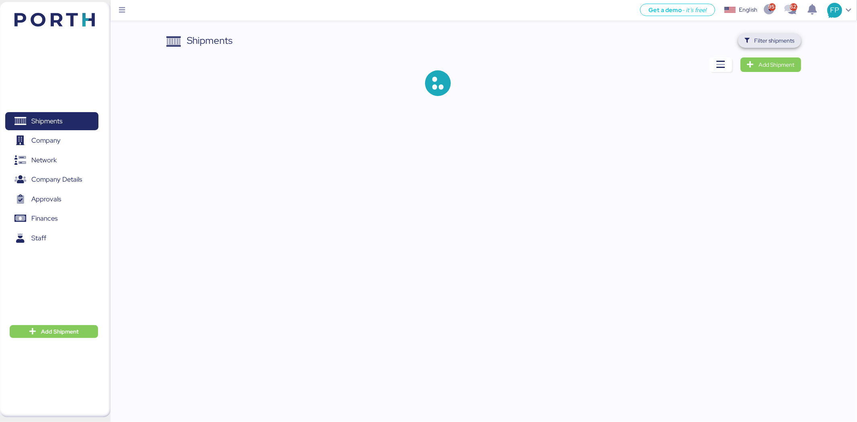
click at [779, 43] on span "Filter shipments" at bounding box center [775, 41] width 40 height 10
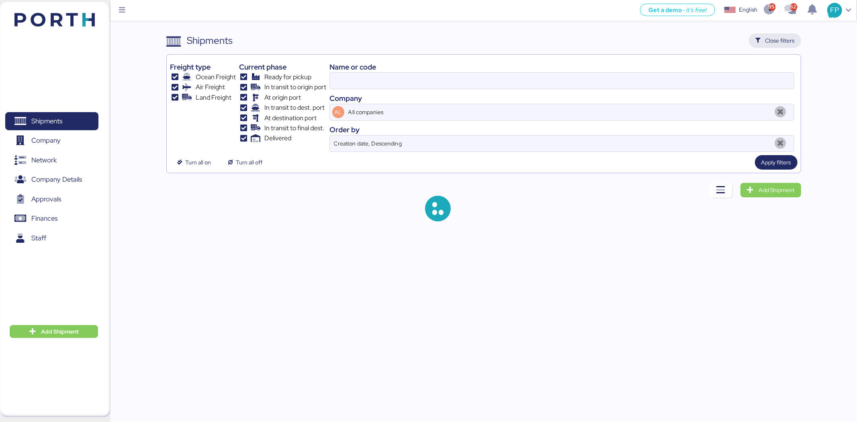
type input "48111"
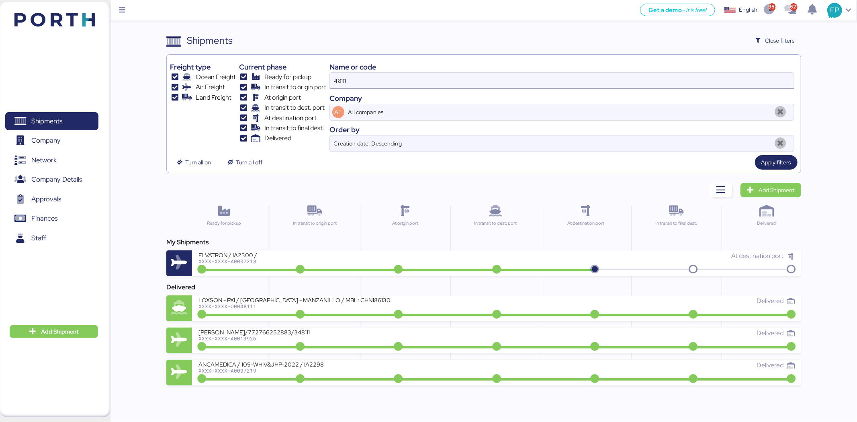
click at [344, 75] on input "48111" at bounding box center [562, 81] width 464 height 16
type input "50256"
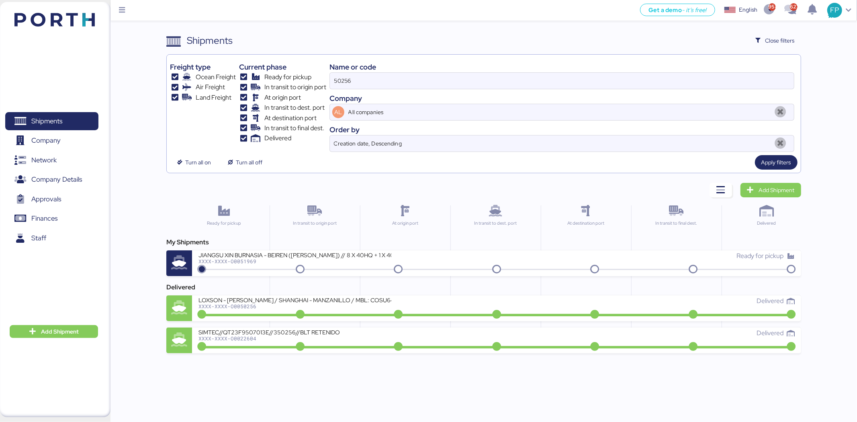
click at [338, 311] on div "LOXSON - HUANG YU / SHANGHAI - MANZANILLO / MBL: COSU6411415000 - HBL: KSSE2503…" at bounding box center [348, 304] width 298 height 17
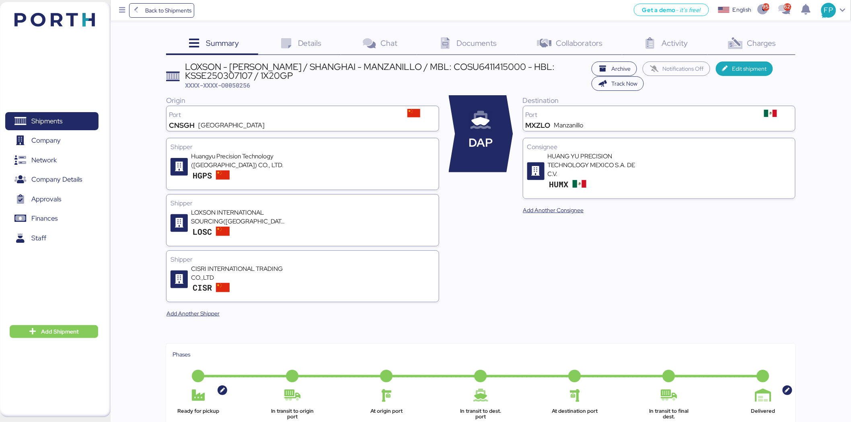
click at [745, 49] on div "Charges 0" at bounding box center [751, 44] width 88 height 22
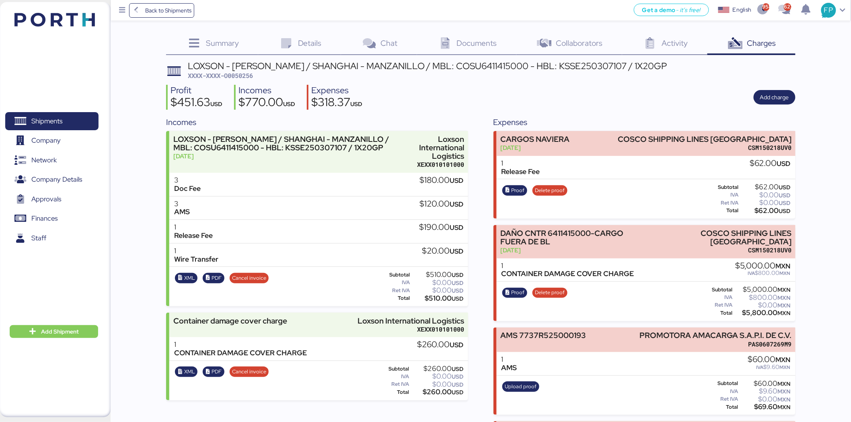
click at [240, 74] on span "XXXX-XXXX-O0050256" at bounding box center [220, 76] width 65 height 8
copy span "O0050256"
click at [467, 67] on div "LOXSON - HUANG YU / SHANGHAI - MANZANILLO / MBL: COSU6411415000 - HBL: KSSE2503…" at bounding box center [427, 65] width 479 height 9
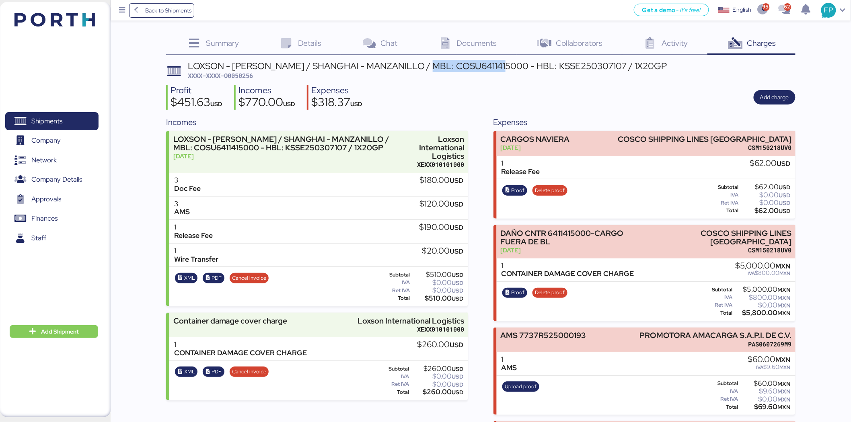
copy div "COSU6411415000"
click at [221, 367] on span "PDF" at bounding box center [214, 372] width 22 height 10
click at [90, 115] on span "Shipments" at bounding box center [51, 121] width 86 height 12
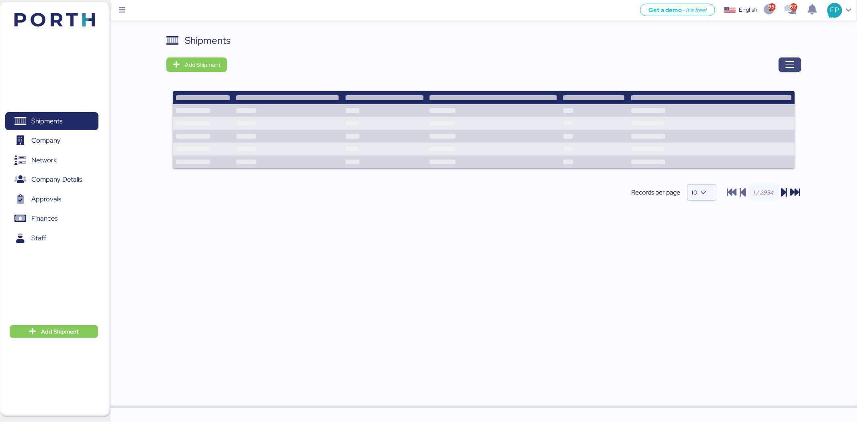
click at [783, 64] on span "button" at bounding box center [790, 64] width 23 height 14
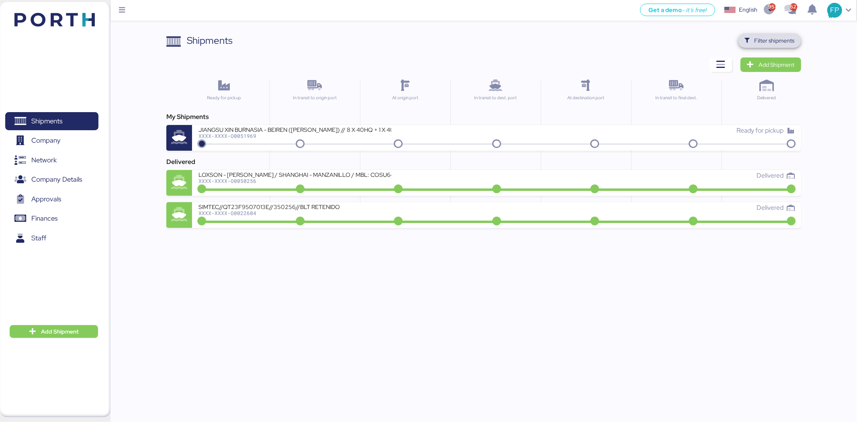
drag, startPoint x: 773, startPoint y: 33, endPoint x: 501, endPoint y: 7, distance: 272.6
click at [772, 33] on span "Filter shipments" at bounding box center [769, 40] width 63 height 14
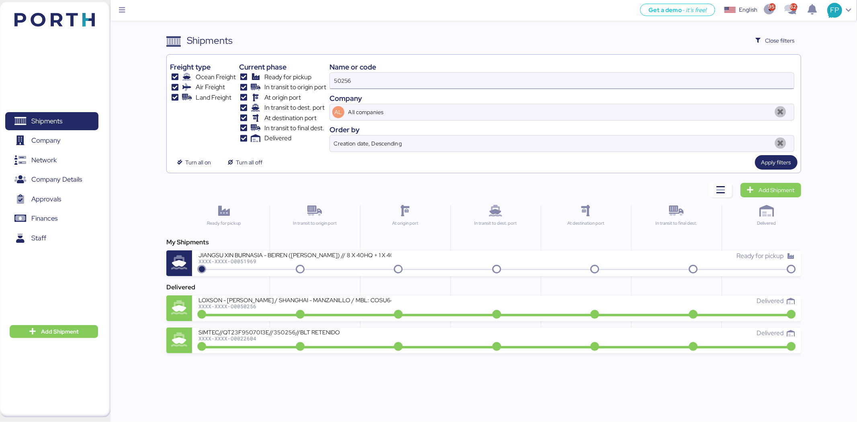
click at [332, 85] on input "50256" at bounding box center [562, 81] width 464 height 16
click at [334, 85] on input "50256" at bounding box center [562, 81] width 464 height 16
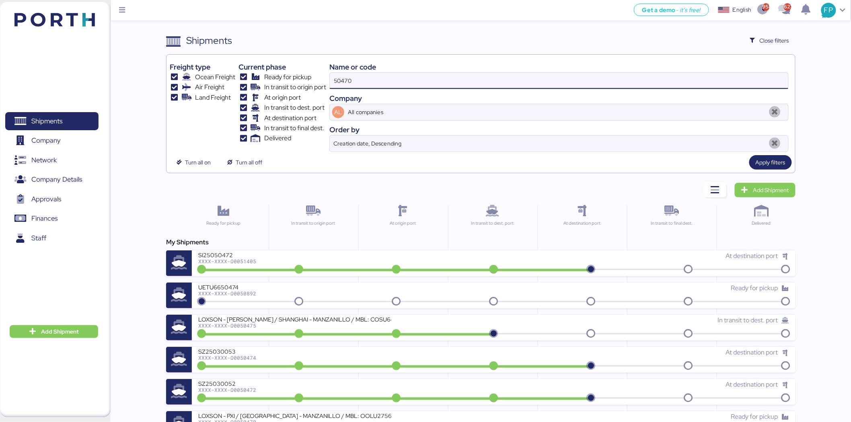
type input "50470"
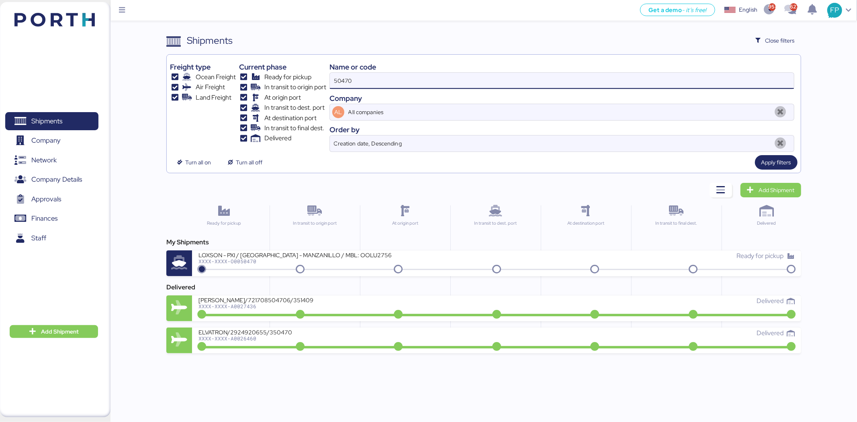
click at [371, 253] on div "LOXSON - PXI / SHANGHAI - MANZANILLO / MBL: OOLU2756071190 - HBL: CSSE250300135…" at bounding box center [295, 254] width 193 height 7
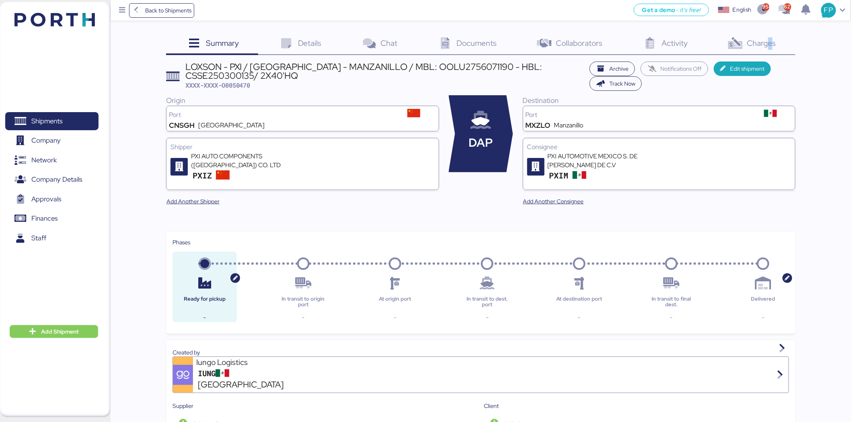
click at [772, 45] on span "Charges" at bounding box center [761, 43] width 29 height 10
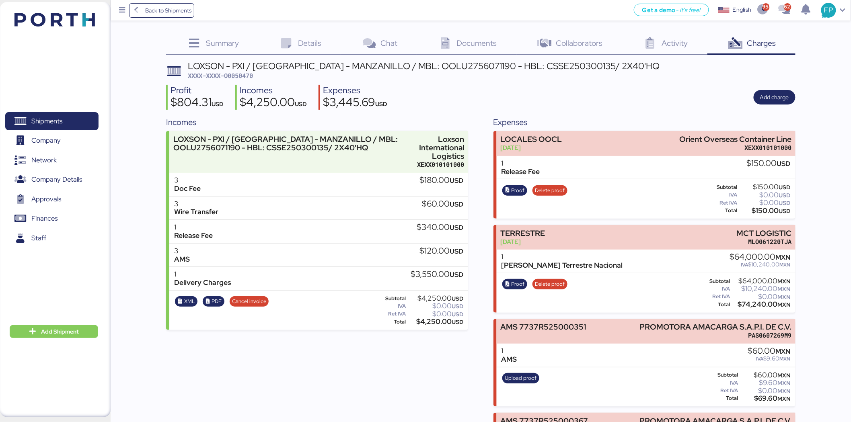
click at [236, 76] on span "XXXX-XXXX-O0050470" at bounding box center [220, 76] width 65 height 8
copy span "O0050470"
click at [220, 298] on span "PDF" at bounding box center [216, 301] width 10 height 9
click at [424, 66] on div "LOXSON - PXI / SHANGHAI - MANZANILLO / MBL: OOLU2756071190 - HBL: CSSE250300135…" at bounding box center [424, 65] width 472 height 9
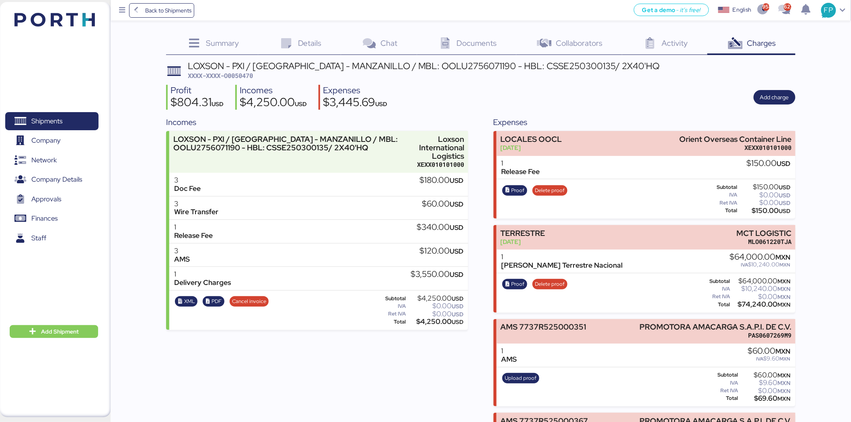
click at [424, 66] on div "LOXSON - PXI / SHANGHAI - MANZANILLO / MBL: OOLU2756071190 - HBL: CSSE250300135…" at bounding box center [424, 65] width 472 height 9
click at [86, 115] on span "Shipments" at bounding box center [51, 121] width 86 height 12
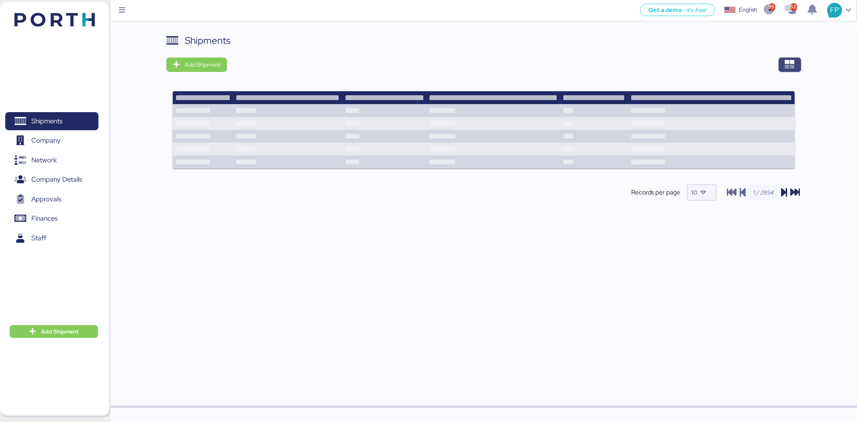
click at [800, 65] on span "button" at bounding box center [790, 64] width 23 height 14
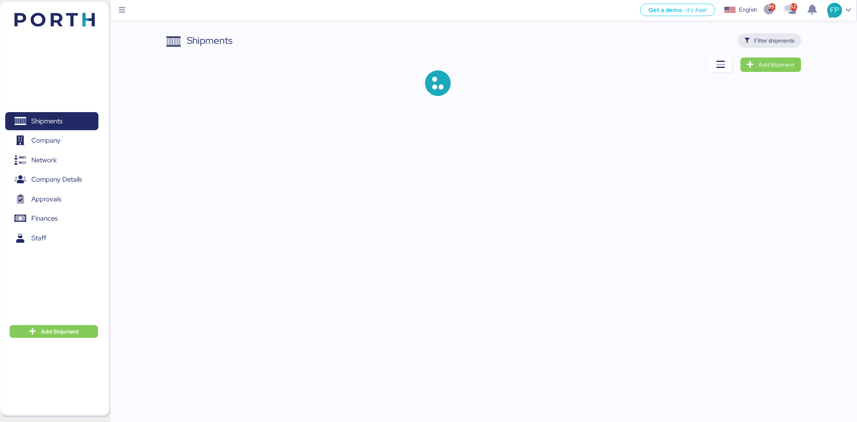
click at [776, 36] on span "Filter shipments" at bounding box center [775, 41] width 40 height 10
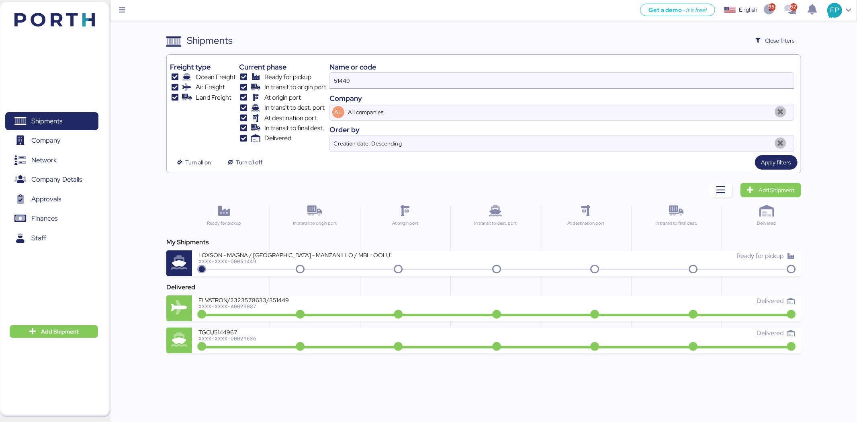
click at [346, 84] on input "51449" at bounding box center [562, 81] width 464 height 16
paste input "O0051813"
type input "O0051813"
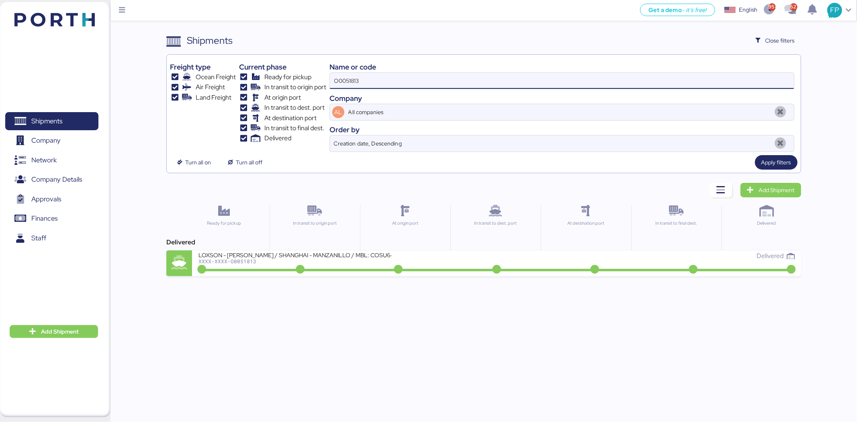
click at [339, 264] on div "XXXX-XXXX-O0051813" at bounding box center [295, 261] width 193 height 6
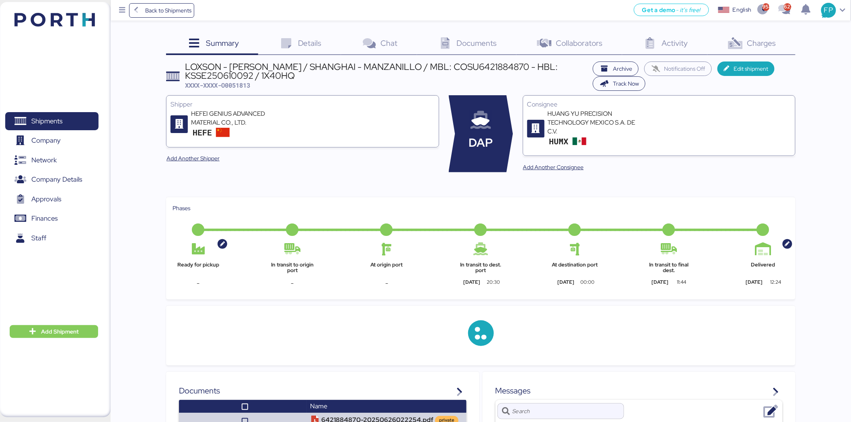
click at [770, 45] on span "Charges" at bounding box center [761, 43] width 29 height 10
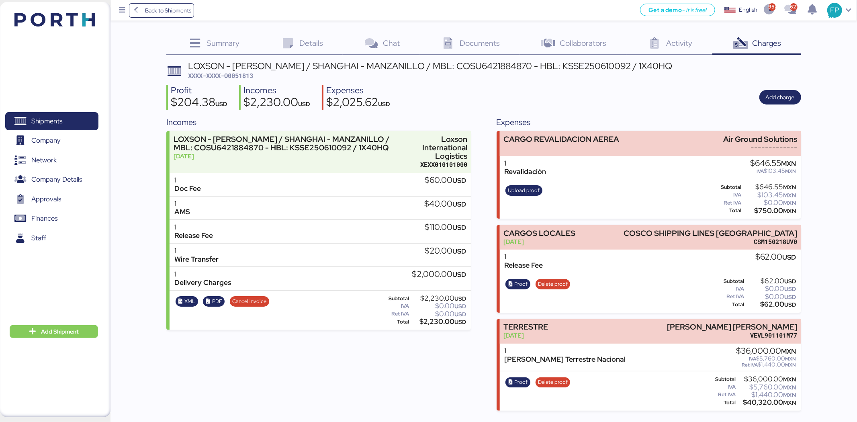
click at [765, 213] on div "$750.00 MXN" at bounding box center [769, 211] width 53 height 6
copy div "750.00"
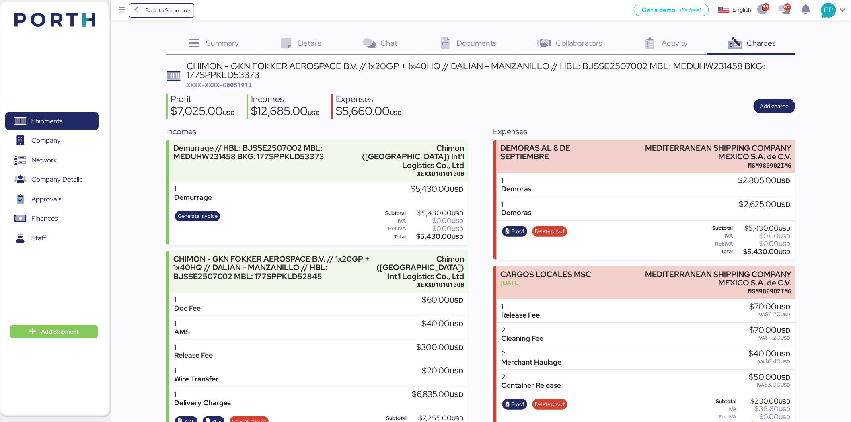
click at [699, 66] on div "CHIMON - GKN FOKKER AEROSPACE B.V. // 1x20GP + 1x40HQ // DALIAN - MANZANILLO //…" at bounding box center [491, 70] width 609 height 18
click at [700, 66] on div "CHIMON - GKN FOKKER AEROSPACE B.V. // 1x20GP + 1x40HQ // DALIAN - MANZANILLO //…" at bounding box center [491, 70] width 609 height 18
click at [709, 67] on div "CHIMON - GKN FOKKER AEROSPACE B.V. // 1x20GP + 1x40HQ // DALIAN - MANZANILLO //…" at bounding box center [491, 70] width 609 height 18
copy div "MEDUHW231458"
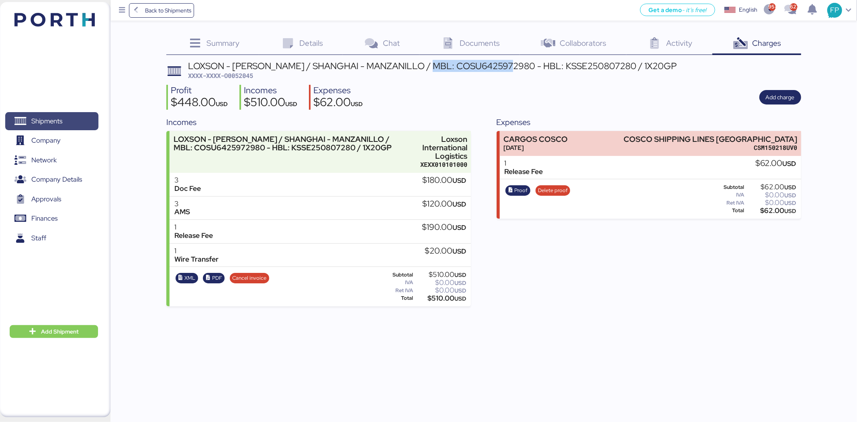
click at [72, 121] on span "Shipments" at bounding box center [51, 121] width 86 height 12
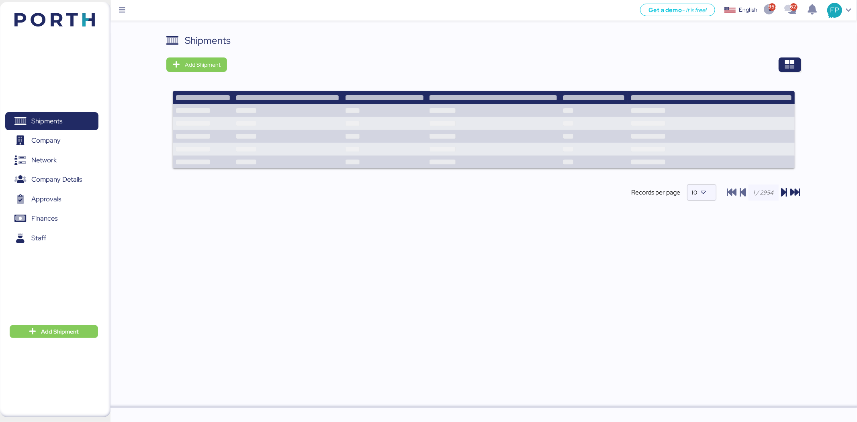
click at [791, 73] on div "Shipments Add Shipment Shipment Name LOXSON - ESTAMP AUTOMOTIVE / SHANGHAI - MA…" at bounding box center [483, 123] width 635 height 181
click at [788, 69] on icon "button" at bounding box center [790, 65] width 10 height 10
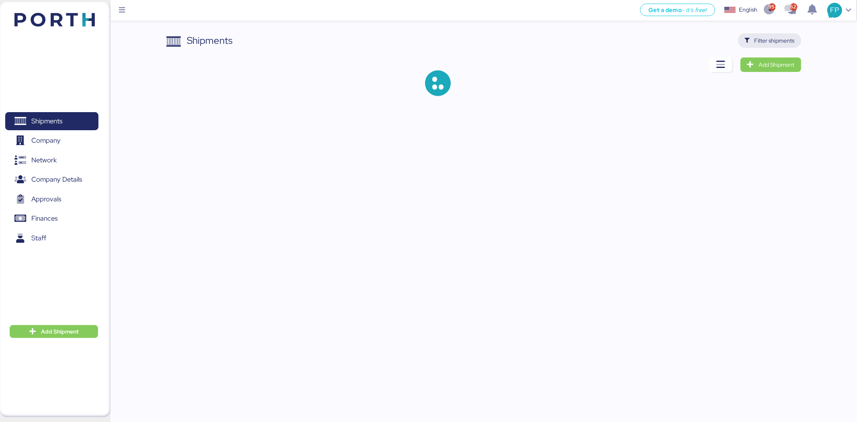
click at [762, 43] on span "Filter shipments" at bounding box center [775, 41] width 40 height 10
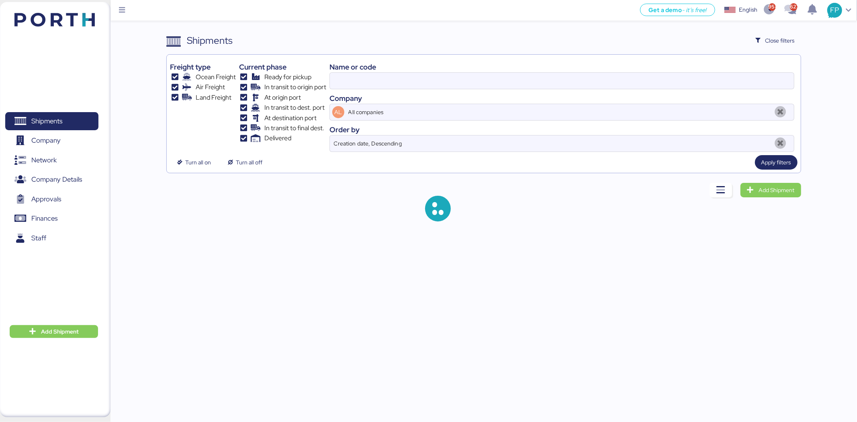
type input "50470"
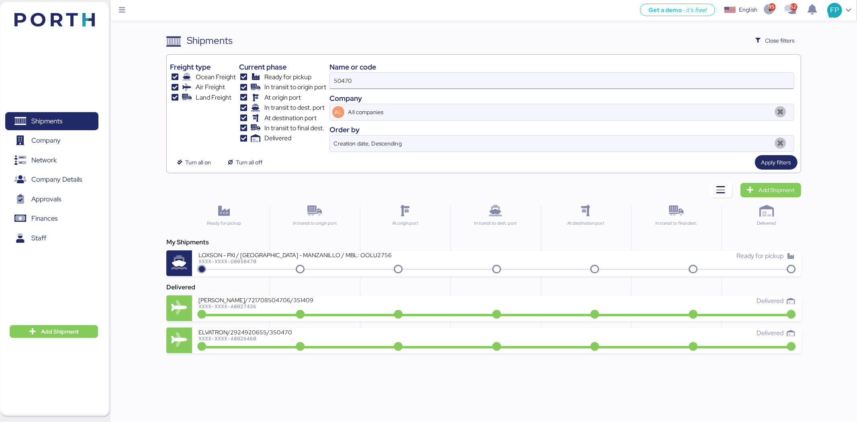
click at [344, 85] on input "50470" at bounding box center [562, 81] width 464 height 16
type input "51449"
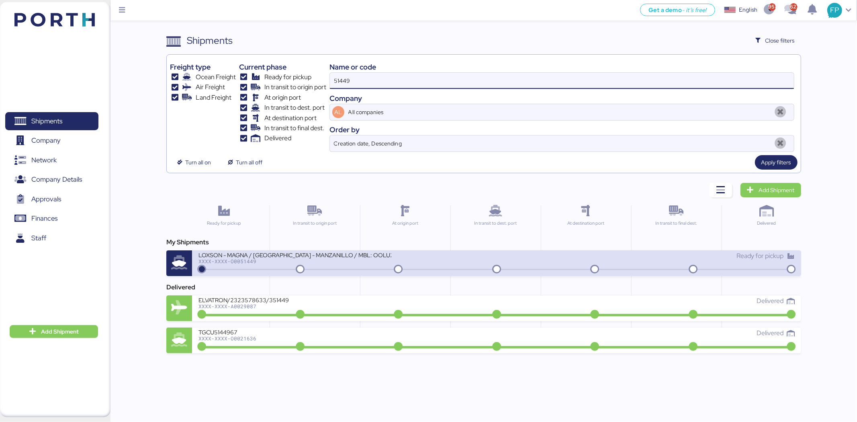
click at [318, 263] on div "XXXX-XXXX-O0051449" at bounding box center [295, 261] width 193 height 6
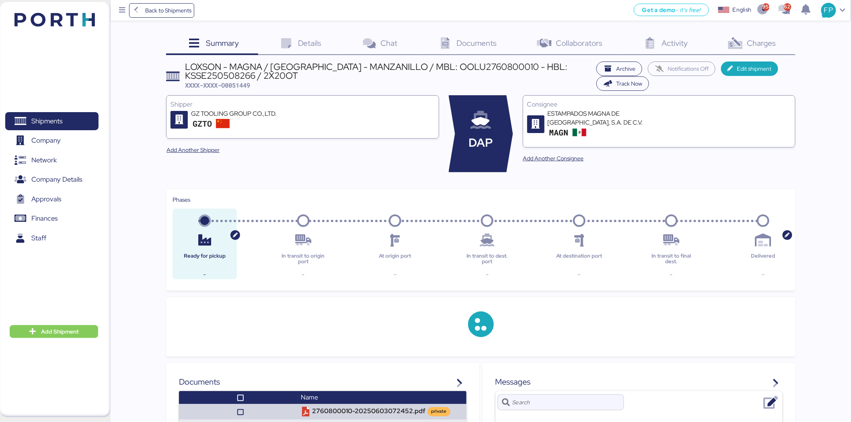
click at [771, 51] on div "Charges 0" at bounding box center [751, 44] width 88 height 22
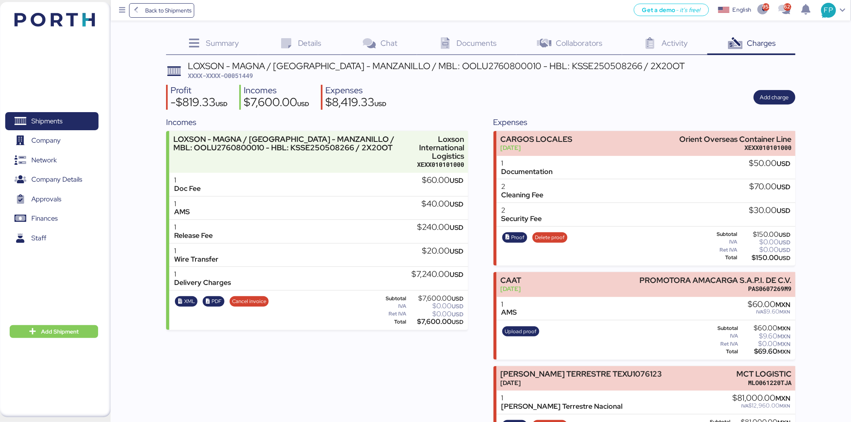
drag, startPoint x: 245, startPoint y: 78, endPoint x: 250, endPoint y: 83, distance: 6.8
click at [250, 83] on div "LOXSON - MAGNA / SHANGHAI - MANZANILLO / MBL: OOLU2760800010 - HBL: KSSE2505082…" at bounding box center [480, 304] width 629 height 486
click at [249, 78] on span "XXXX-XXXX-O0051449" at bounding box center [220, 76] width 65 height 8
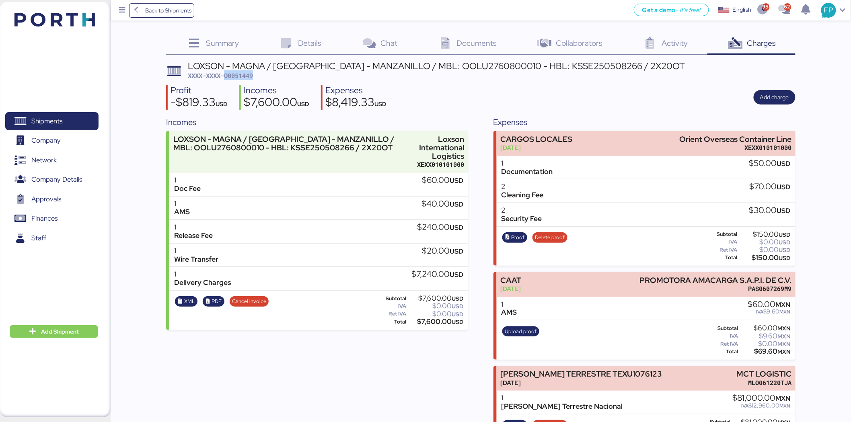
copy span "O0051449"
click at [60, 127] on span "Shipments" at bounding box center [51, 121] width 86 height 12
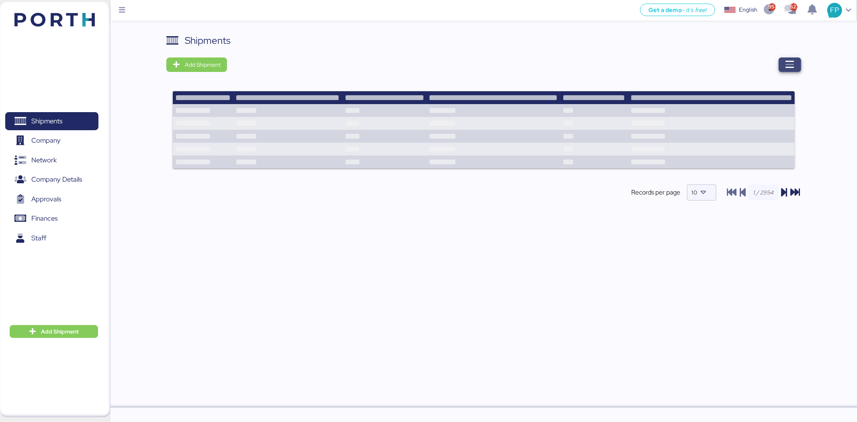
click at [792, 69] on icon "button" at bounding box center [790, 65] width 10 height 10
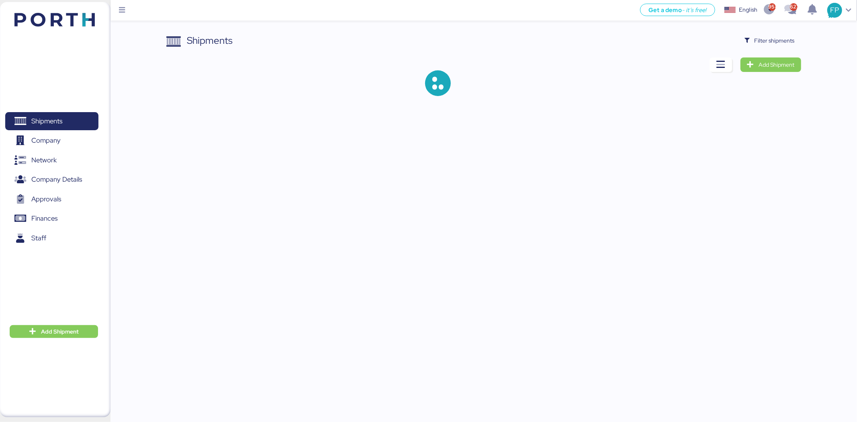
click at [765, 53] on div "Shipments Filter shipments Add Shipment" at bounding box center [483, 71] width 635 height 76
click at [763, 45] on span "Filter shipments" at bounding box center [770, 40] width 50 height 11
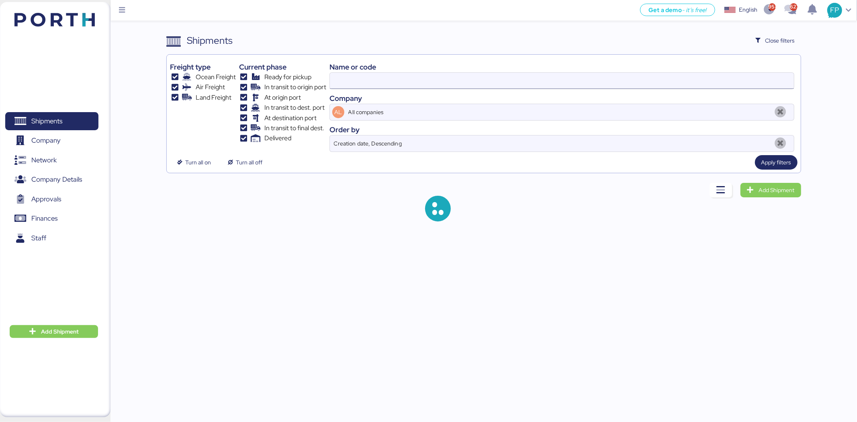
click at [356, 83] on input at bounding box center [562, 81] width 464 height 16
click at [355, 80] on input at bounding box center [562, 81] width 464 height 16
click at [357, 80] on input at bounding box center [562, 81] width 464 height 16
click at [347, 76] on input at bounding box center [562, 81] width 464 height 16
click at [348, 75] on input at bounding box center [562, 81] width 464 height 16
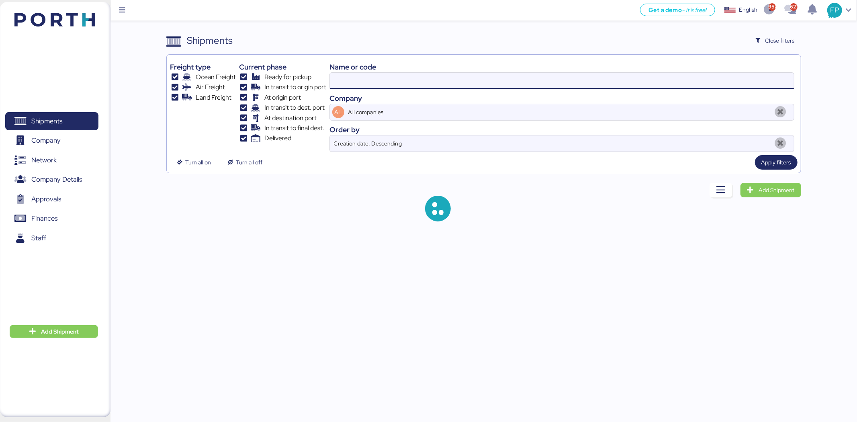
click at [346, 73] on input at bounding box center [562, 81] width 464 height 16
paste input "A0052100"
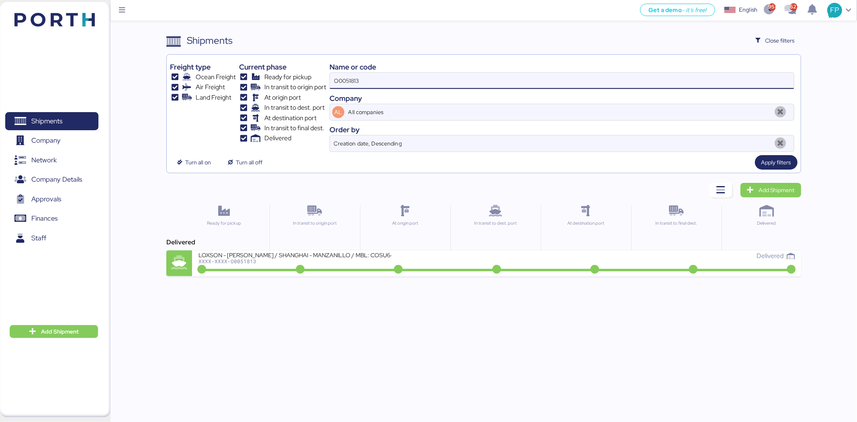
click at [346, 73] on input "O0051813" at bounding box center [562, 81] width 464 height 16
paste input "A0052100"
type input "A0052100"
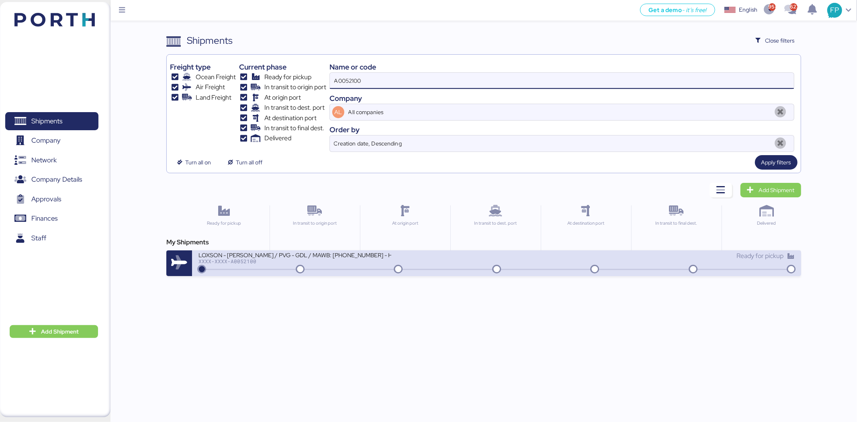
click at [372, 263] on div "XXXX-XXXX-A0052100" at bounding box center [295, 261] width 193 height 6
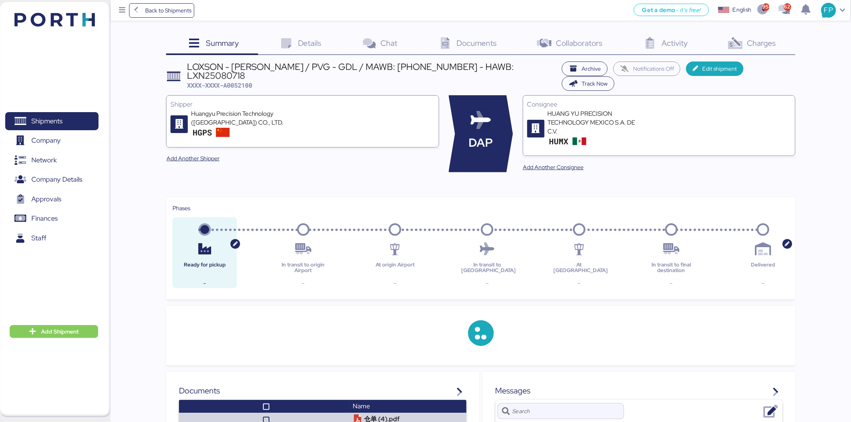
click at [756, 54] on div "Charges 0" at bounding box center [751, 44] width 88 height 22
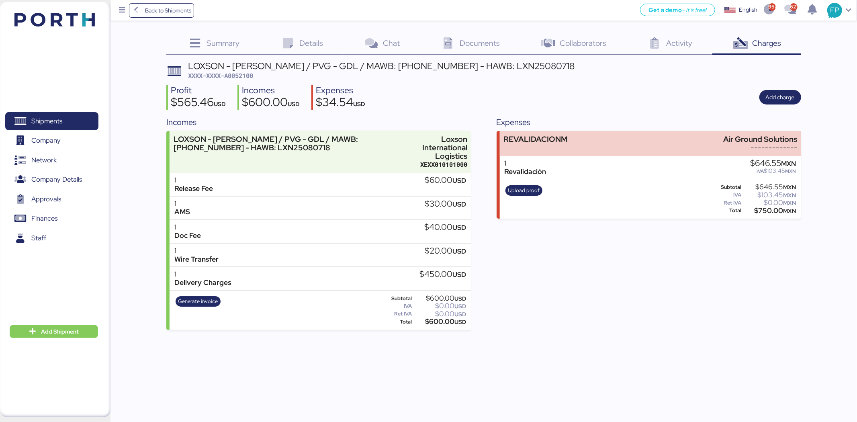
click at [249, 74] on span "XXXX-XXXX-A0052100" at bounding box center [220, 76] width 65 height 8
copy span "A0052100"
drag, startPoint x: 716, startPoint y: 140, endPoint x: 825, endPoint y: 133, distance: 108.7
click at [825, 133] on div "Summary 0 Details 0 Chat 0 Documents 0 Collaborators 0 Activity 0 Charges 0 LOX…" at bounding box center [428, 165] width 857 height 330
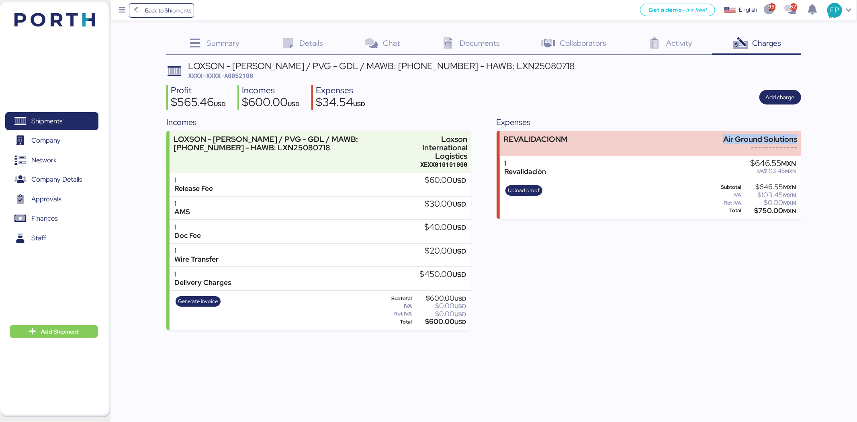
copy div "Air Ground Solutions"
click at [773, 208] on div "$750.00 MXN" at bounding box center [769, 211] width 53 height 6
copy div "750.00"
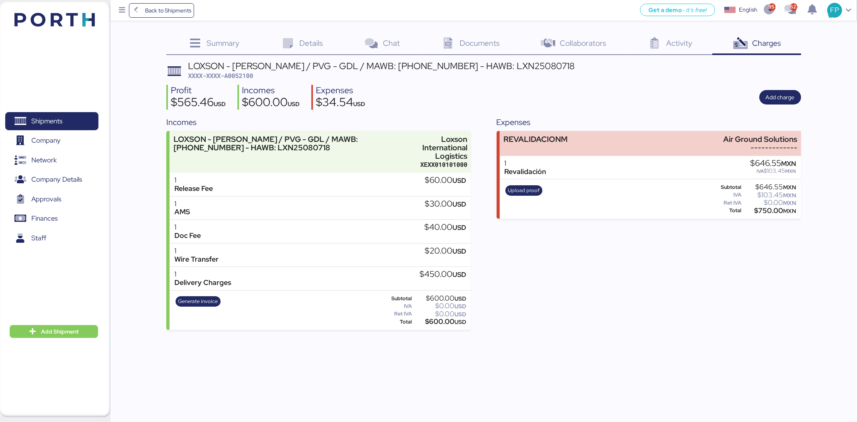
click at [379, 68] on div "LOXSON - HUANG YU / PVG - GDL / MAWB: 160-9493 6704 - HAWB: LXN25080718" at bounding box center [381, 65] width 387 height 9
drag, startPoint x: 371, startPoint y: 63, endPoint x: 432, endPoint y: 66, distance: 62.0
click at [432, 66] on div "LOXSON - HUANG YU / PVG - GDL / MAWB: 160-9493 6704 - HAWB: LXN25080718" at bounding box center [381, 65] width 387 height 9
copy div "160-9493 6704"
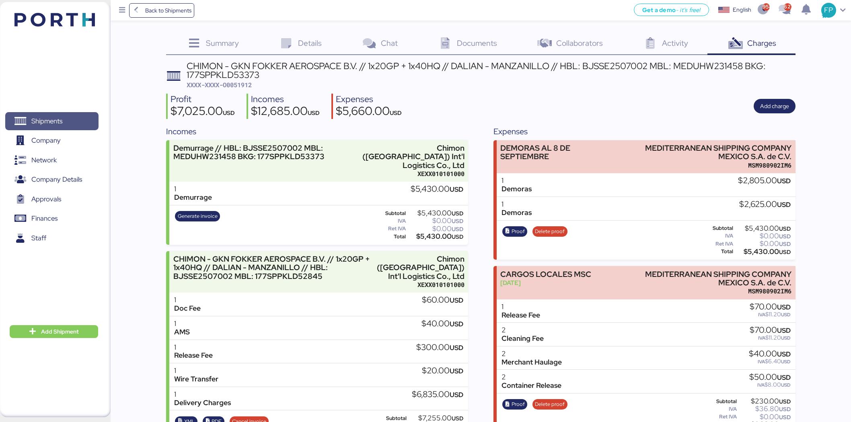
drag, startPoint x: 0, startPoint y: 0, endPoint x: 78, endPoint y: 114, distance: 138.5
click at [78, 115] on span "Shipments" at bounding box center [51, 121] width 86 height 12
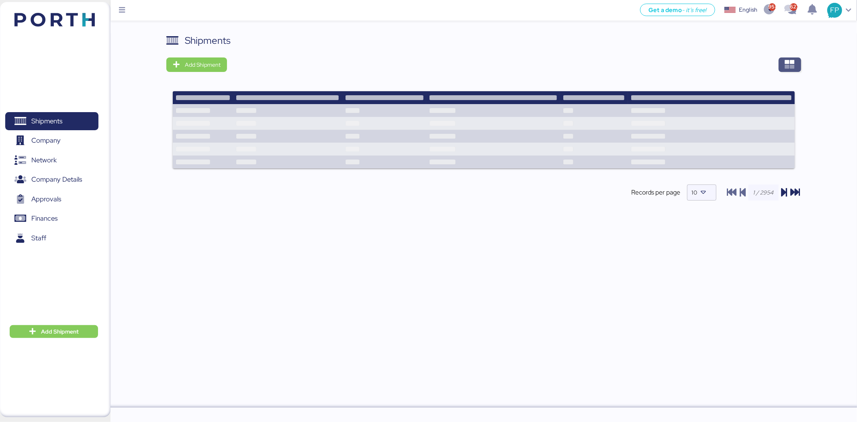
click at [787, 66] on icon "button" at bounding box center [790, 65] width 10 height 10
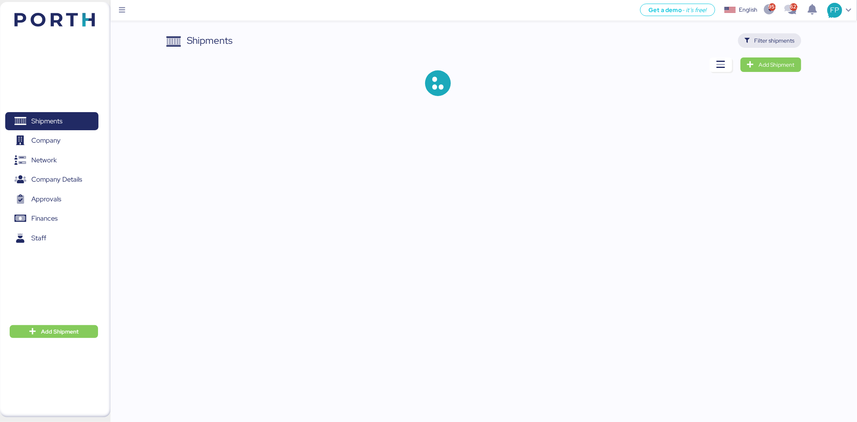
click at [784, 45] on span "Filter shipments" at bounding box center [775, 41] width 40 height 10
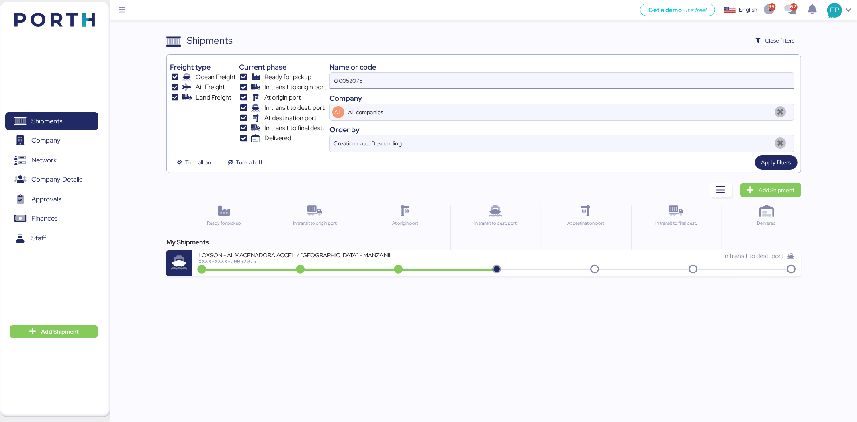
click at [367, 88] on input "O0052075" at bounding box center [562, 81] width 464 height 16
paste input "6"
type input "O0052076"
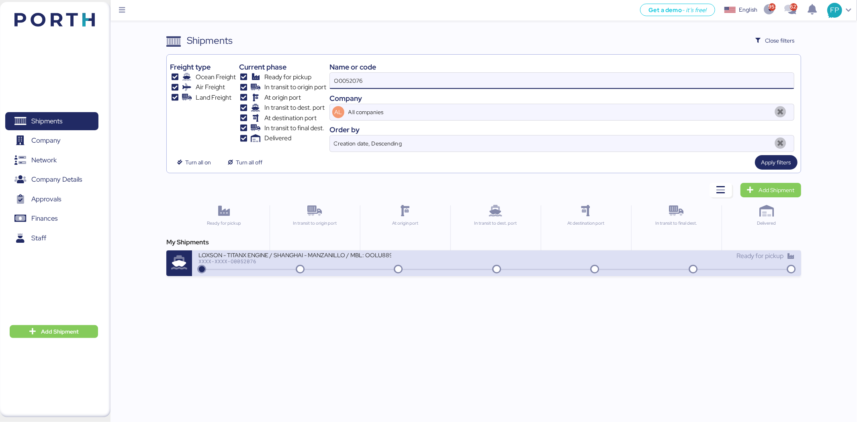
click at [353, 268] on div "LOXSON - TITANX ENGINE / SHANGHAI - MANZANILLO / MBL: OOLU8899436020 - HBL: SZM…" at bounding box center [348, 259] width 298 height 17
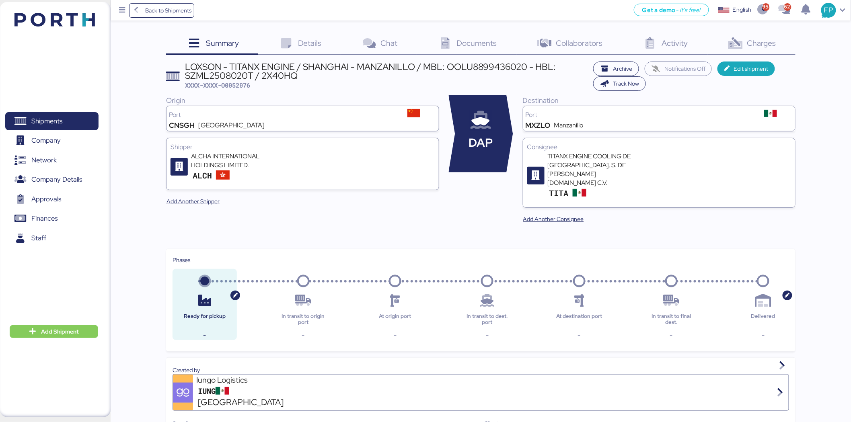
click at [768, 49] on div "Charges 0" at bounding box center [751, 44] width 88 height 22
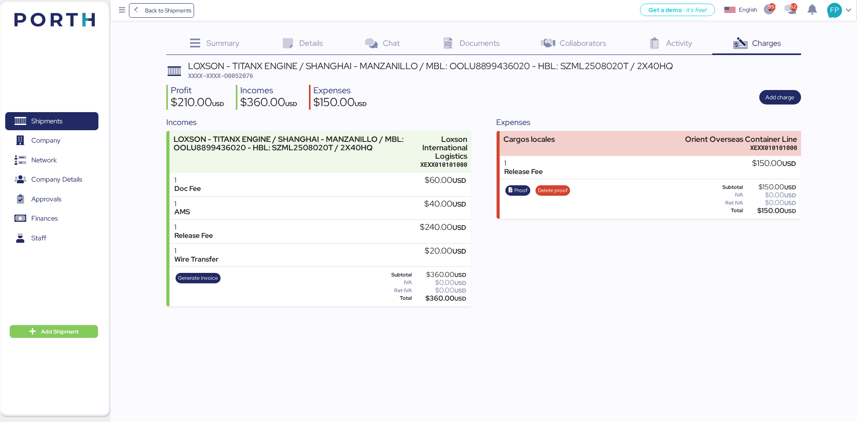
click at [208, 272] on div "Generate invoice" at bounding box center [198, 286] width 50 height 33
click at [209, 273] on span "Generate invoice" at bounding box center [198, 278] width 45 height 10
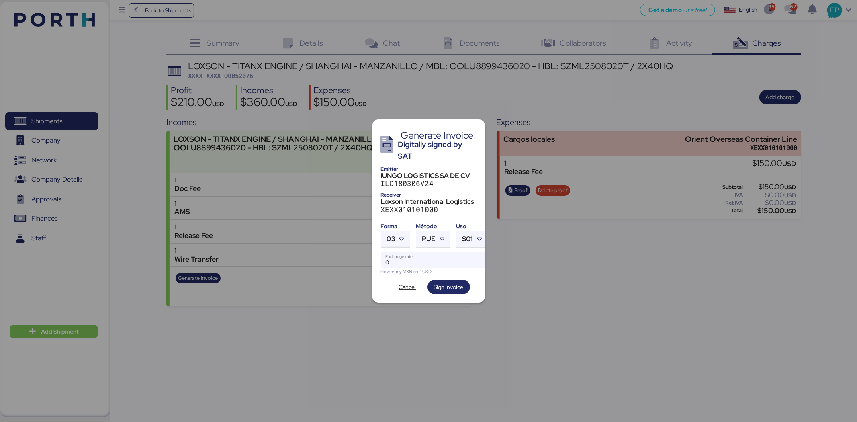
click at [403, 238] on icon at bounding box center [402, 239] width 8 height 8
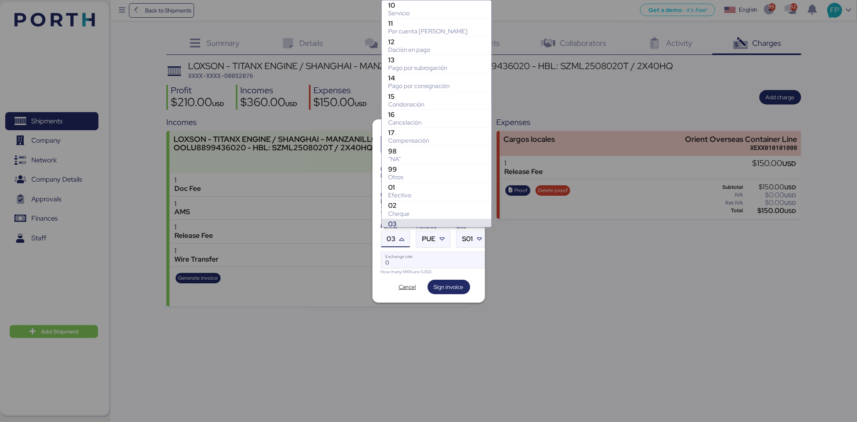
scroll to position [119, 0]
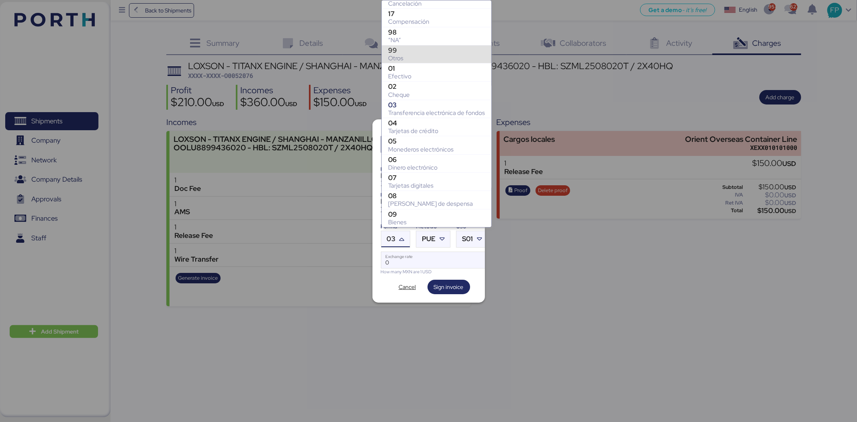
click at [423, 60] on div "Otros" at bounding box center [436, 58] width 97 height 8
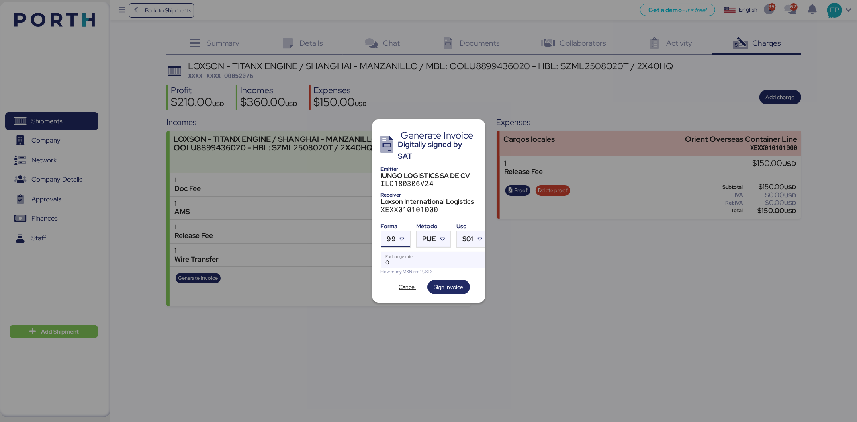
click at [437, 231] on div at bounding box center [443, 239] width 14 height 16
click at [436, 270] on div "PPD" at bounding box center [466, 267] width 86 height 8
click at [411, 256] on input "Exchange rate" at bounding box center [434, 260] width 107 height 16
type input "0"
click at [445, 263] on input "Exchange rate" at bounding box center [434, 260] width 107 height 16
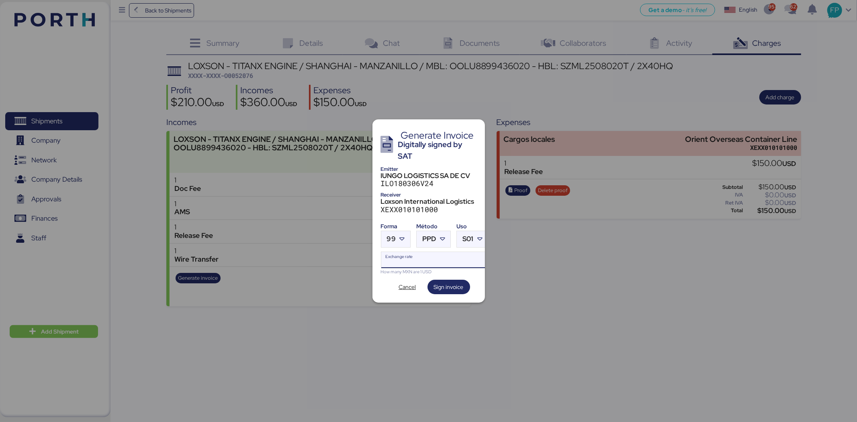
paste input "18.7204"
type input "18.7204"
click at [456, 283] on span "Sign invoice" at bounding box center [449, 287] width 30 height 10
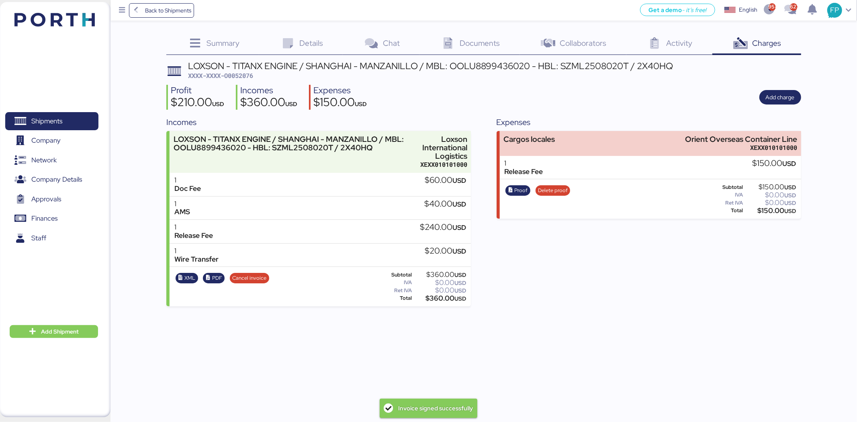
click at [243, 75] on span "XXXX-XXXX-O0052076" at bounding box center [220, 76] width 65 height 8
copy span "O0052076"
click at [247, 75] on span "XXXX-XXXX-O0052076" at bounding box center [220, 76] width 65 height 8
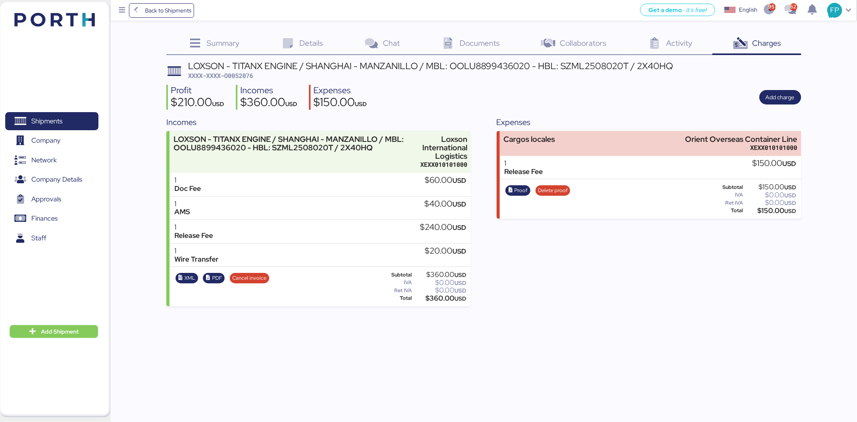
click at [436, 296] on div "$360.00 USD" at bounding box center [440, 298] width 53 height 6
copy div "360.00"
click at [488, 66] on div "LOXSON - TITANX ENGINE / SHANGHAI - MANZANILLO / MBL: OOLU8899436020 - HBL: SZM…" at bounding box center [430, 65] width 485 height 9
click at [487, 66] on div "LOXSON - TITANX ENGINE / SHANGHAI - MANZANILLO / MBL: OOLU8899436020 - HBL: SZM…" at bounding box center [430, 65] width 485 height 9
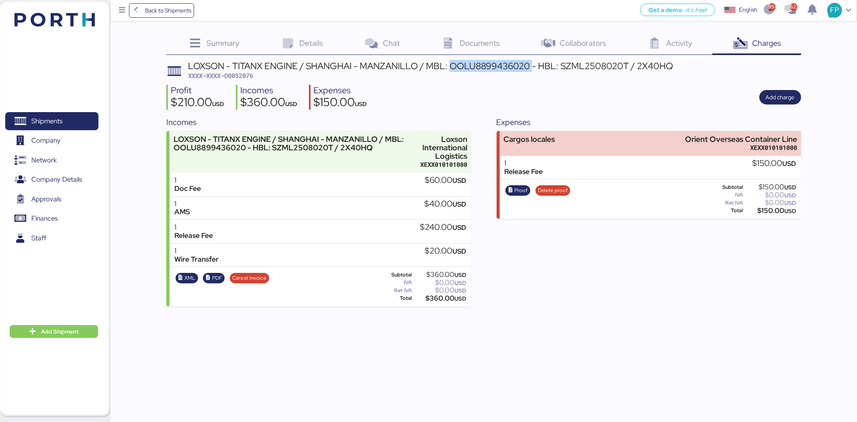
copy div "OOLU8899436020"
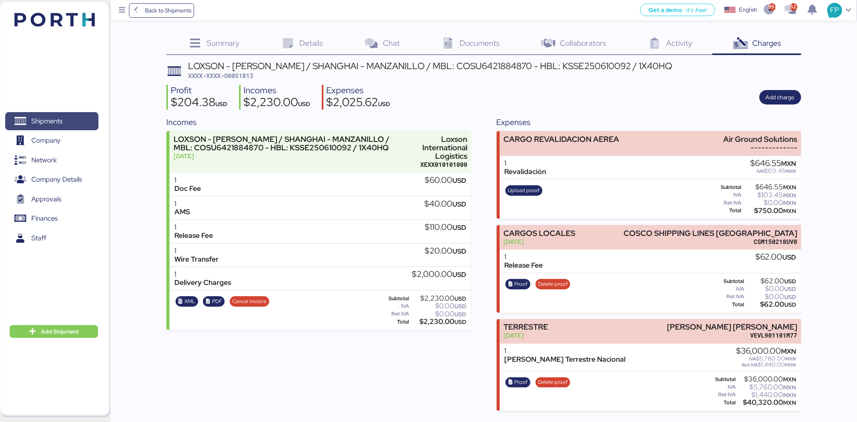
click at [73, 127] on span "Shipments" at bounding box center [51, 121] width 86 height 12
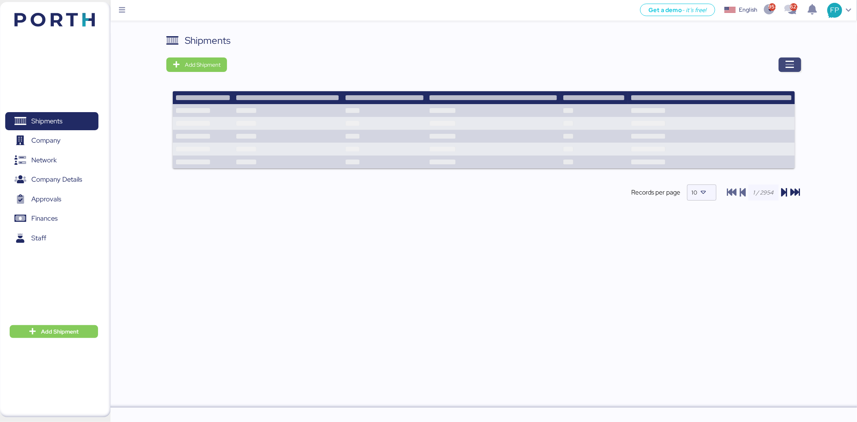
click at [794, 63] on icon "button" at bounding box center [790, 65] width 10 height 10
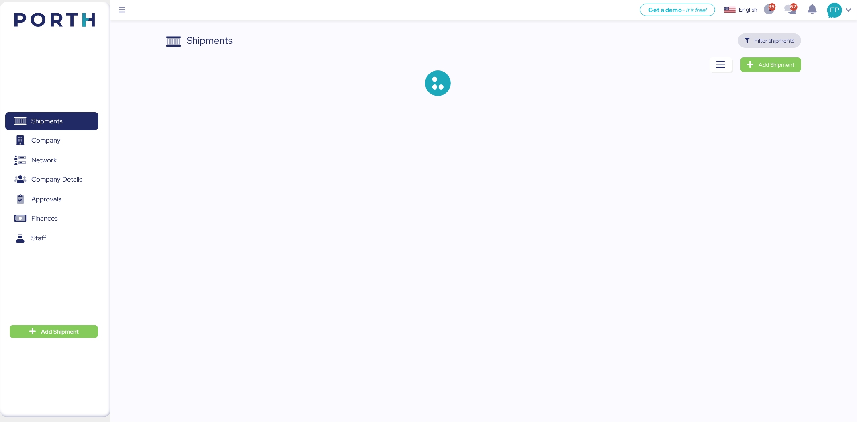
click at [779, 41] on span "Filter shipments" at bounding box center [775, 41] width 40 height 10
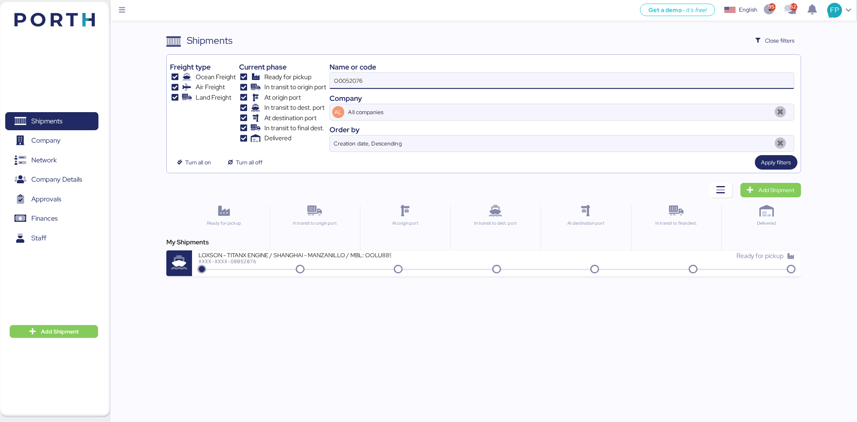
click at [356, 87] on input "O0052076" at bounding box center [562, 81] width 464 height 16
click at [355, 85] on input "O0052076" at bounding box center [562, 81] width 464 height 16
click at [354, 85] on input "O0052076" at bounding box center [562, 81] width 464 height 16
paste input "06"
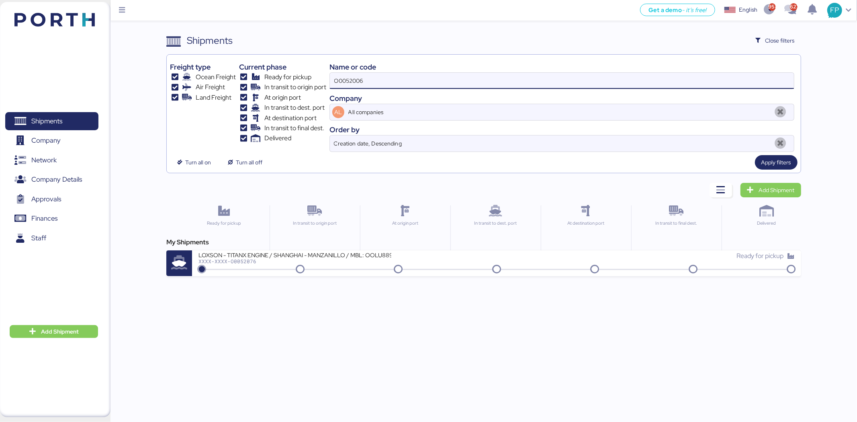
type input "O0052006"
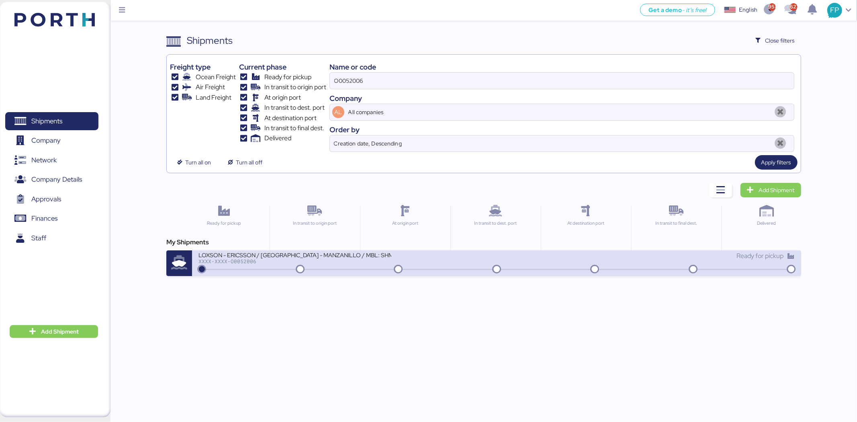
click at [376, 256] on div "LOXSON - ERICSSON / [GEOGRAPHIC_DATA] - MANZANILLO / MBL: SHMZL25155750 - HBL: …" at bounding box center [295, 254] width 193 height 7
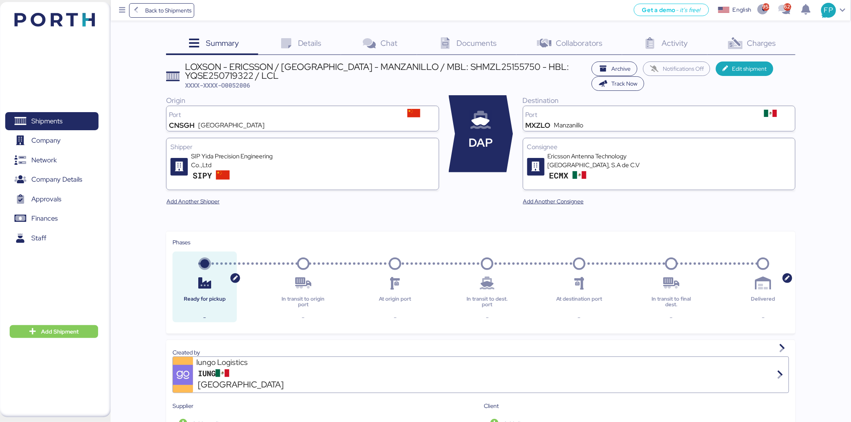
click at [724, 42] on div "Charges 0" at bounding box center [751, 44] width 88 height 22
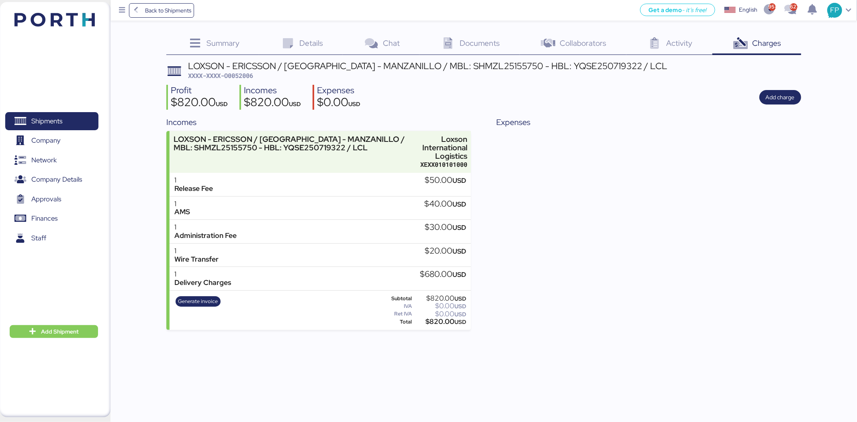
click at [246, 74] on span "XXXX-XXXX-O0052006" at bounding box center [220, 76] width 65 height 8
copy span "O0052006"
click at [589, 187] on div "Expenses" at bounding box center [649, 222] width 305 height 213
drag, startPoint x: 51, startPoint y: 121, endPoint x: 536, endPoint y: 4, distance: 498.9
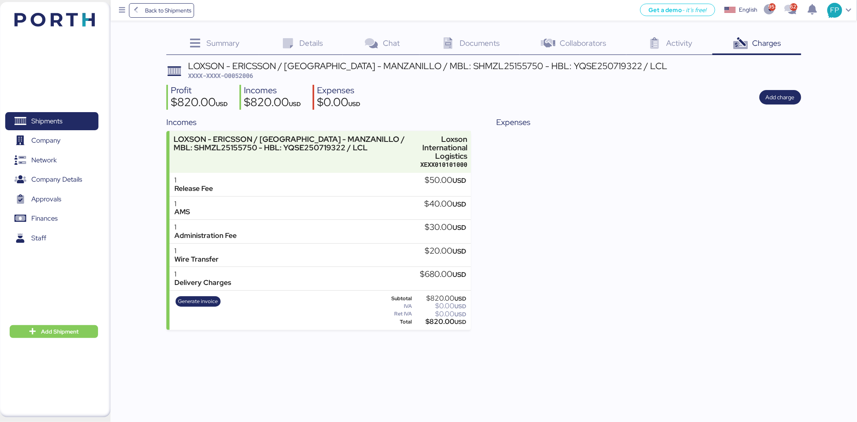
click at [51, 121] on span "Shipments" at bounding box center [46, 121] width 31 height 12
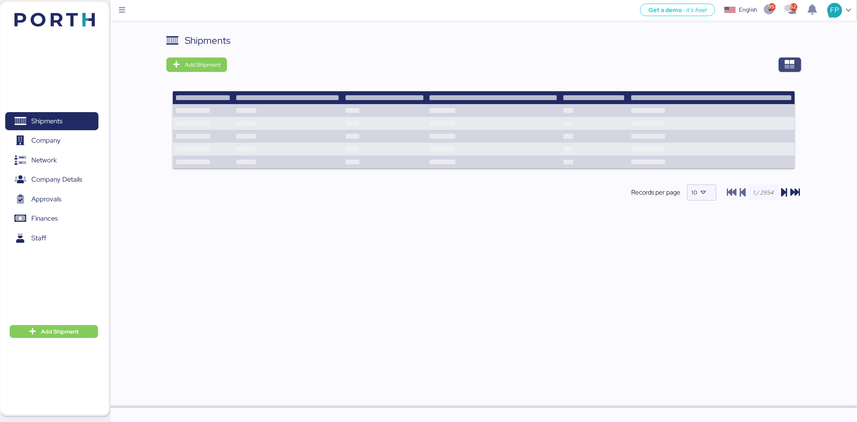
click at [788, 71] on span "button" at bounding box center [790, 64] width 23 height 14
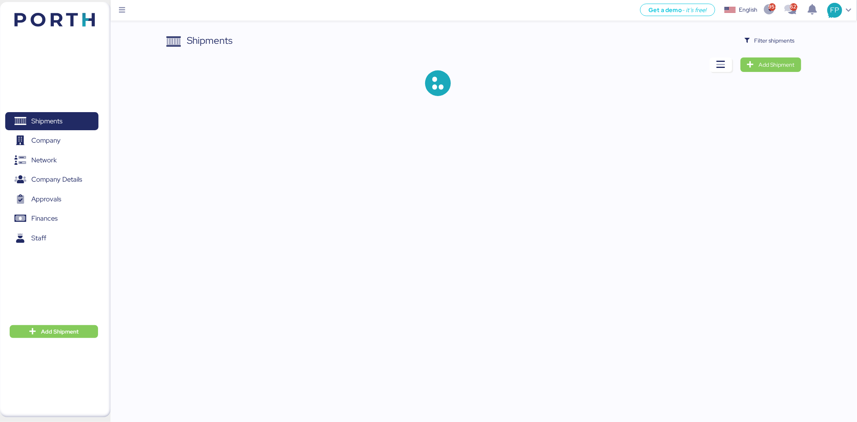
click at [754, 43] on span "Filter shipments" at bounding box center [770, 40] width 50 height 11
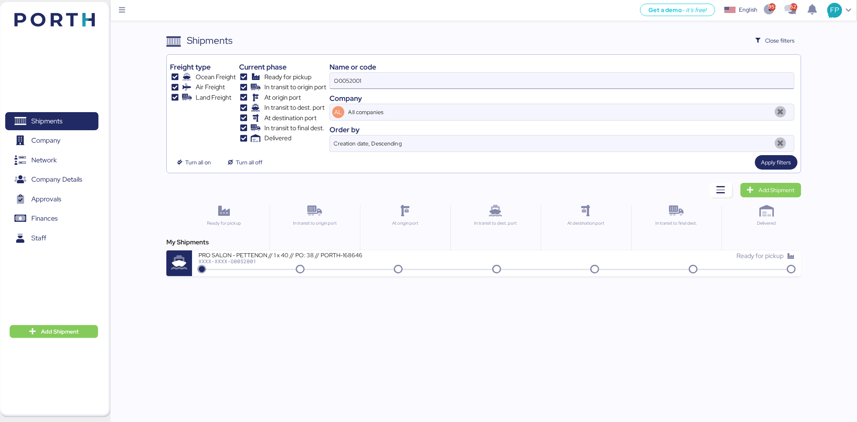
click at [354, 85] on input "O0052001" at bounding box center [562, 81] width 464 height 16
paste input "5"
type input "O0052005"
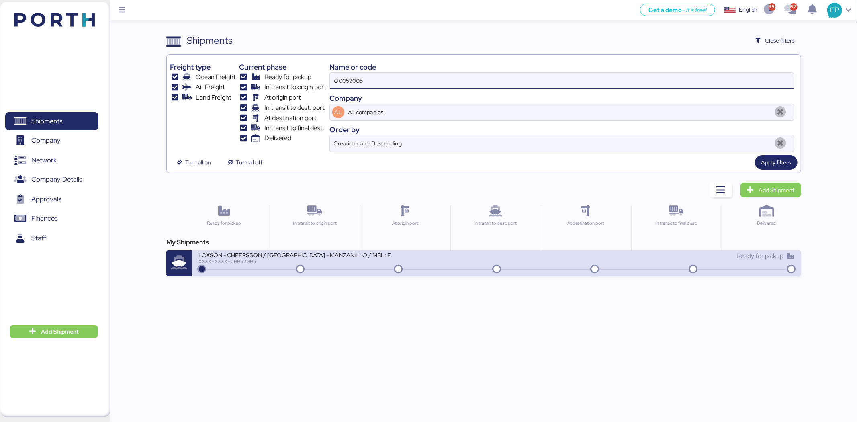
click at [426, 258] on div "LOXSON - CHEERSSON / SHANGHAI - MANZANILLO / MBL: ESLCHNSHG042282 - HBL: YQSE25…" at bounding box center [348, 259] width 298 height 17
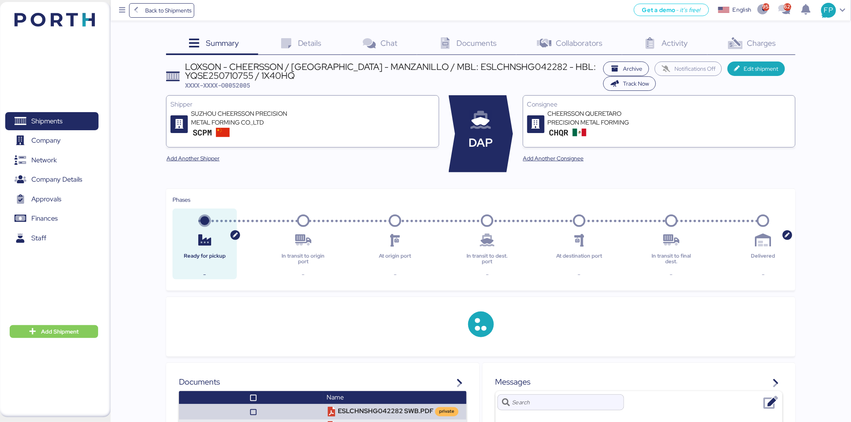
click at [779, 40] on div "Charges 0" at bounding box center [751, 44] width 88 height 22
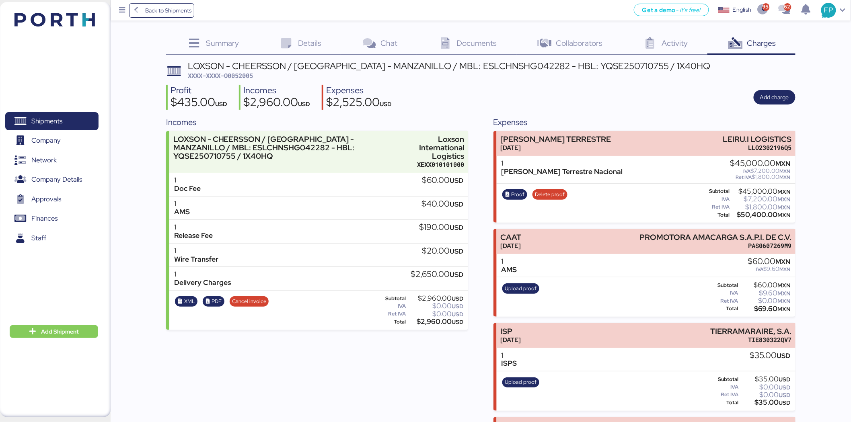
click at [243, 76] on span "XXXX-XXXX-O0052005" at bounding box center [220, 76] width 65 height 8
click at [242, 76] on span "XXXX-XXXX-O0052005" at bounding box center [220, 76] width 65 height 8
copy span "O0052005"
drag, startPoint x: 718, startPoint y: 135, endPoint x: 798, endPoint y: 137, distance: 80.0
click at [798, 137] on div "Summary 0 Details 0 Chat 0 Documents 0 Collaborators 0 Activity 0 Charges 0 LOX…" at bounding box center [425, 264] width 851 height 528
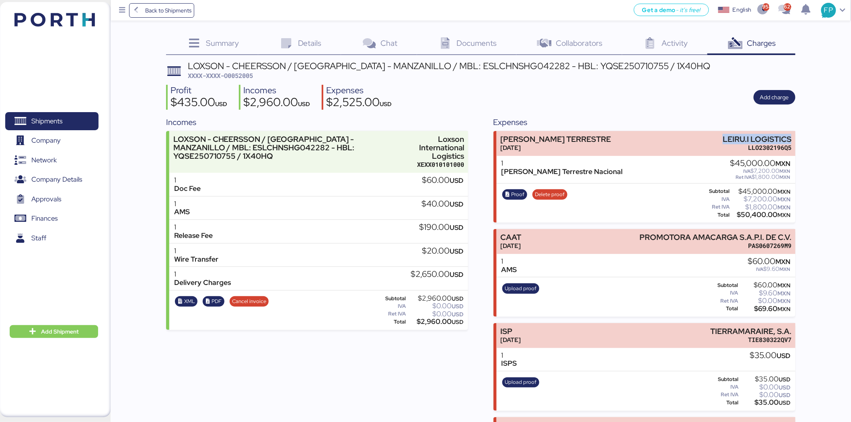
copy div "LEIRU.I LOGISTICS"
click at [756, 214] on div "$50,400.00 MXN" at bounding box center [760, 215] width 59 height 6
copy div "50,400.00"
click at [516, 195] on span "Proof" at bounding box center [517, 194] width 13 height 9
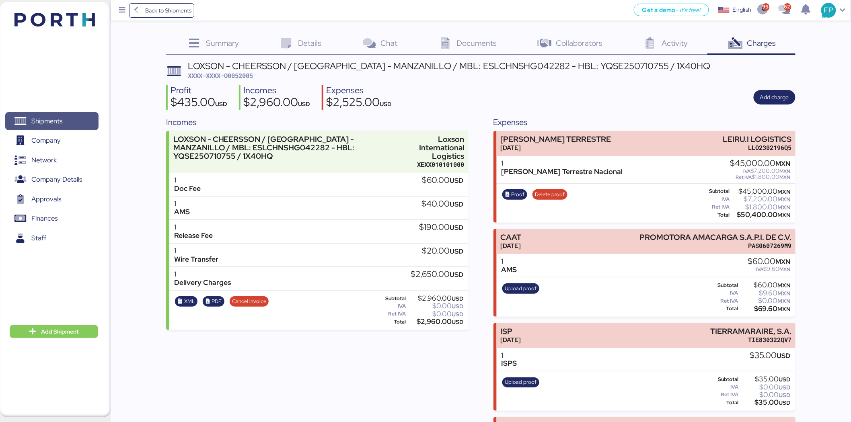
drag, startPoint x: 66, startPoint y: 118, endPoint x: 102, endPoint y: 111, distance: 36.9
click at [66, 118] on span "Shipments" at bounding box center [51, 121] width 86 height 12
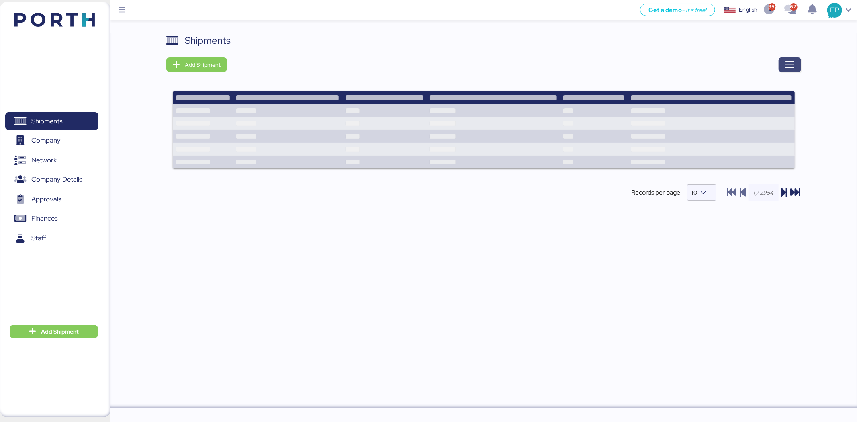
click at [797, 65] on span "button" at bounding box center [790, 64] width 23 height 14
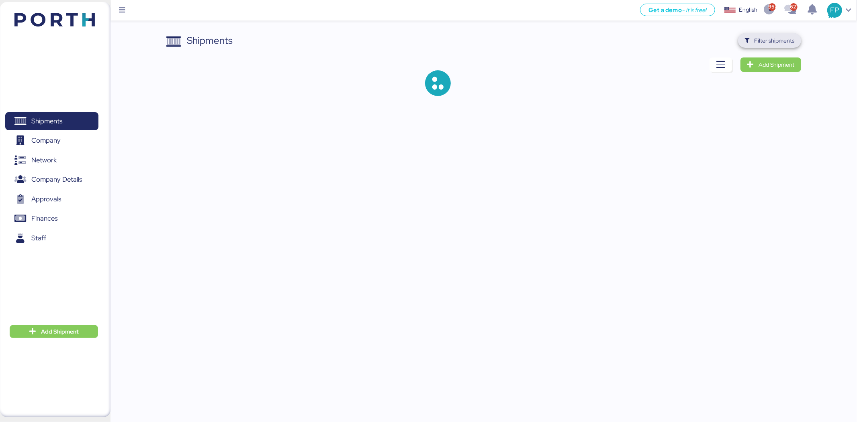
click at [789, 43] on span "Filter shipments" at bounding box center [775, 41] width 40 height 10
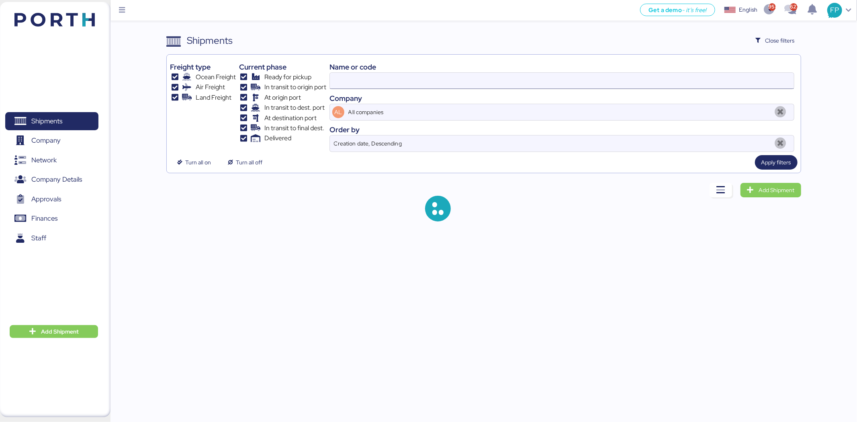
click at [374, 82] on input at bounding box center [562, 81] width 464 height 16
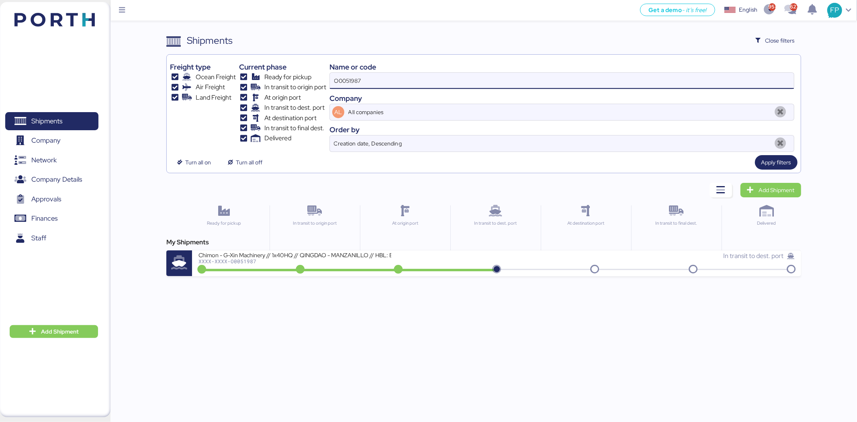
click at [328, 83] on div "Freight type Ocean Freight Air Freight Land Freight Current phase Ready for pic…" at bounding box center [483, 105] width 627 height 94
click at [338, 86] on input "O0051987" at bounding box center [562, 81] width 464 height 16
paste input "66"
type input "O0051966"
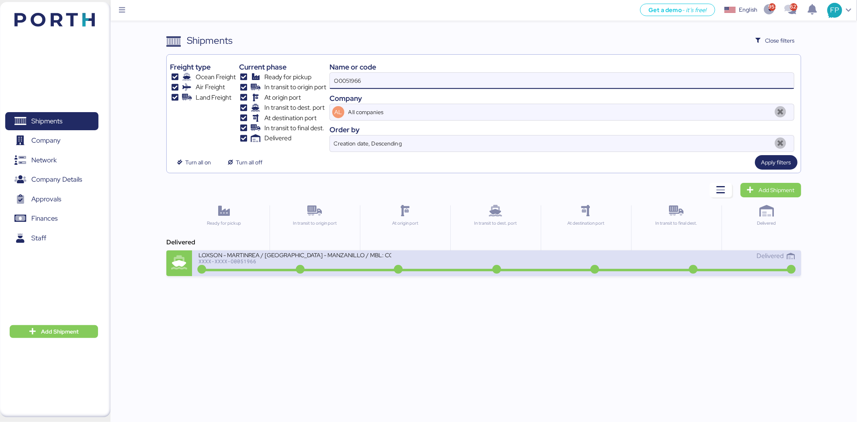
click at [403, 259] on div "LOXSON - MARTINREA / SHANGHAI - MANZANILLO / MBL: COSU6423724460 - HBL: KSSE250…" at bounding box center [348, 259] width 298 height 17
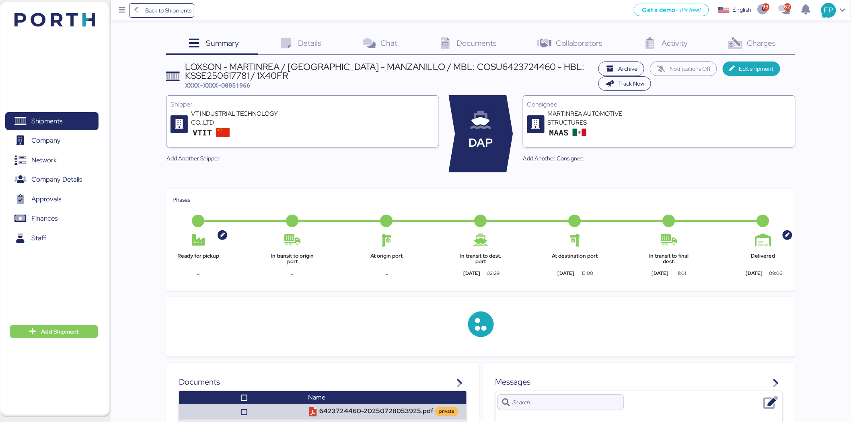
click at [790, 45] on div "Charges 0" at bounding box center [751, 44] width 88 height 22
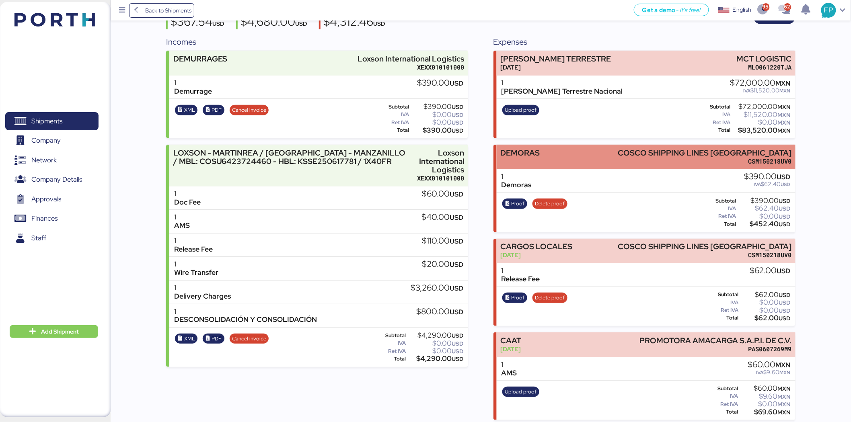
scroll to position [85, 0]
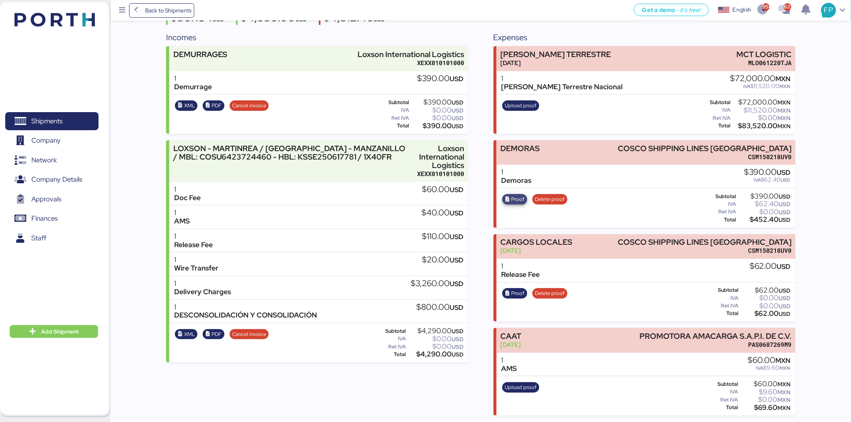
click at [515, 196] on span "Proof" at bounding box center [517, 199] width 13 height 9
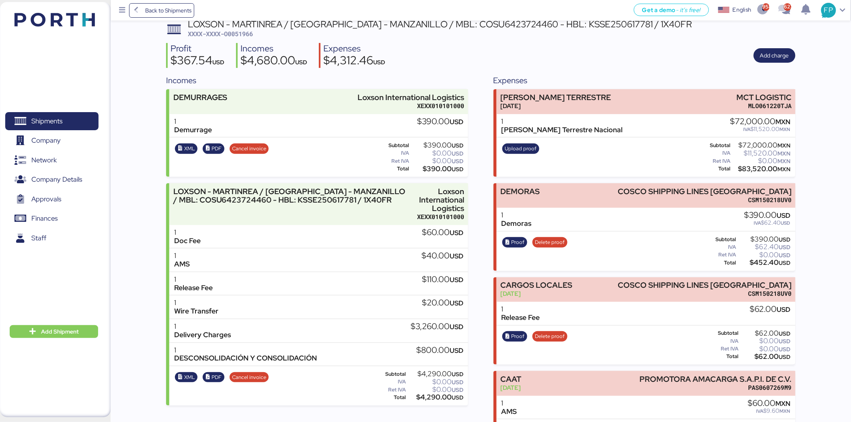
scroll to position [0, 0]
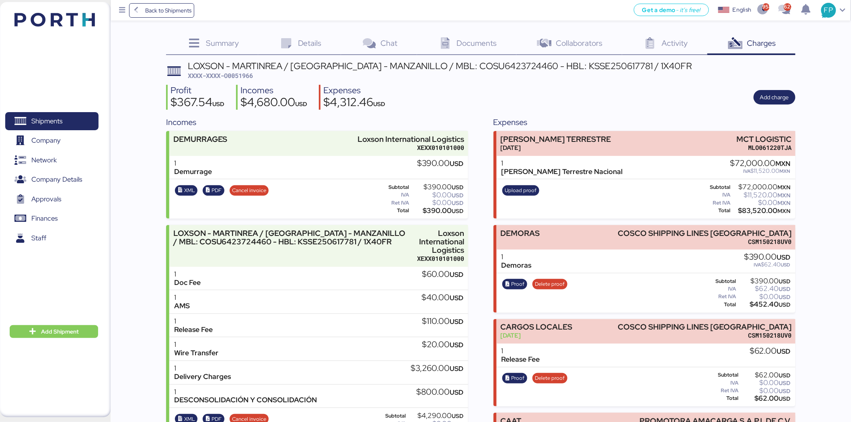
click at [489, 62] on div "LOXSON - MARTINREA / SHANGHAI - MANZANILLO / MBL: COSU6423724460 - HBL: KSSE250…" at bounding box center [440, 65] width 504 height 9
copy div "COSU6423724460"
click at [310, 31] on div "Summary 0 Details 0 Chat 0 Documents 0 Collaborators 0 Activity 0 Charges 0 LOX…" at bounding box center [425, 250] width 851 height 500
click at [310, 35] on div "Details 0" at bounding box center [299, 44] width 83 height 22
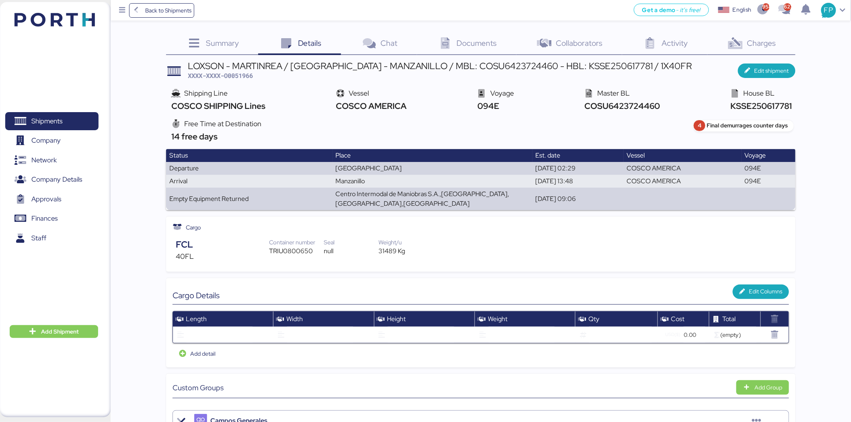
click at [743, 49] on div "Charges 0" at bounding box center [751, 44] width 88 height 22
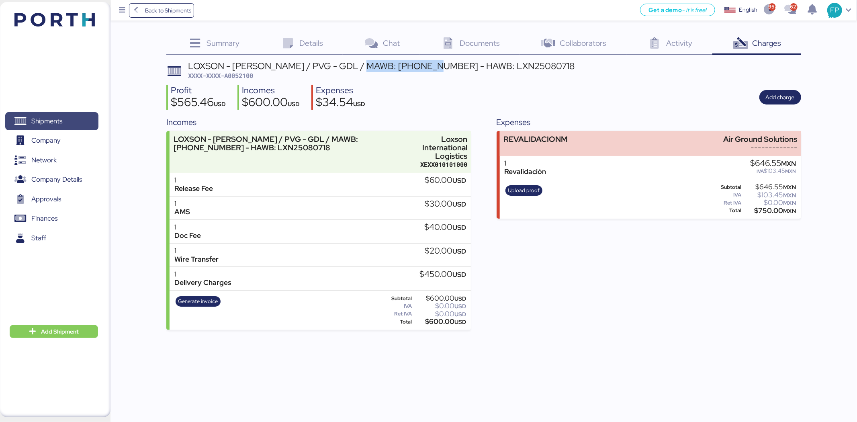
click at [75, 122] on span "Shipments" at bounding box center [51, 121] width 86 height 12
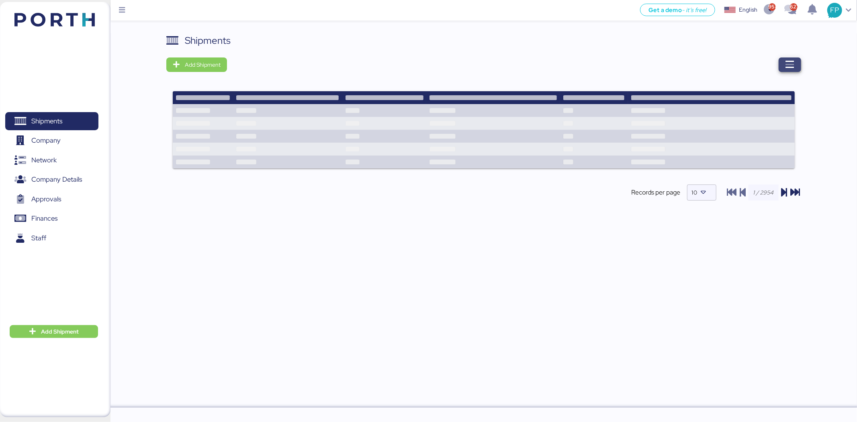
click at [784, 69] on span "button" at bounding box center [790, 64] width 23 height 14
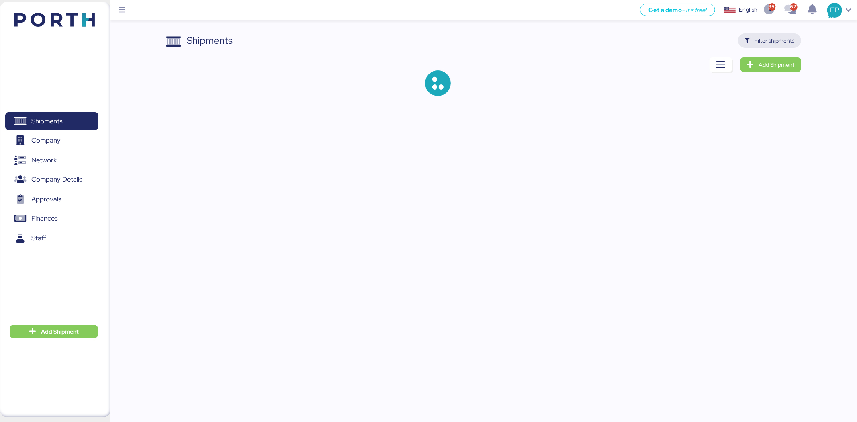
click at [773, 42] on span "Filter shipments" at bounding box center [775, 41] width 40 height 10
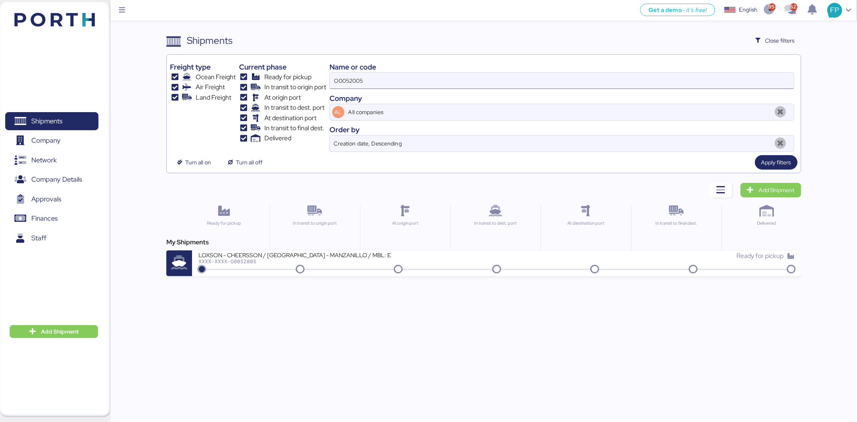
click at [359, 78] on input "O0052005" at bounding box center [562, 81] width 464 height 16
paste input "1987"
type input "O0051987"
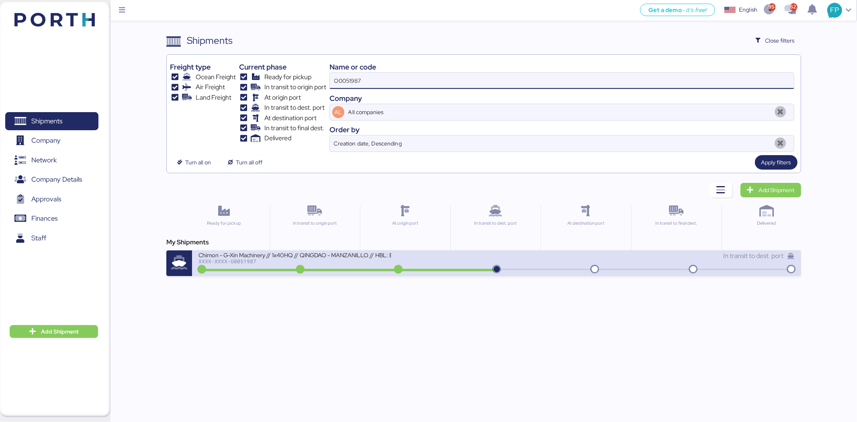
click at [355, 266] on div "Chimon - G-Xin Machinery // 1x40HQ // QINGDAO - MANZANILLO // HBL: BJSSE2507008…" at bounding box center [348, 259] width 298 height 17
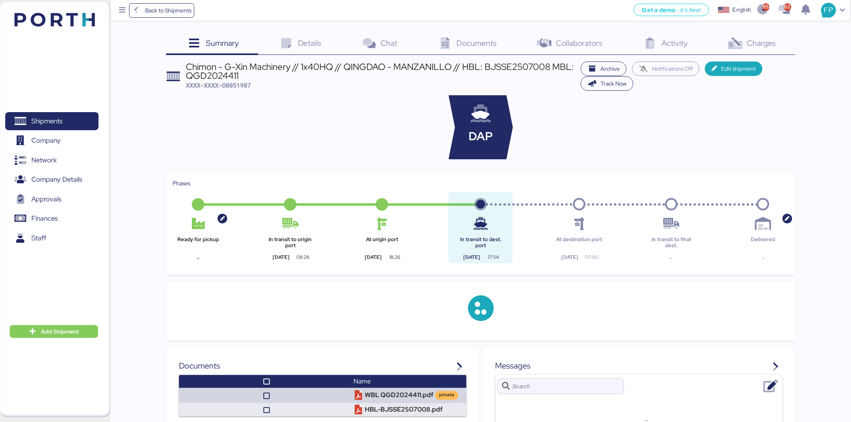
click at [773, 46] on span "Charges" at bounding box center [761, 43] width 29 height 10
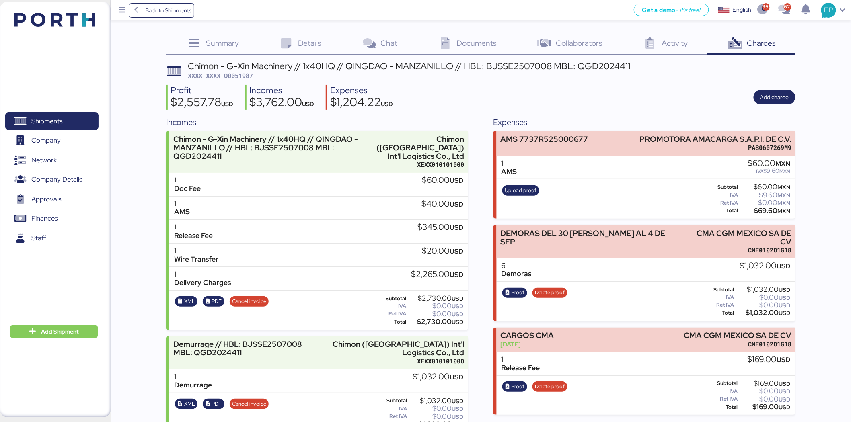
scroll to position [16, 0]
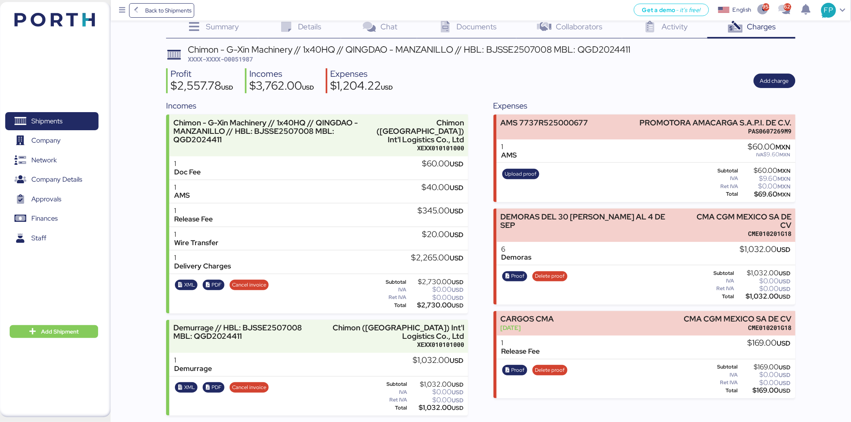
click at [244, 55] on span "XXXX-XXXX-O0051987" at bounding box center [220, 59] width 65 height 8
copy span "O0051987"
